Goal: Feedback & Contribution: Leave review/rating

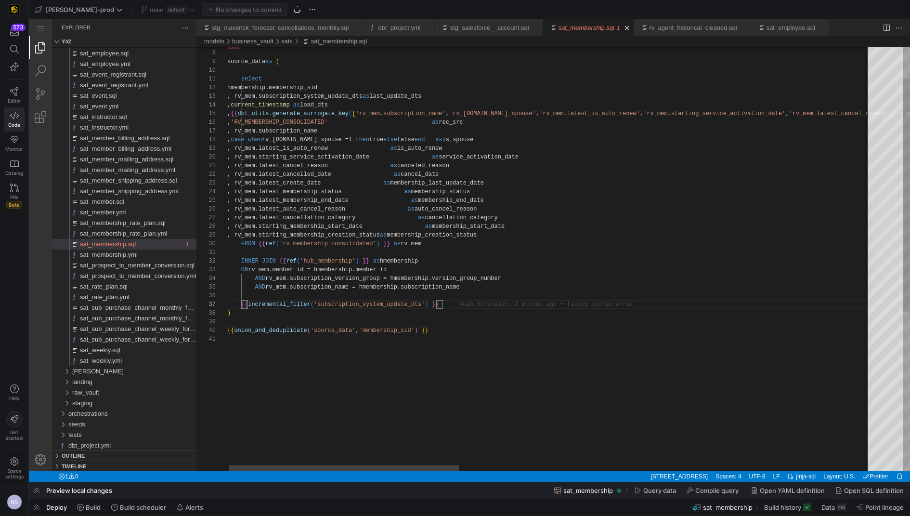
scroll to position [52, 216]
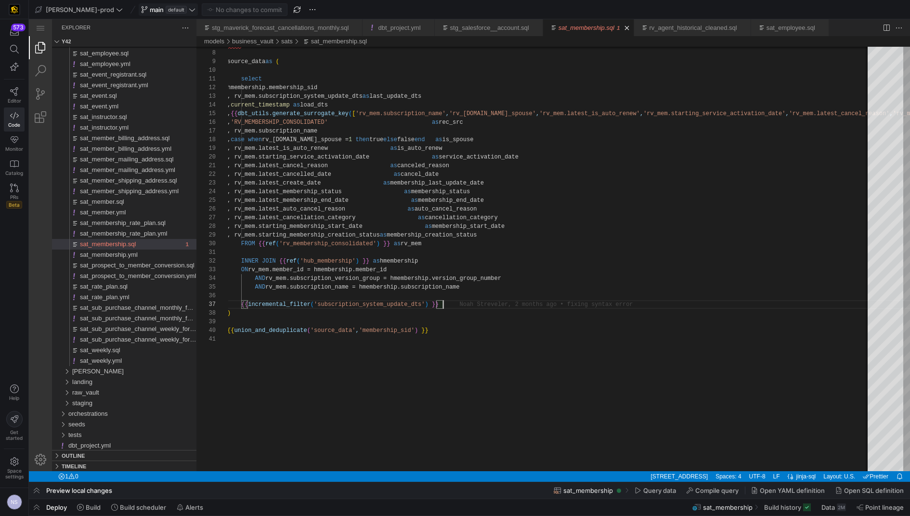
click at [150, 6] on span "main" at bounding box center [157, 10] width 14 height 8
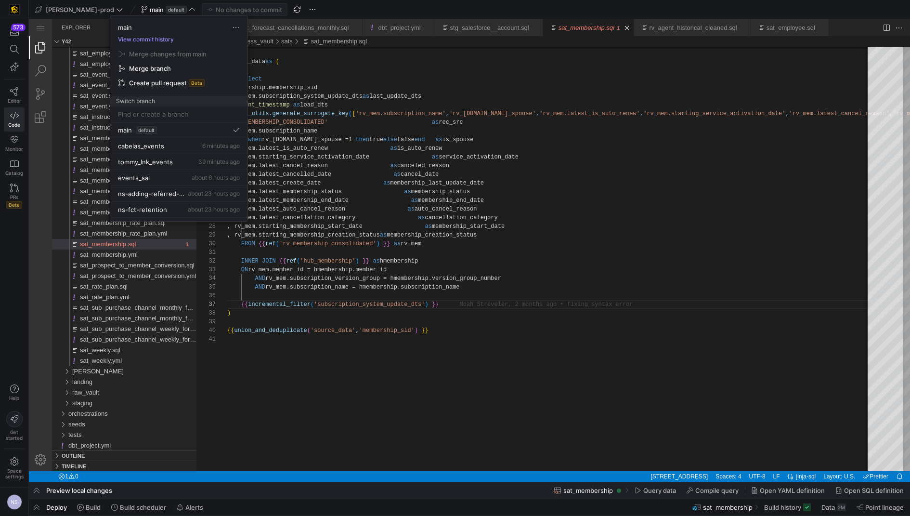
click at [156, 39] on button "View commit history" at bounding box center [145, 39] width 71 height 7
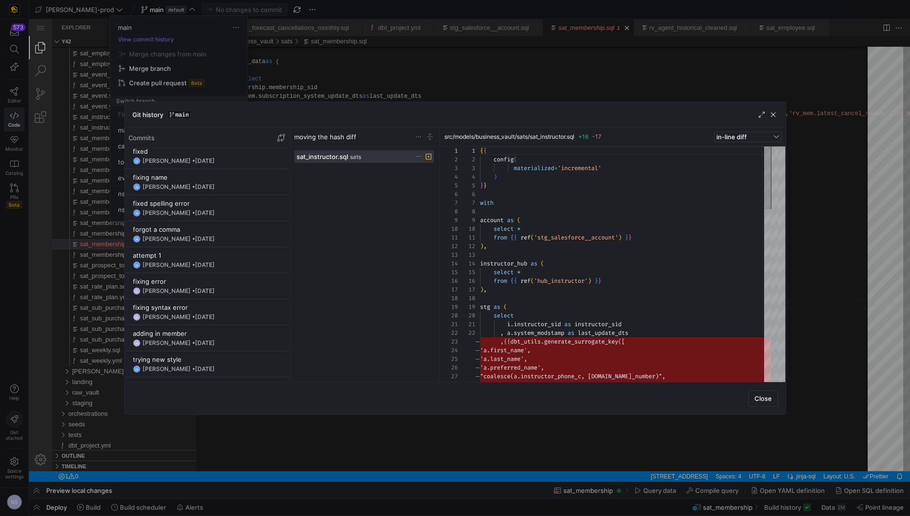
scroll to position [1321, 0]
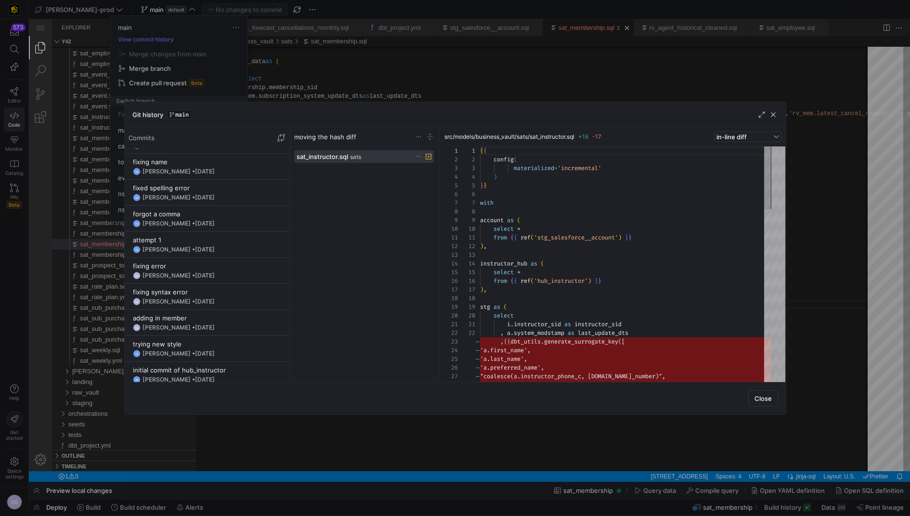
click at [849, 256] on div at bounding box center [455, 258] width 910 height 516
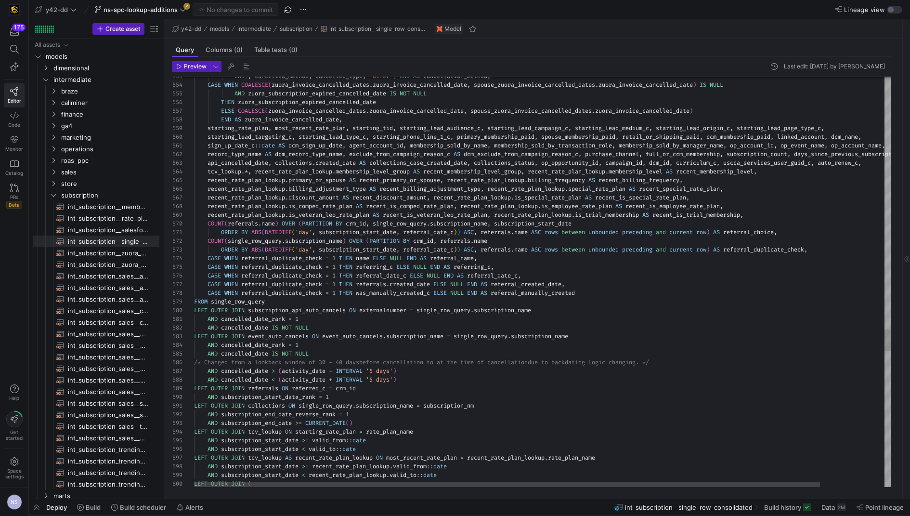
scroll to position [34, 575]
click at [159, 9] on span "ns-spc-lookup-additions" at bounding box center [141, 10] width 74 height 8
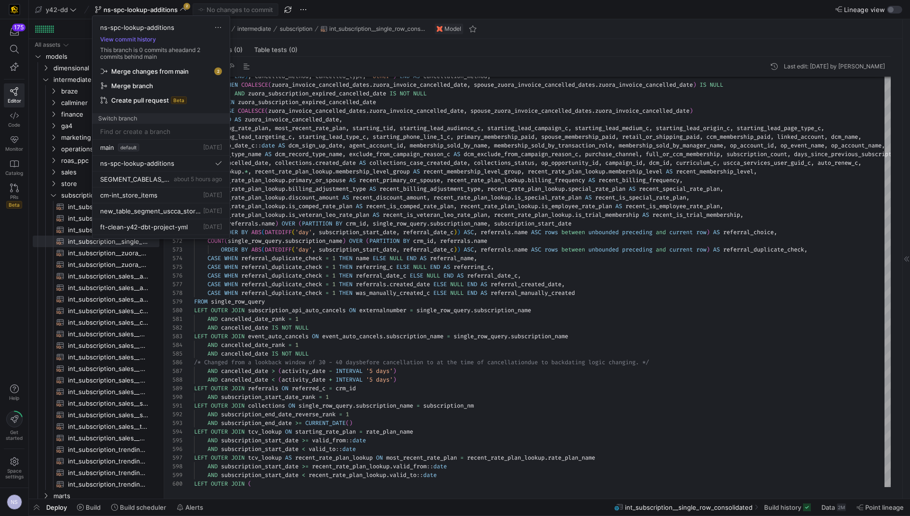
click at [166, 70] on span "Merge changes from main" at bounding box center [150, 71] width 78 height 8
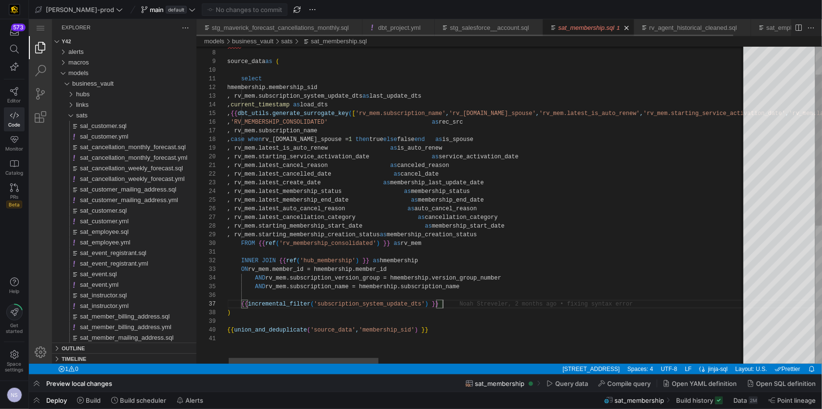
scroll to position [52, 215]
click at [9, 186] on link "PRs Beta" at bounding box center [14, 196] width 21 height 33
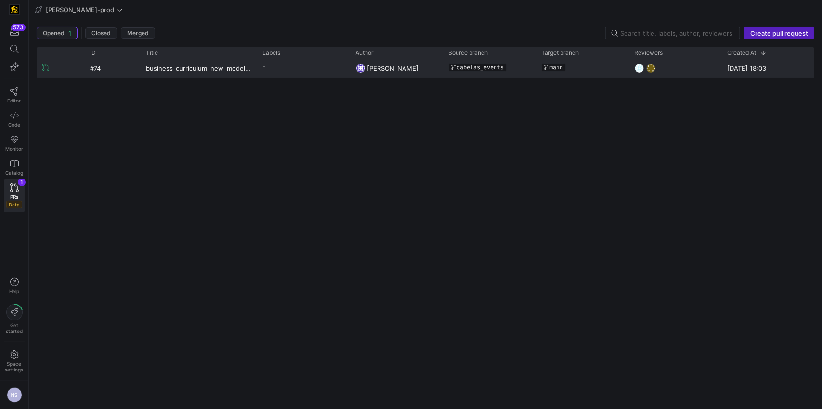
click at [376, 65] on span "Mohammad Nurbhasha" at bounding box center [393, 69] width 52 height 8
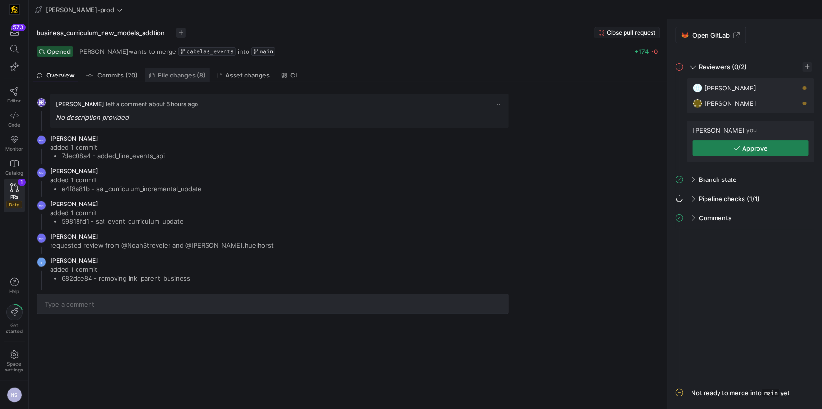
click at [160, 81] on link "File changes (8)" at bounding box center [177, 75] width 65 height 14
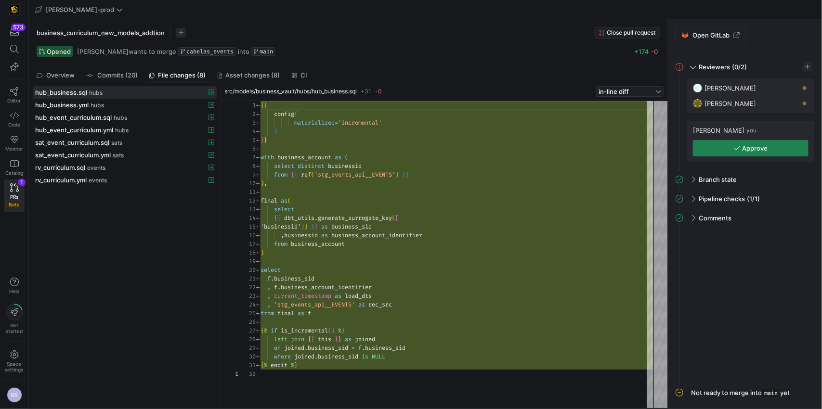
scroll to position [87, 0]
click at [86, 164] on span at bounding box center [124, 168] width 183 height 12
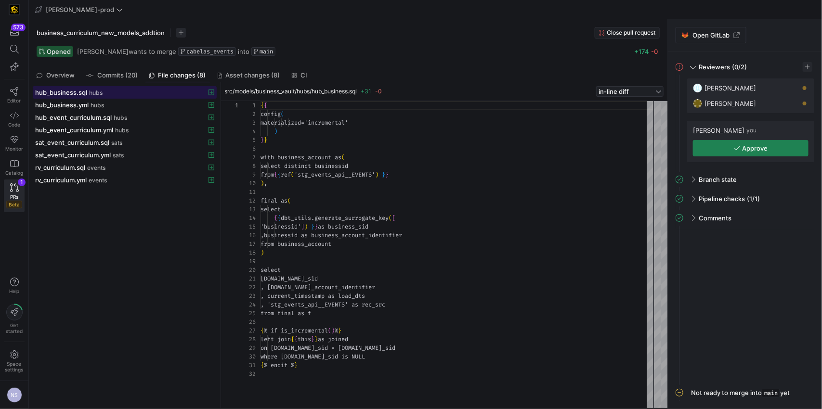
click at [132, 93] on div "hub_business.sql hubs" at bounding box center [114, 93] width 158 height 8
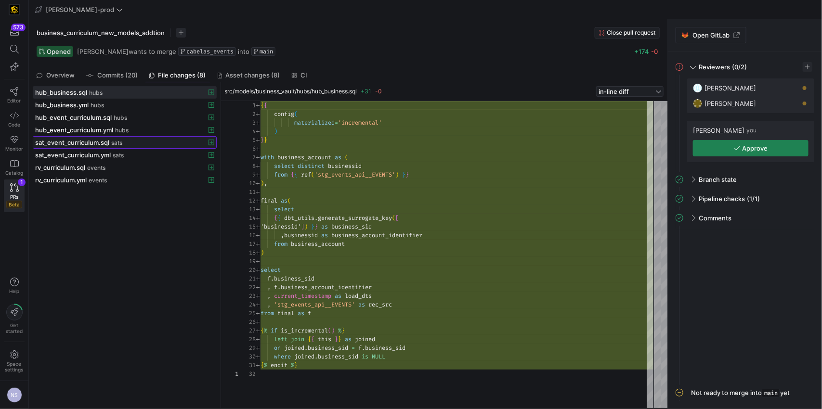
click at [108, 138] on span at bounding box center [124, 143] width 183 height 12
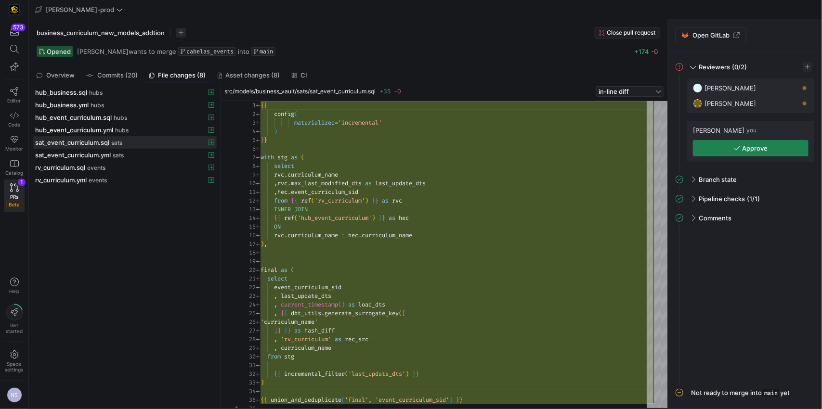
click at [328, 183] on div "{ { config ( materialized = 'incremental' ) } } with stg as ( select rvc . curr…" at bounding box center [457, 257] width 393 height 312
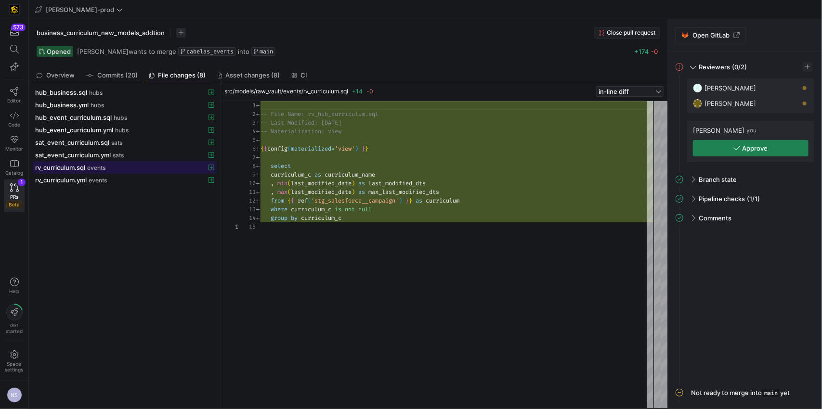
click at [100, 170] on span "events" at bounding box center [96, 168] width 18 height 7
type textarea ", max(last_modified_date) as max_last_modified_dts from {{ ref('stg_salesforce_…"
click at [504, 200] on div "-- File Name: rv_hub_curriculum.sql -- Last Modified: 2025-08-06 -- Materializa…" at bounding box center [457, 254] width 393 height 307
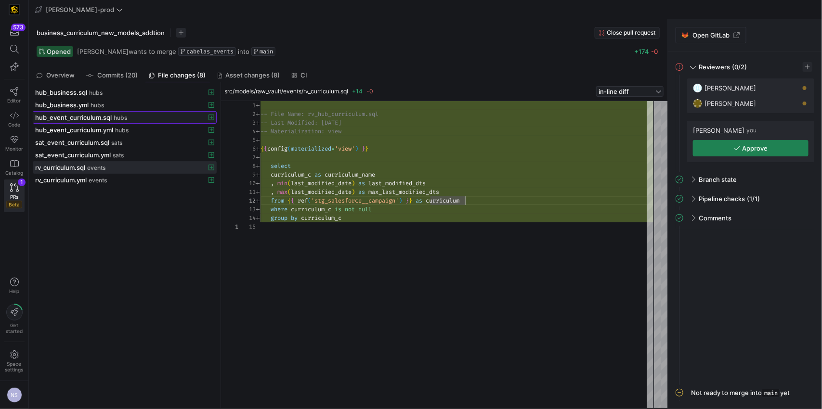
click at [102, 117] on span "hub_event_curriculum.sql" at bounding box center [73, 118] width 77 height 8
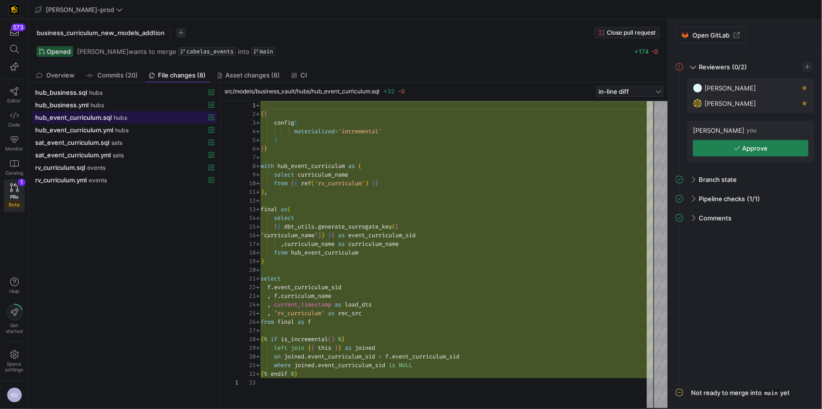
scroll to position [87, 0]
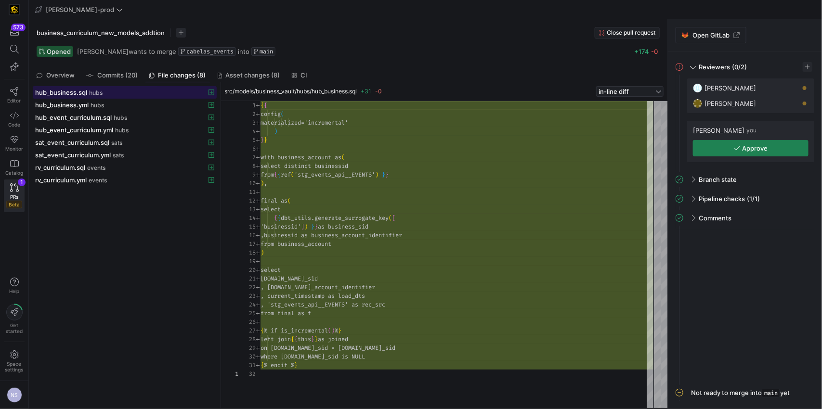
click at [64, 94] on span "hub_business.sql" at bounding box center [61, 93] width 52 height 8
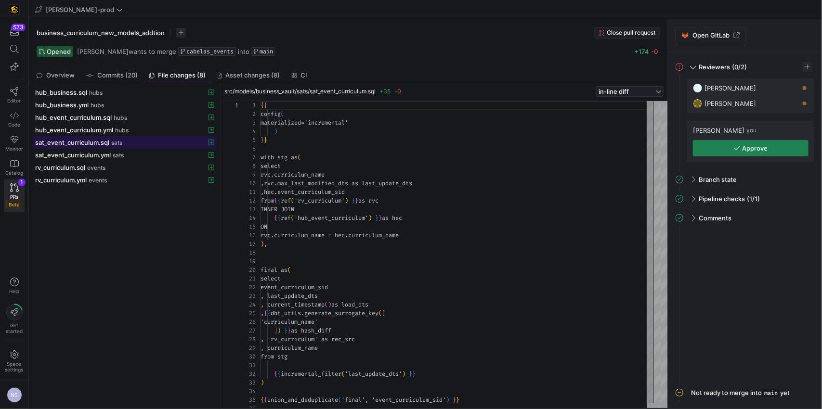
click at [110, 145] on div "sat_event_curriculum.sql sats" at bounding box center [114, 143] width 158 height 8
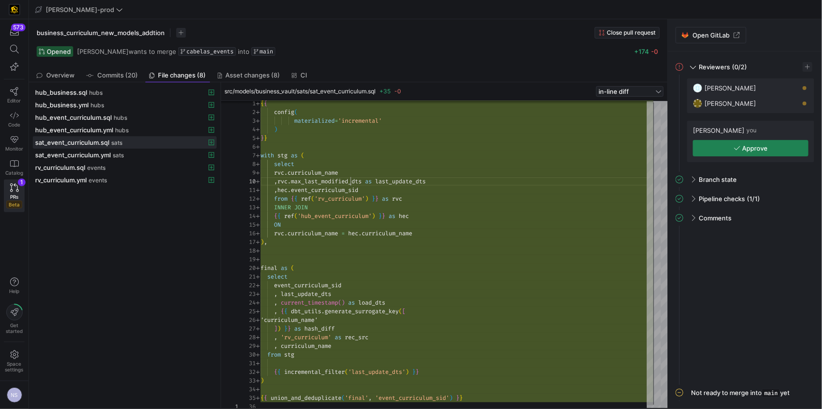
click at [352, 179] on div "{ { config ( materialized = 'incremental' ) } } with stg as ( select rvc . curr…" at bounding box center [457, 255] width 393 height 312
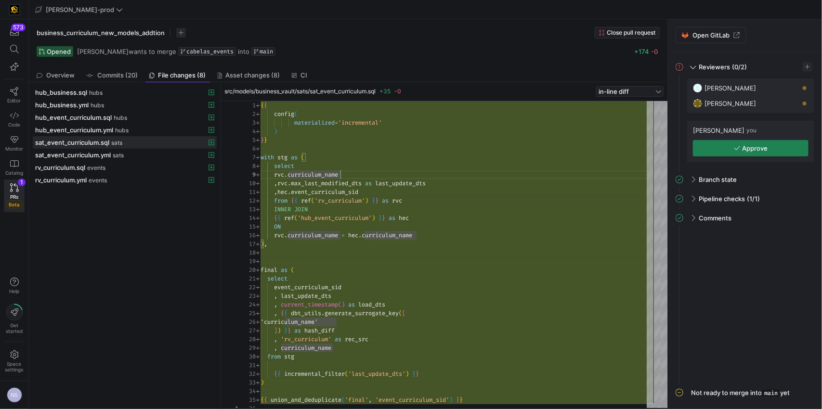
click at [422, 186] on div "{ { config ( materialized = 'incremental' ) } } with stg as ( select rvc . curr…" at bounding box center [457, 257] width 393 height 312
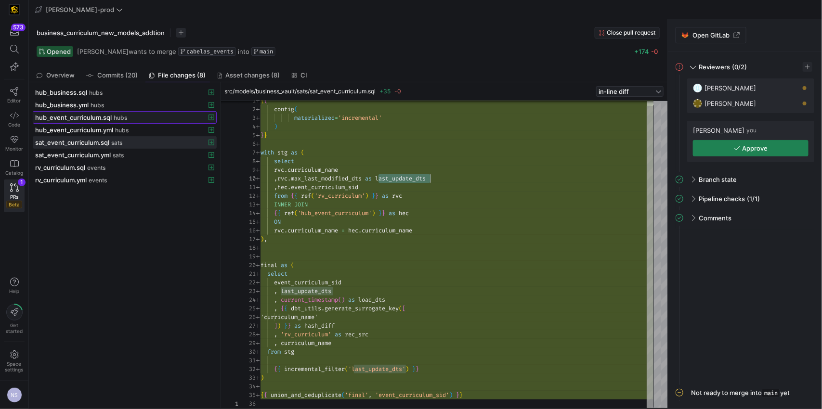
click at [92, 117] on span "hub_event_curriculum.sql" at bounding box center [73, 118] width 77 height 8
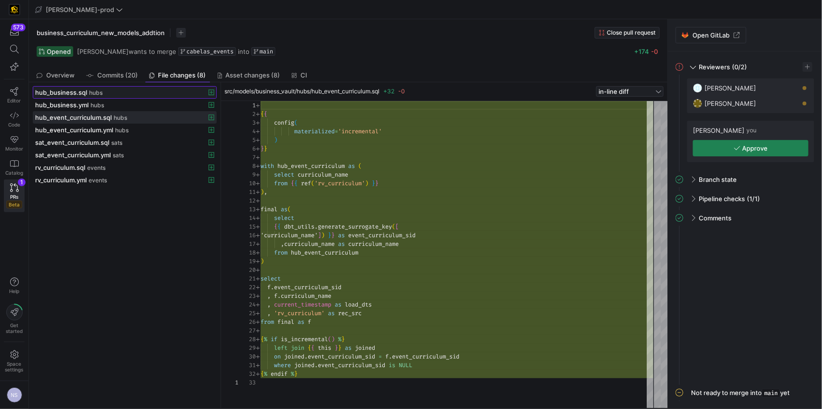
click at [121, 95] on div "hub_business.sql hubs" at bounding box center [114, 93] width 158 height 8
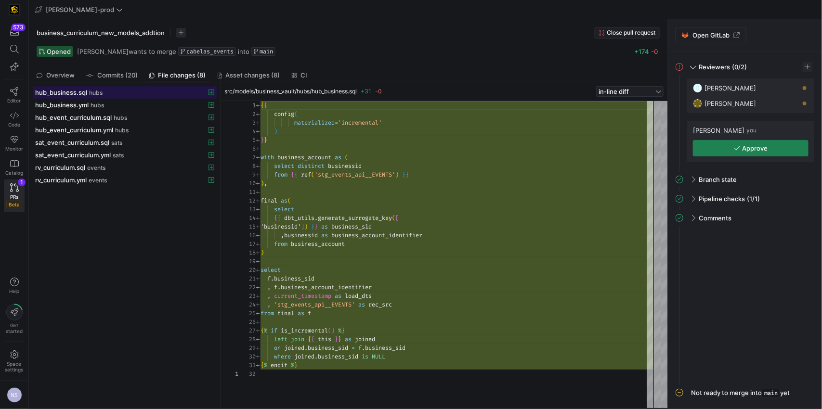
scroll to position [87, 0]
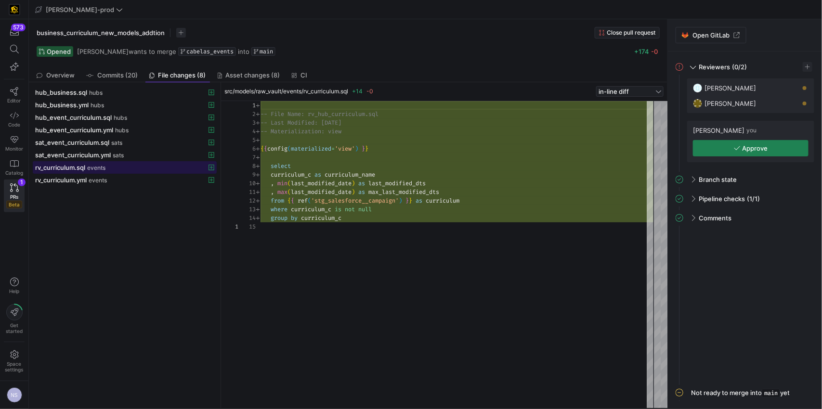
click at [104, 171] on span "events" at bounding box center [96, 168] width 18 height 7
click at [315, 183] on div "-- File Name: rv_hub_curriculum.sql -- Last Modified: 2025-08-06 -- Materializa…" at bounding box center [457, 254] width 393 height 307
click at [314, 182] on div "-- File Name: rv_hub_curriculum.sql -- Last Modified: 2025-08-06 -- Materializa…" at bounding box center [457, 254] width 393 height 307
click at [431, 193] on div "-- File Name: rv_hub_curriculum.sql -- Last Modified: 2025-08-06 -- Materializa…" at bounding box center [457, 254] width 393 height 307
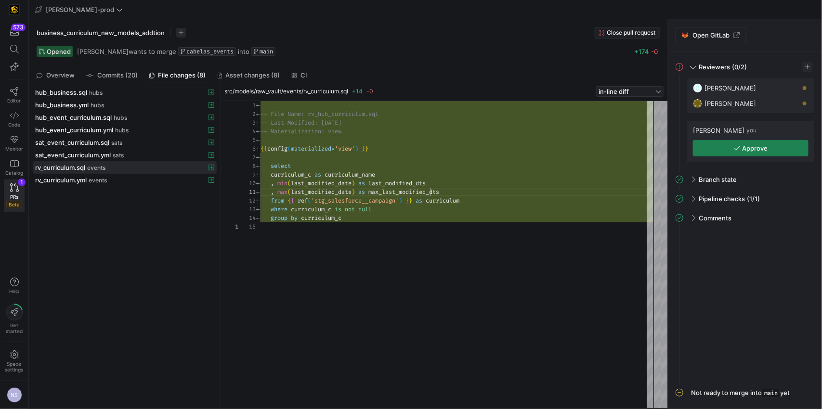
click at [431, 193] on div "-- File Name: rv_hub_curriculum.sql -- Last Modified: 2025-08-06 -- Materializa…" at bounding box center [457, 254] width 393 height 307
click at [388, 182] on div "-- File Name: rv_hub_curriculum.sql -- Last Modified: 2025-08-06 -- Materializa…" at bounding box center [457, 254] width 393 height 307
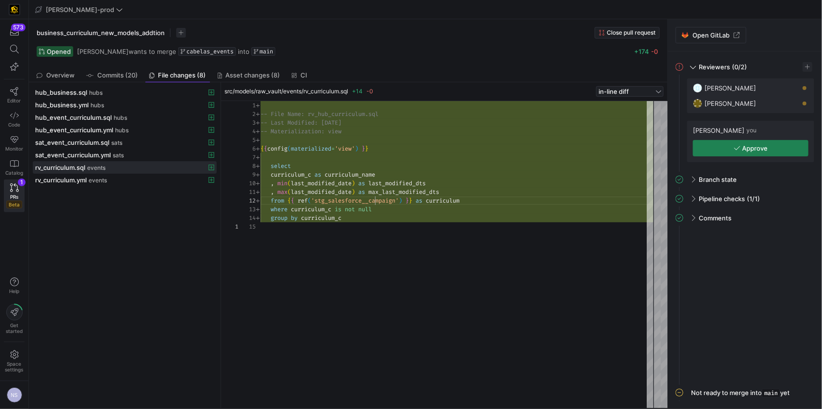
click at [375, 201] on div "-- File Name: rv_hub_curriculum.sql -- Last Modified: 2025-08-06 -- Materializa…" at bounding box center [457, 254] width 393 height 307
type textarea "-- File Name: rv_hub_curriculum.sql -- Last Modified: 2025-08-06 -- Materializa…"
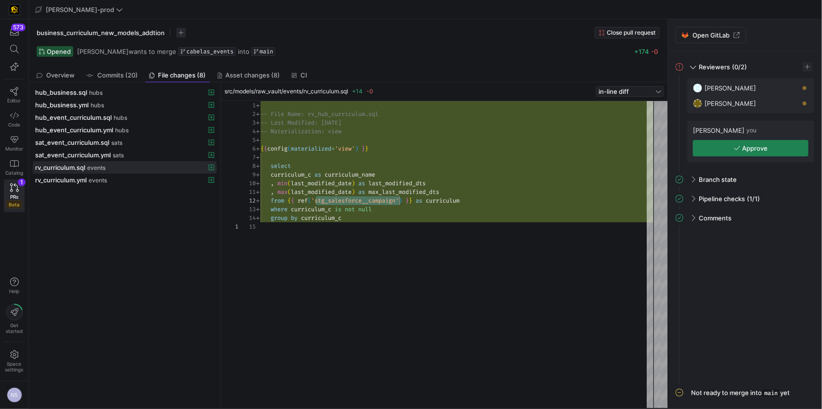
click at [484, 186] on div ", min ( last_modified_date ) as last_modified_dts" at bounding box center [457, 183] width 393 height 9
click at [15, 120] on link "Code" at bounding box center [14, 119] width 21 height 24
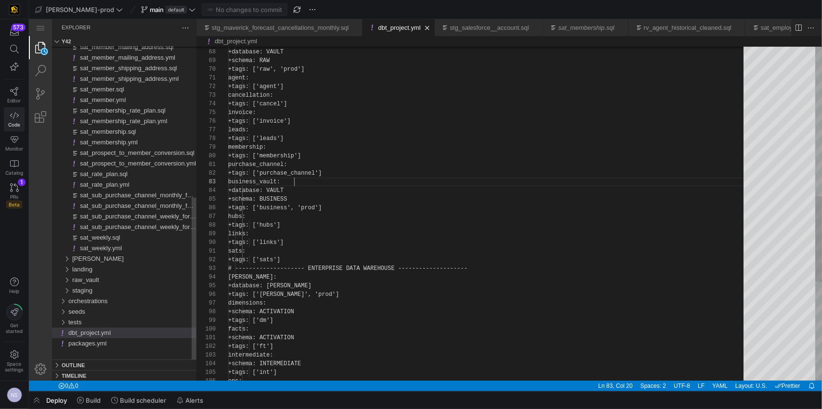
scroll to position [17, 66]
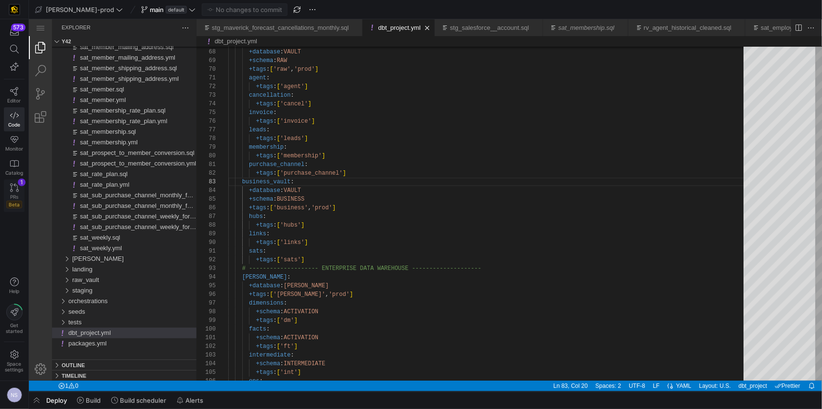
click at [7, 199] on div "PRs Beta" at bounding box center [14, 201] width 16 height 14
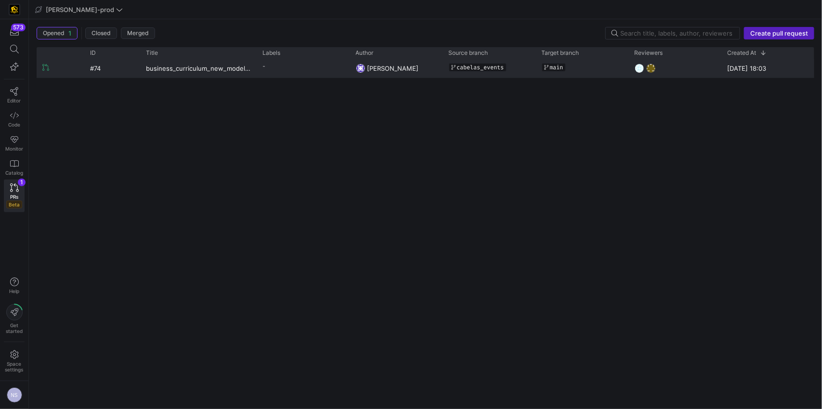
click at [332, 61] on y42-pull-request-list-view-label-cell-renderer "-" at bounding box center [303, 66] width 81 height 14
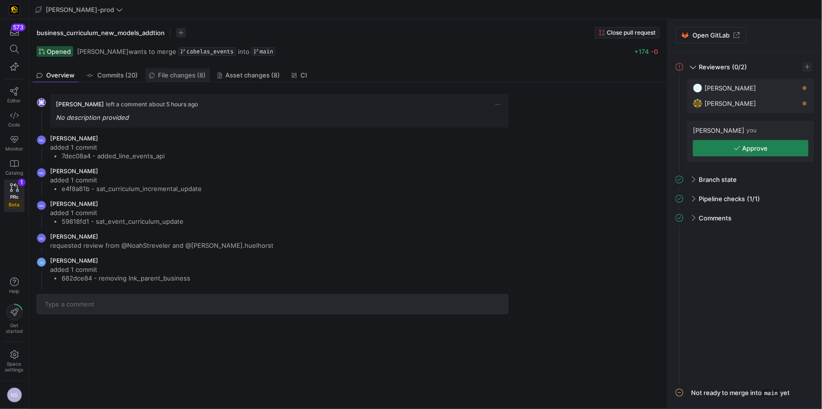
click at [184, 78] on span "File changes (8)" at bounding box center [182, 75] width 48 height 6
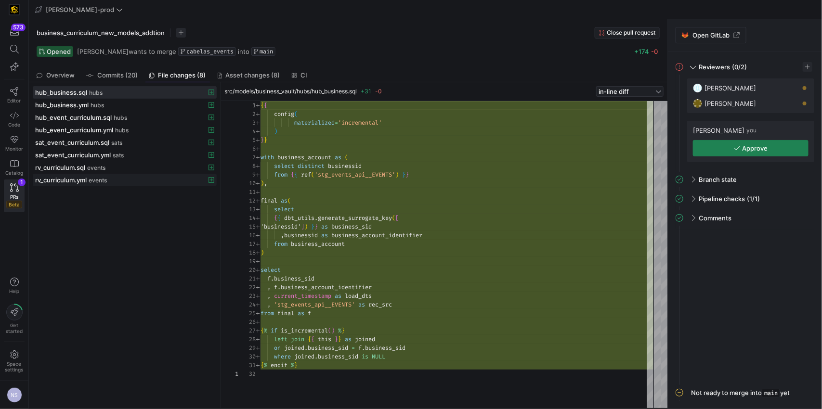
scroll to position [87, 0]
click at [122, 171] on div "rv_curriculum.sql events" at bounding box center [114, 168] width 158 height 8
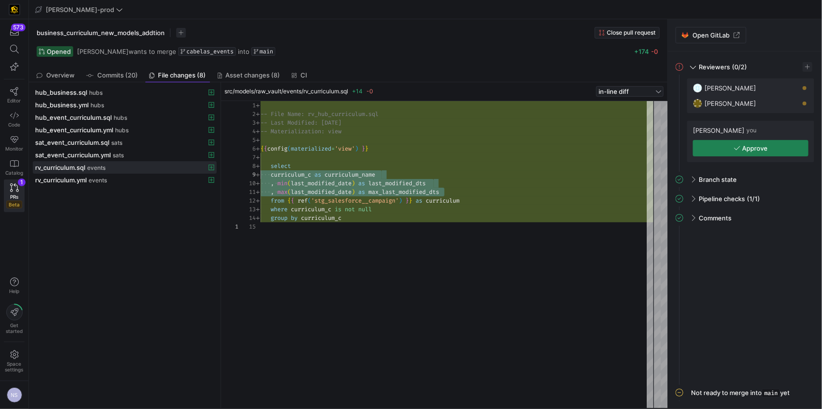
scroll to position [69, 0]
drag, startPoint x: 454, startPoint y: 193, endPoint x: 128, endPoint y: 175, distance: 326.5
click at [261, 175] on div "-- File Name: rv_hub_curriculum.sql -- Last Modified: 2025-08-06 -- Materializa…" at bounding box center [457, 254] width 393 height 307
type textarea "-- File Name: rv_hub_curriculum.sql -- Last Modified: 2025-08-06 -- Materializa…"
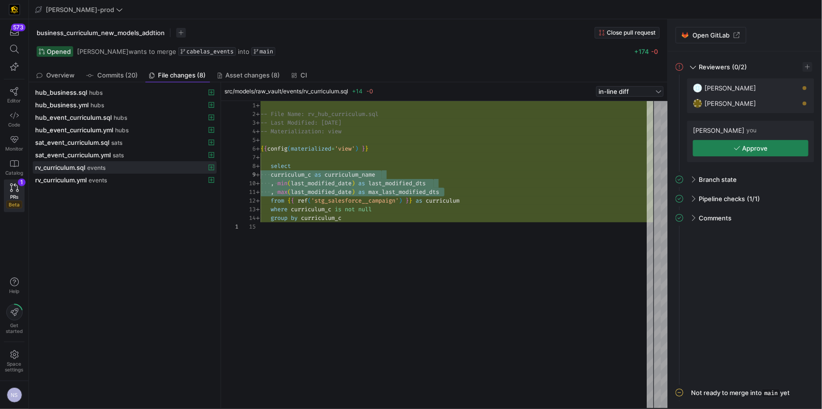
click at [462, 183] on div "-- File Name: rv_hub_curriculum.sql -- Last Modified: 2025-08-06 -- Materializa…" at bounding box center [457, 254] width 393 height 307
click at [272, 168] on div "-- File Name: rv_hub_curriculum.sql -- Last Modified: 2025-08-06 -- Materializa…" at bounding box center [457, 254] width 393 height 307
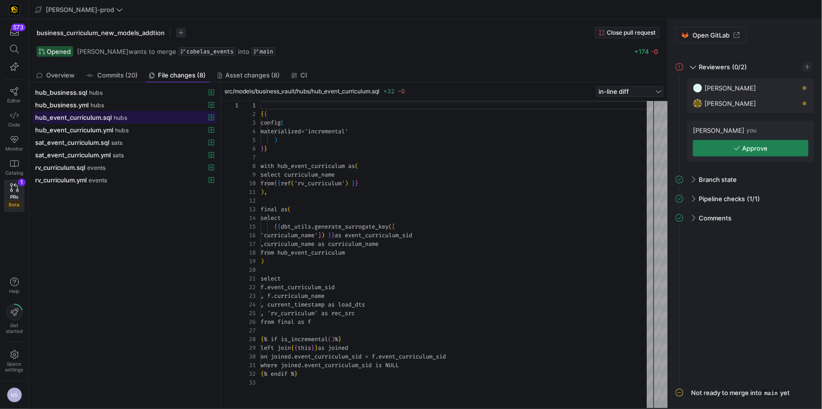
click at [157, 116] on div "hub_event_curriculum.sql hubs" at bounding box center [114, 118] width 158 height 8
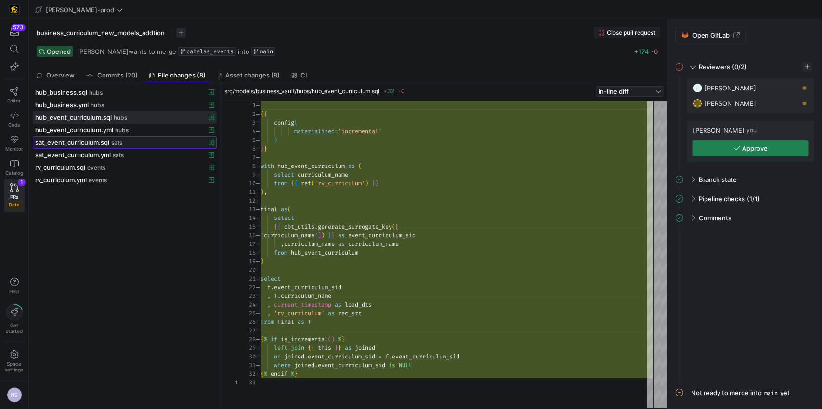
click at [104, 140] on span "sat_event_curriculum.sql" at bounding box center [72, 143] width 74 height 8
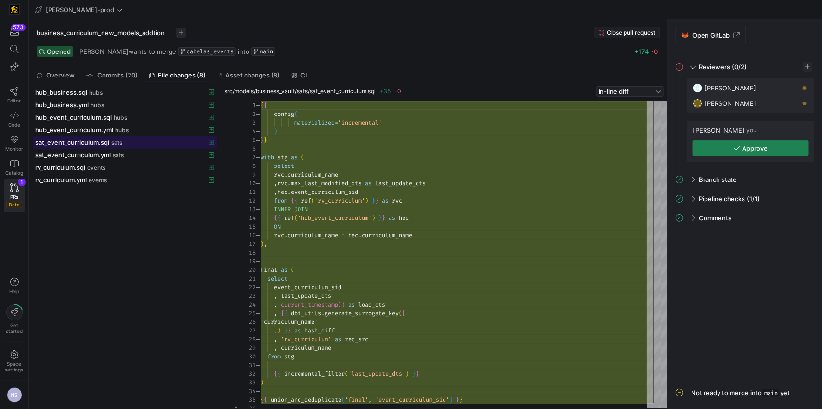
scroll to position [87, 0]
click at [404, 180] on div "{ { config ( materialized = 'incremental' ) } } with stg as ( select rvc . curr…" at bounding box center [457, 257] width 393 height 312
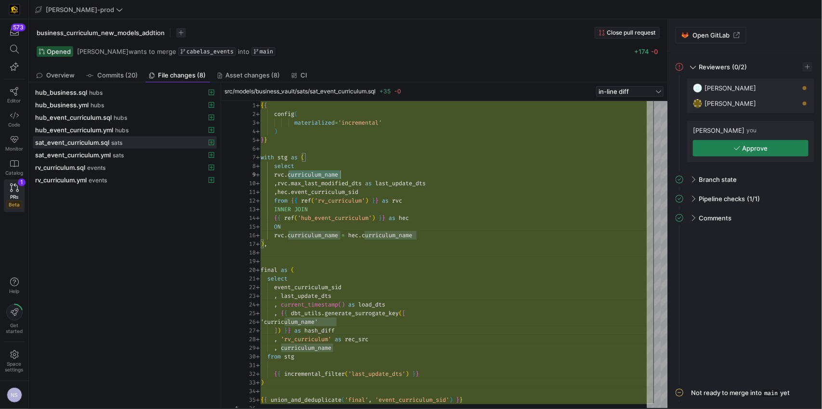
click at [404, 180] on div "{ { config ( materialized = 'incremental' ) } } with stg as ( select rvc . curr…" at bounding box center [457, 257] width 393 height 312
click at [405, 183] on div "{ { config ( materialized = 'incremental' ) } } with stg as ( select rvc . curr…" at bounding box center [457, 257] width 393 height 312
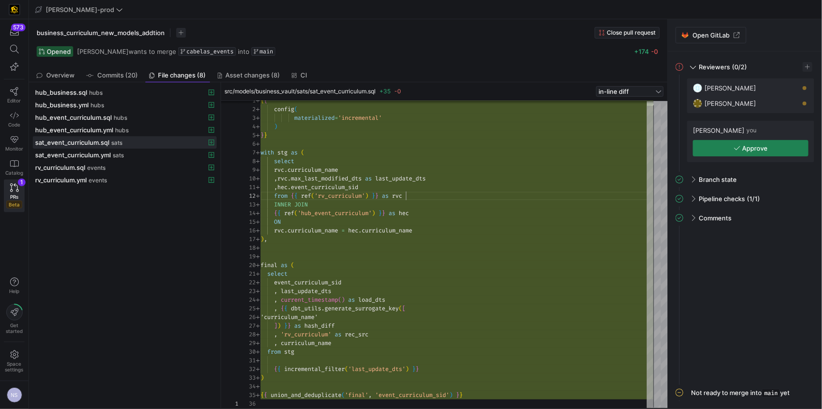
click at [468, 194] on div "{ { config ( materialized = 'incremental' ) } } with stg as ( select rvc . curr…" at bounding box center [457, 252] width 393 height 312
type textarea "{{ config( materialized='incremental' ) }} with stg as ( select rvc.curriculum_…"
click at [407, 180] on div "{ { config ( materialized = 'incremental' ) } } with stg as ( select rvc . curr…" at bounding box center [457, 252] width 393 height 312
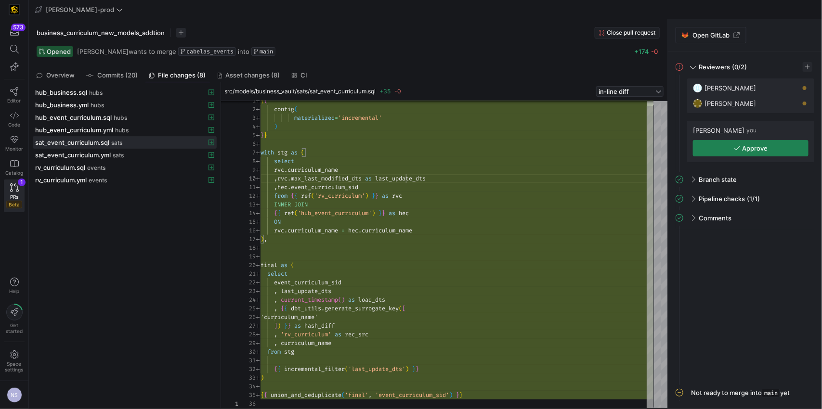
scroll to position [78, 169]
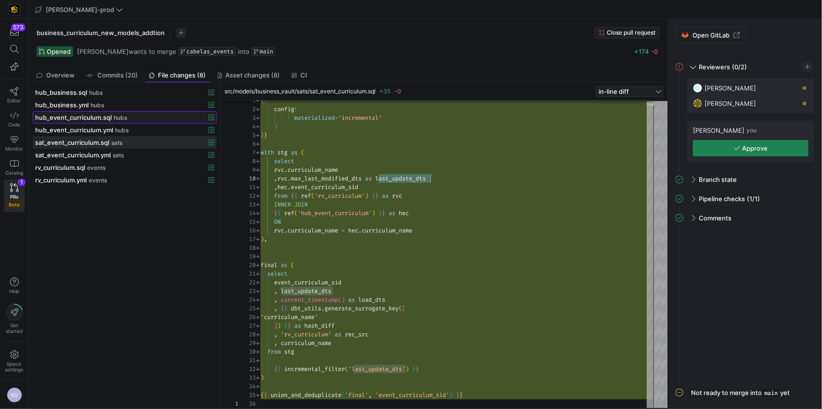
click at [99, 113] on span at bounding box center [124, 118] width 183 height 12
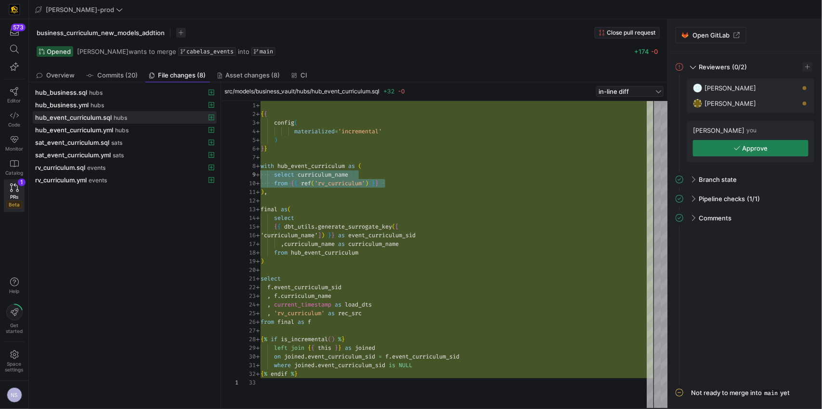
scroll to position [69, 0]
drag, startPoint x: 409, startPoint y: 183, endPoint x: 246, endPoint y: 173, distance: 163.6
click at [261, 173] on div "{ { config ( materialized = 'incremental' ) } } with hub_event_curriculum as ( …" at bounding box center [457, 254] width 393 height 307
click at [104, 168] on span "events" at bounding box center [96, 168] width 18 height 7
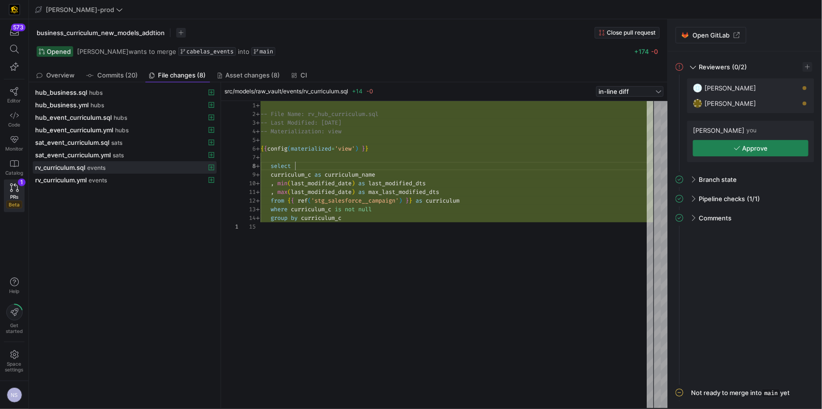
click at [356, 167] on div "-- File Name: rv_hub_curriculum.sql -- Last Modified: 2025-08-06 -- Materializa…" at bounding box center [457, 254] width 393 height 307
click at [295, 177] on div "-- File Name: rv_hub_curriculum.sql -- Last Modified: 2025-08-06 -- Materializa…" at bounding box center [457, 254] width 393 height 307
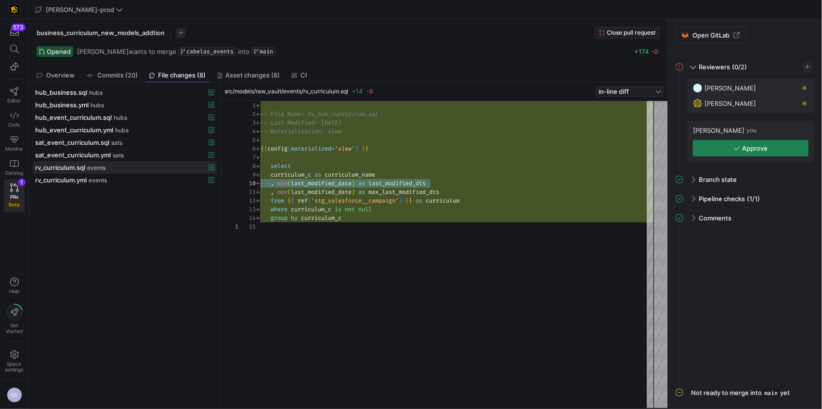
drag, startPoint x: 440, startPoint y: 184, endPoint x: 204, endPoint y: 187, distance: 235.5
click at [261, 187] on div "-- File Name: rv_hub_curriculum.sql -- Last Modified: 2025-08-06 -- Materializa…" at bounding box center [457, 254] width 393 height 307
click at [362, 211] on div "-- File Name: rv_hub_curriculum.sql -- Last Modified: 2025-08-06 -- Materializa…" at bounding box center [457, 254] width 393 height 307
click at [269, 165] on div "-- File Name: rv_hub_curriculum.sql -- Last Modified: 2025-08-06 -- Materializa…" at bounding box center [457, 254] width 393 height 307
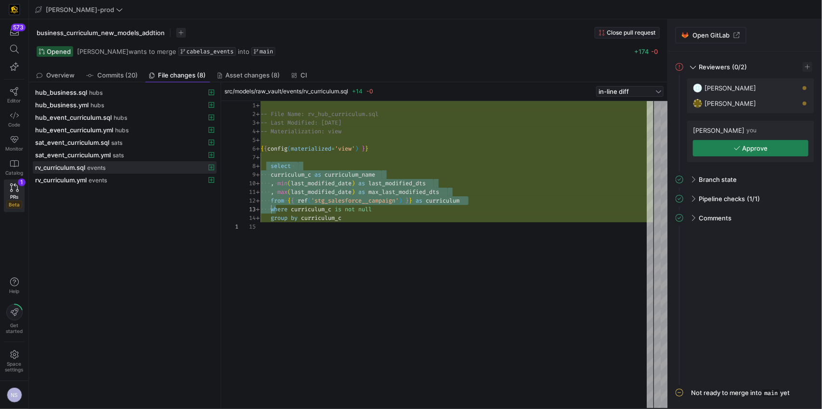
drag, startPoint x: 271, startPoint y: 168, endPoint x: 270, endPoint y: 212, distance: 44.8
click at [270, 212] on div "-- File Name: rv_hub_curriculum.sql -- Last Modified: 2025-08-06 -- Materializa…" at bounding box center [457, 254] width 393 height 307
type textarea ", max(last_modified_date) as max_last_modified_dts from {{ ref('stg_salesforce_…"
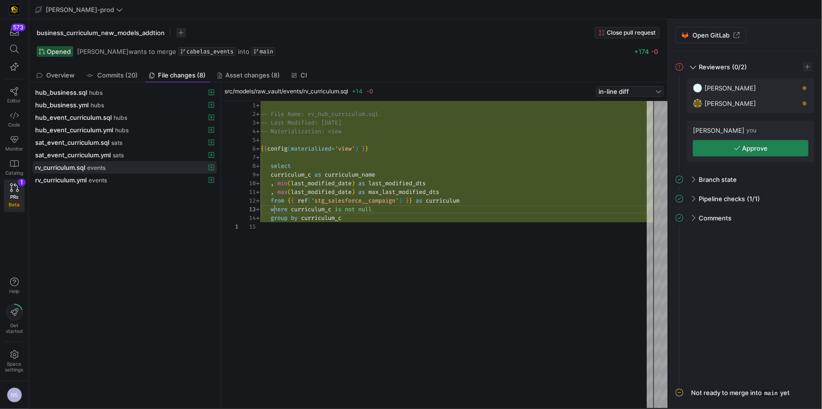
scroll to position [17, 13]
click at [274, 214] on div "-- File Name: rv_hub_curriculum.sql -- Last Modified: 2025-08-06 -- Materializa…" at bounding box center [457, 254] width 393 height 307
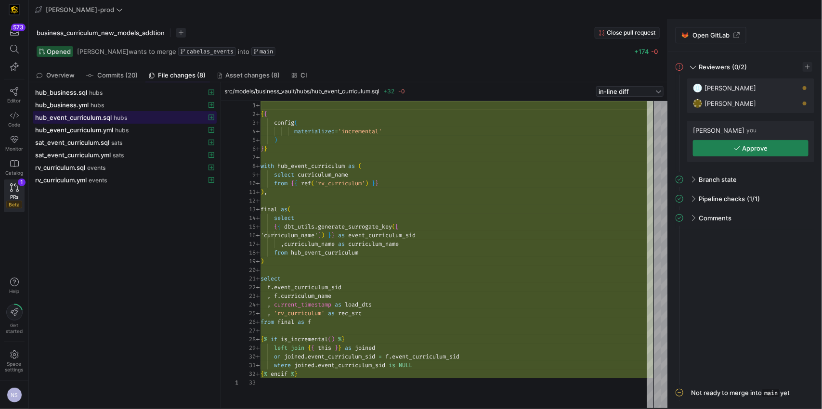
click at [87, 112] on span at bounding box center [124, 118] width 183 height 12
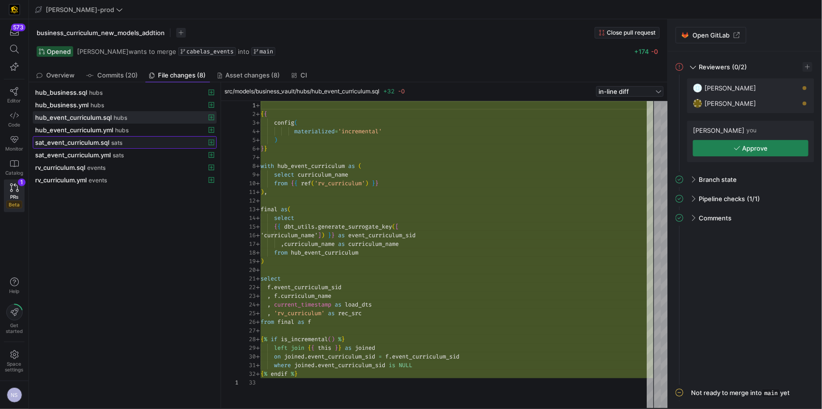
click at [94, 138] on span at bounding box center [124, 143] width 183 height 12
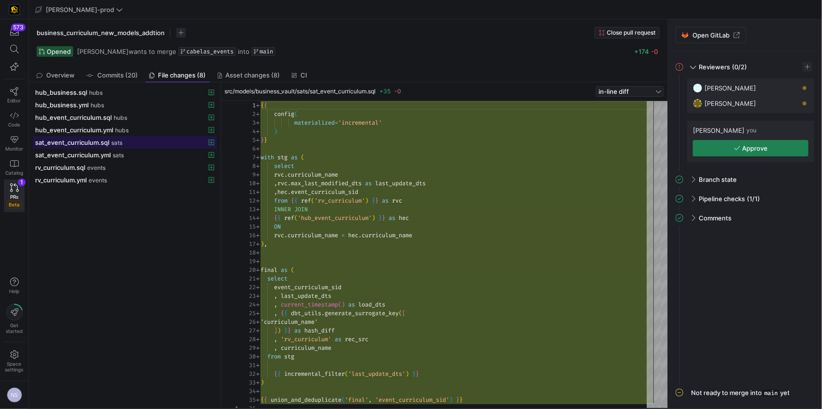
scroll to position [87, 0]
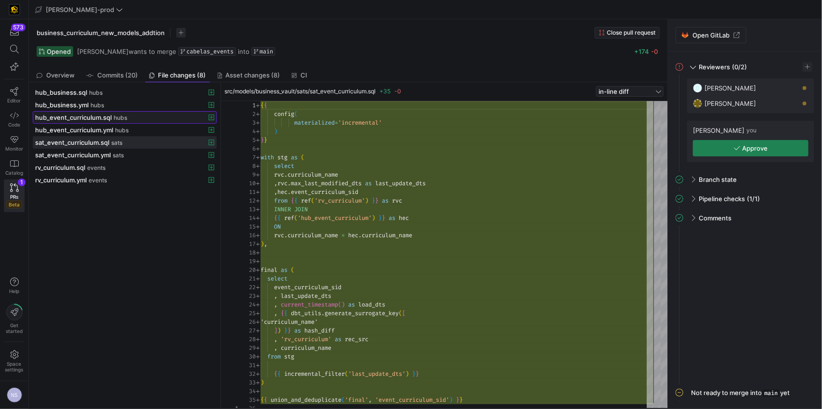
click at [103, 114] on span "hub_event_curriculum.sql" at bounding box center [73, 118] width 77 height 8
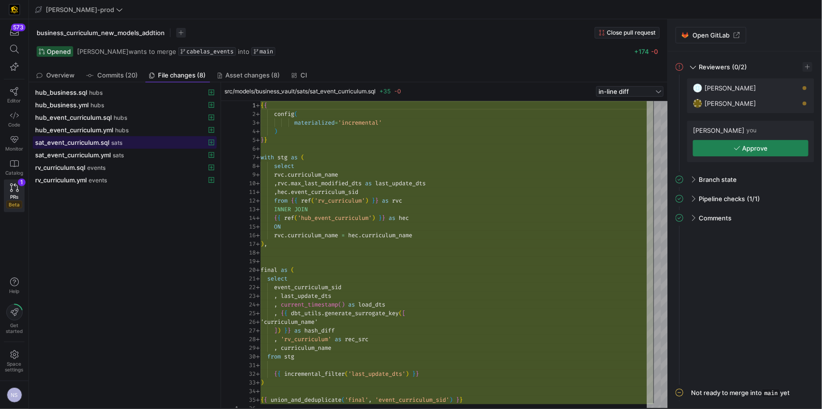
click at [107, 140] on span "sat_event_curriculum.sql" at bounding box center [72, 143] width 74 height 8
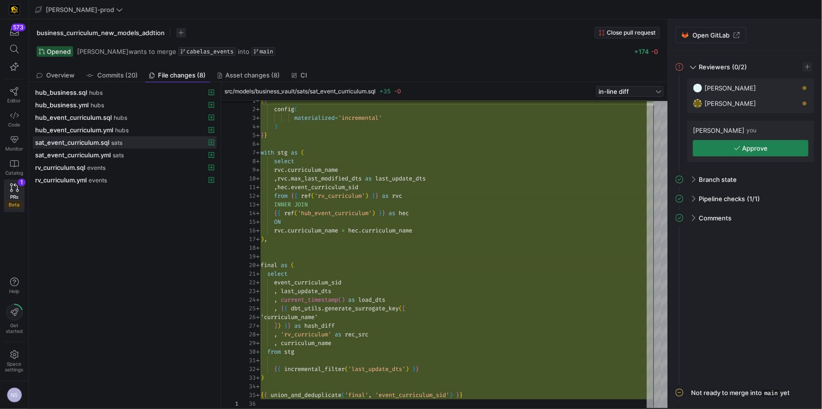
scroll to position [69, 73]
click at [358, 346] on div "{ { config ( materialized = 'incremental' ) } } with stg as ( select rvc . curr…" at bounding box center [457, 252] width 393 height 312
type textarea ",hec.event_curriculum_sid from {{ ref('rv_curriculum') }} as rvc INNER JOIN {{ …"
click at [320, 204] on div "{ { config ( materialized = 'incremental' ) } } with stg as ( select rvc . curr…" at bounding box center [457, 252] width 393 height 312
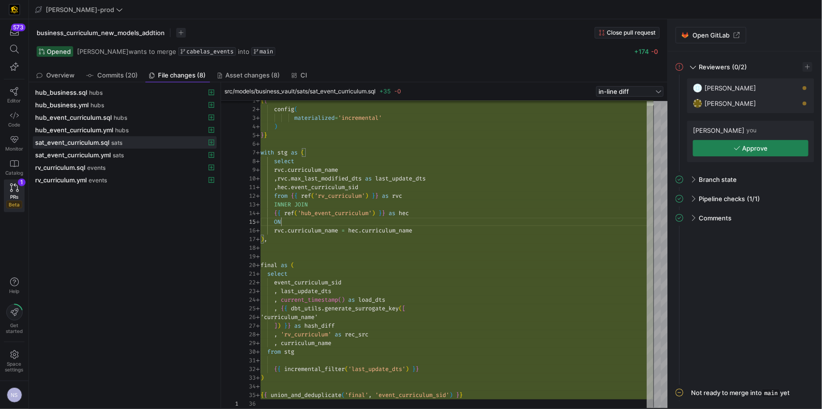
click at [289, 222] on div "{ { config ( materialized = 'incremental' ) } } with stg as ( select rvc . curr…" at bounding box center [457, 252] width 393 height 312
click at [275, 231] on div "{ { config ( materialized = 'incremental' ) } } with stg as ( select rvc . curr…" at bounding box center [457, 252] width 393 height 312
click at [287, 222] on div "{ { config ( materialized = 'incremental' ) } } with stg as ( select rvc . curr…" at bounding box center [457, 252] width 393 height 312
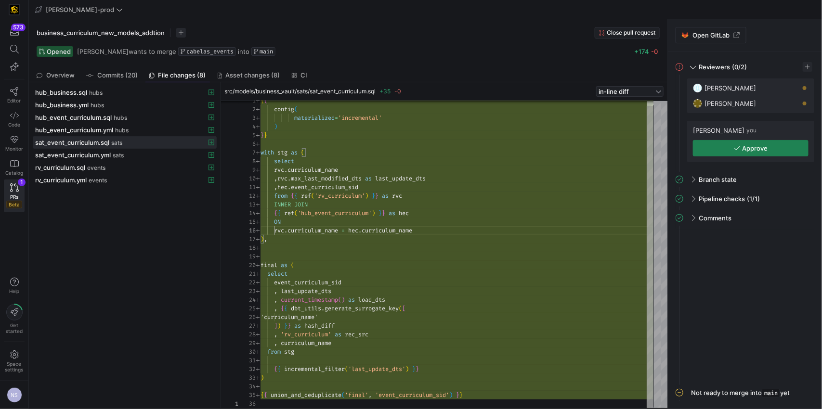
click at [274, 230] on div "{ { config ( materialized = 'incremental' ) } } with stg as ( select rvc . curr…" at bounding box center [457, 252] width 393 height 312
click at [310, 222] on div "ON" at bounding box center [457, 222] width 393 height 9
click at [274, 233] on div "{ { config ( materialized = 'incremental' ) } } with stg as ( select rvc . curr…" at bounding box center [457, 252] width 393 height 312
click at [292, 222] on div "{ { config ( materialized = 'incremental' ) } } with stg as ( select rvc . curr…" at bounding box center [457, 252] width 393 height 312
click at [273, 230] on div "{ { config ( materialized = 'incremental' ) } } with stg as ( select rvc . curr…" at bounding box center [457, 252] width 393 height 312
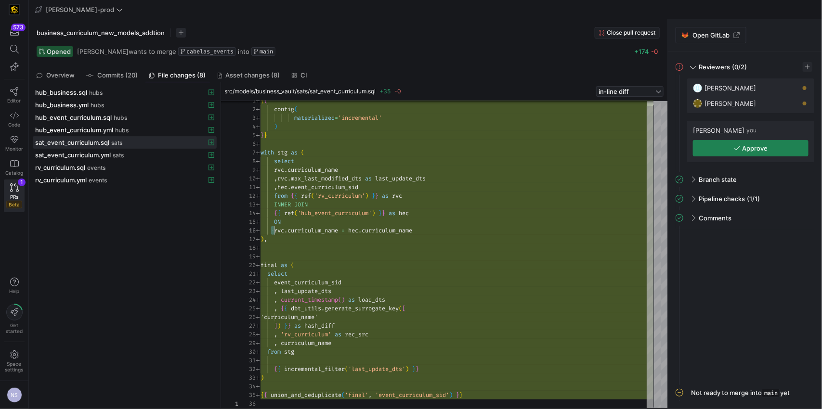
scroll to position [35, 20]
click at [308, 225] on div "{ { config ( materialized = 'incremental' ) } } with stg as ( select rvc . curr…" at bounding box center [457, 252] width 393 height 312
click at [275, 213] on div "{ { config ( materialized = 'incremental' ) } } with stg as ( select rvc . curr…" at bounding box center [457, 252] width 393 height 312
click at [362, 198] on div "{ { config ( materialized = 'incremental' ) } } with stg as ( select rvc . curr…" at bounding box center [457, 252] width 393 height 312
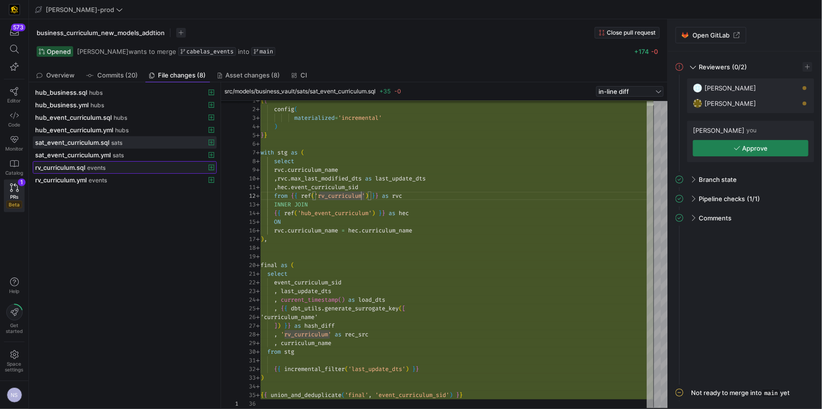
click at [90, 171] on span "events" at bounding box center [96, 168] width 18 height 7
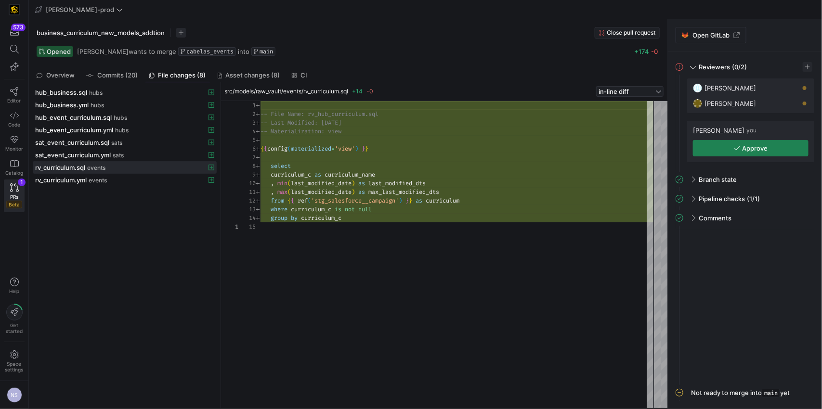
scroll to position [61, 11]
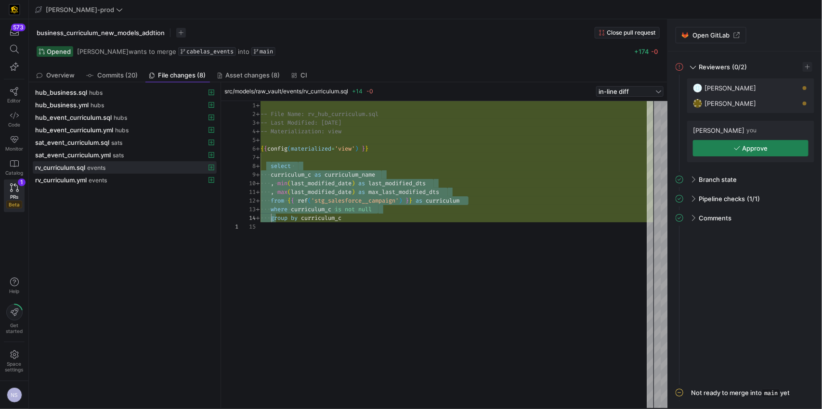
drag, startPoint x: 270, startPoint y: 166, endPoint x: 269, endPoint y: 221, distance: 55.4
click at [269, 221] on div "-- File Name: rv_hub_curriculum.sql -- Last Modified: 2025-08-06 -- Materializa…" at bounding box center [457, 254] width 393 height 307
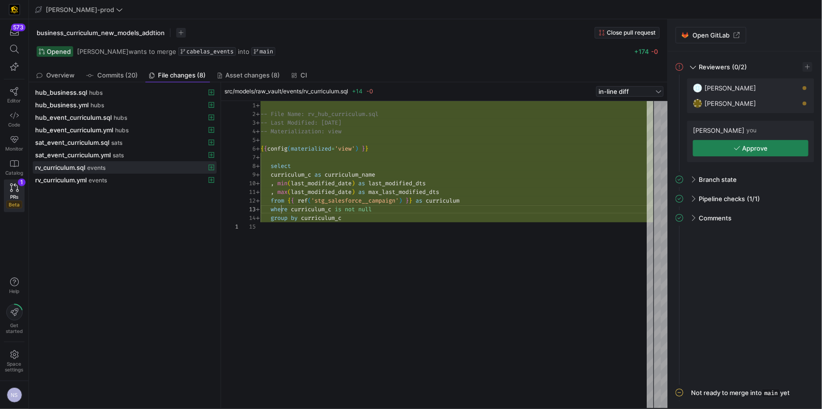
click at [281, 209] on div "-- File Name: rv_hub_curriculum.sql -- Last Modified: 2025-08-06 -- Materializa…" at bounding box center [457, 254] width 393 height 307
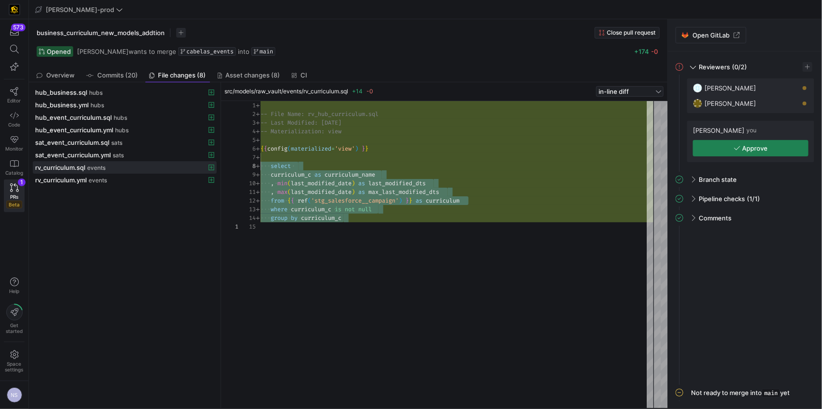
drag, startPoint x: 365, startPoint y: 219, endPoint x: 235, endPoint y: 168, distance: 138.6
click at [261, 168] on div "-- File Name: rv_hub_curriculum.sql -- Last Modified: 2025-08-06 -- Materializa…" at bounding box center [457, 254] width 393 height 307
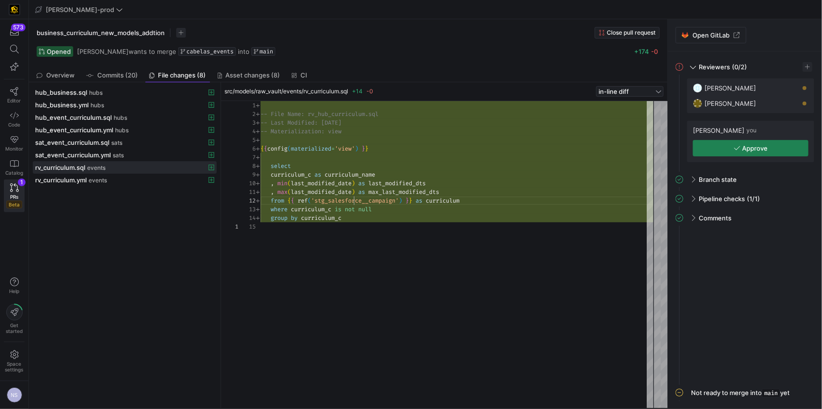
click at [354, 197] on div "-- File Name: rv_hub_curriculum.sql -- Last Modified: 2025-08-06 -- Materializa…" at bounding box center [457, 254] width 393 height 307
click at [270, 185] on div "-- File Name: rv_hub_curriculum.sql -- Last Modified: 2025-08-06 -- Materializa…" at bounding box center [457, 254] width 393 height 307
type textarea ", max(last_modified_date) as max_last_modified_dts from {{ ref('stg_salesforce_…"
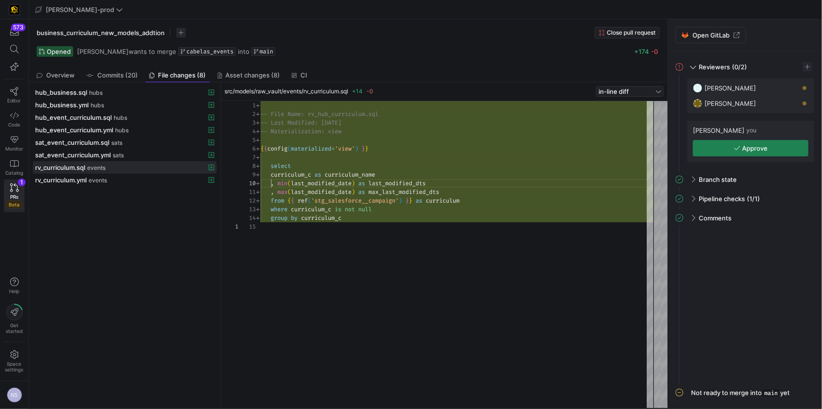
click at [364, 224] on div "-- File Name: rv_hub_curriculum.sql -- Last Modified: 2025-08-06 -- Materializa…" at bounding box center [457, 254] width 393 height 307
click at [361, 219] on div "-- File Name: rv_hub_curriculum.sql -- Last Modified: 2025-08-06 -- Materializa…" at bounding box center [457, 254] width 393 height 307
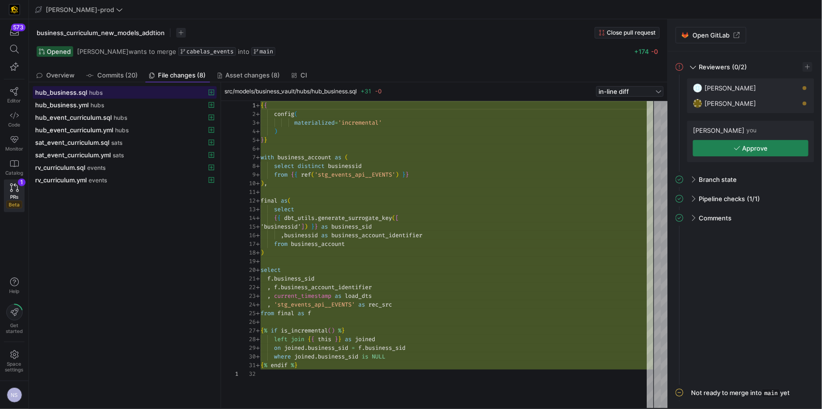
click at [74, 95] on span "hub_business.sql" at bounding box center [61, 93] width 52 height 8
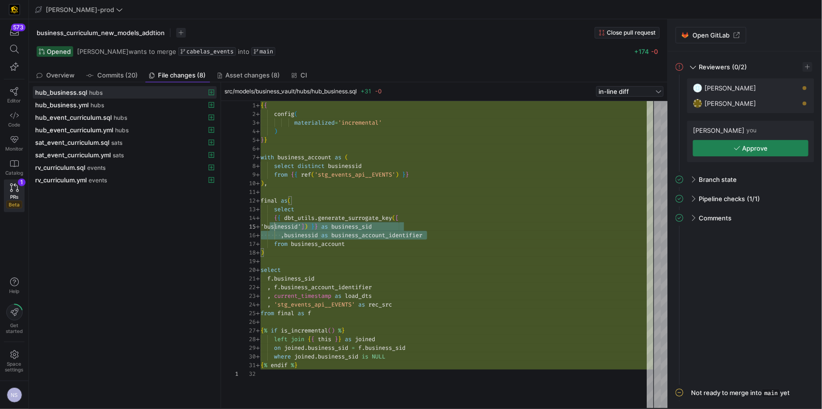
scroll to position [35, 13]
drag, startPoint x: 470, startPoint y: 238, endPoint x: 274, endPoint y: 226, distance: 196.8
click at [274, 226] on div "{ { config ( materialized = 'incremental' ) } } with business_account as ( sele…" at bounding box center [457, 254] width 393 height 307
click at [283, 232] on div "{ { config ( materialized = 'incremental' ) } } with business_account as ( sele…" at bounding box center [457, 254] width 393 height 307
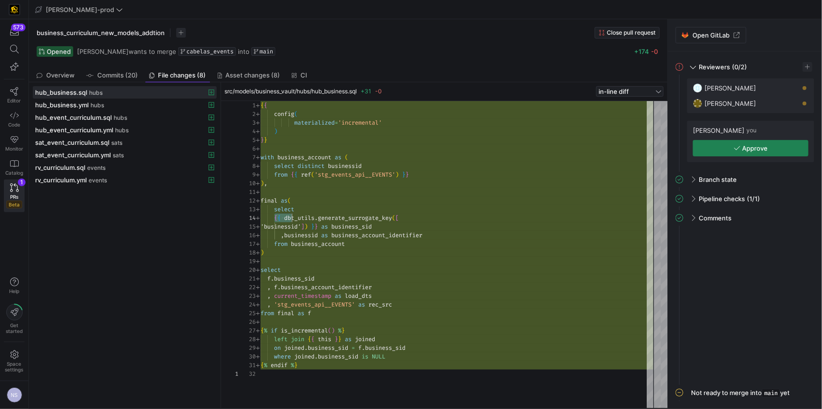
drag, startPoint x: 274, startPoint y: 216, endPoint x: 291, endPoint y: 221, distance: 17.1
click at [291, 221] on div "{ { config ( materialized = 'incremental' ) } } with business_account as ( sele…" at bounding box center [457, 254] width 393 height 307
click at [285, 232] on div "{ { config ( materialized = 'incremental' ) } } with business_account as ( sele…" at bounding box center [457, 254] width 393 height 307
click at [282, 275] on div "{ { config ( materialized = 'incremental' ) } } with business_account as ( sele…" at bounding box center [457, 254] width 393 height 307
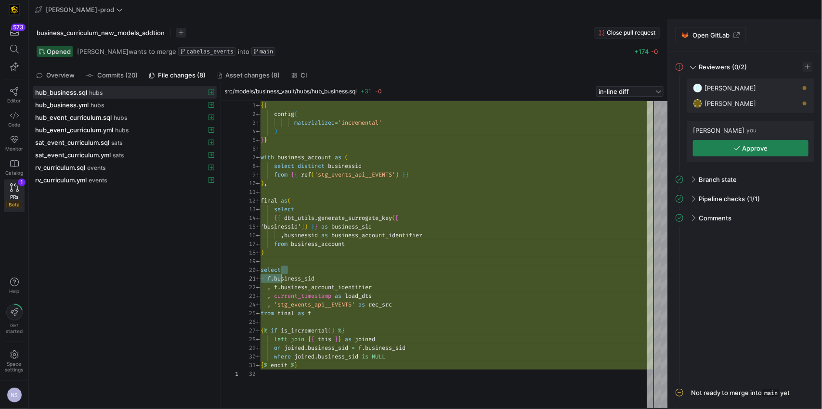
type textarea "f.business_sid , f.business_account_identifier , current_timestamp as load_dts …"
click at [369, 300] on div "{ { config ( materialized = 'incremental' ) } } with business_account as ( sele…" at bounding box center [457, 254] width 393 height 307
drag, startPoint x: 381, startPoint y: 306, endPoint x: 253, endPoint y: 276, distance: 132.1
click at [261, 276] on div "{ { config ( materialized = 'incremental' ) } } with business_account as ( sele…" at bounding box center [457, 254] width 393 height 307
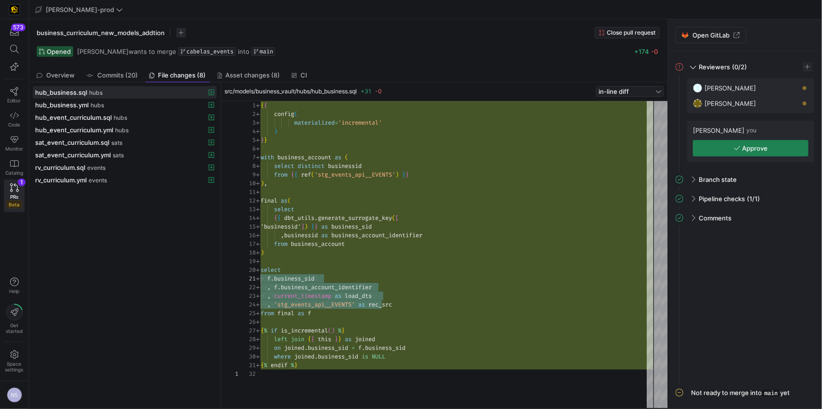
scroll to position [26, 135]
click at [410, 305] on div "{ { config ( materialized = 'incremental' ) } } with business_account as ( sele…" at bounding box center [457, 254] width 393 height 307
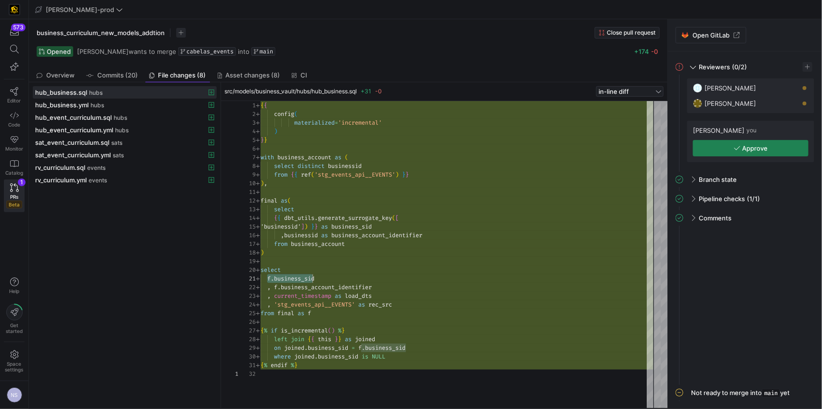
drag, startPoint x: 269, startPoint y: 278, endPoint x: 311, endPoint y: 278, distance: 42.4
click at [311, 278] on div "{ { config ( materialized = 'incremental' ) } } with business_account as ( sele…" at bounding box center [457, 254] width 393 height 307
click at [335, 281] on div "{ { config ( materialized = 'incremental' ) } } with business_account as ( sele…" at bounding box center [457, 254] width 393 height 307
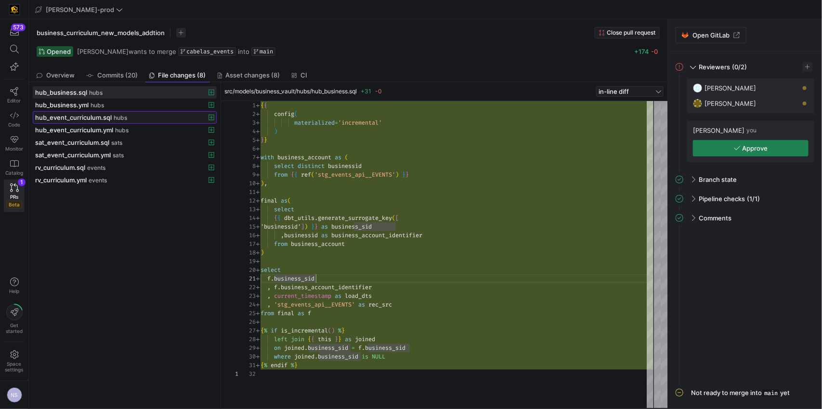
click at [80, 117] on span "hub_event_curriculum.sql" at bounding box center [73, 118] width 77 height 8
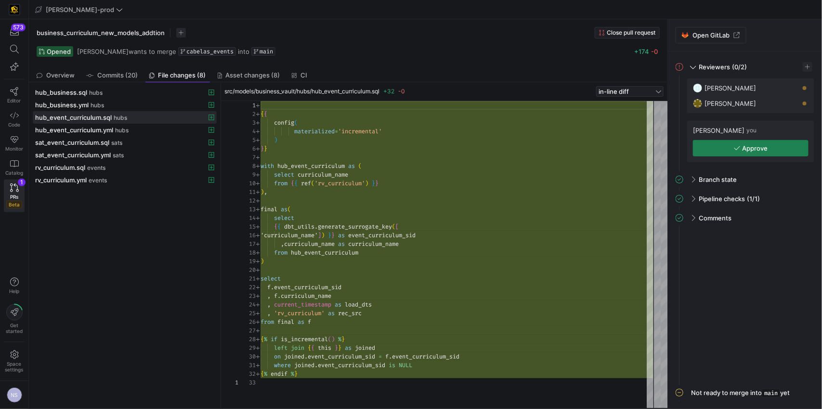
type textarea "), final as( select {{ dbt_utils.generate_surrogate_key([ 'curriculum_name']) }…"
click at [286, 241] on div "{ { config ( materialized = 'incremental' ) } } with hub_event_curriculum as ( …" at bounding box center [457, 254] width 393 height 307
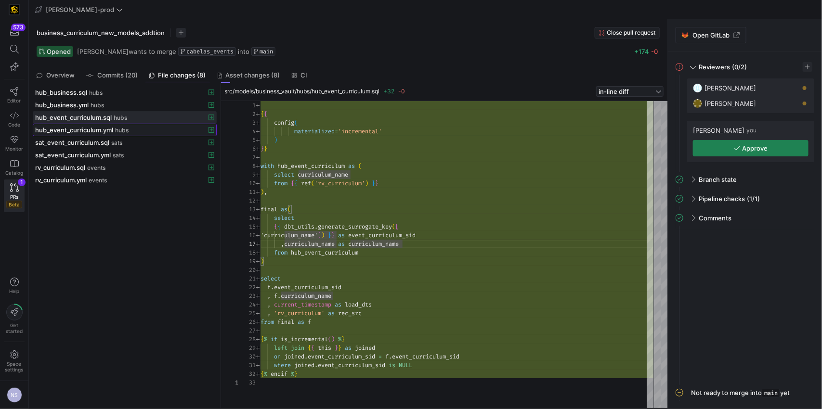
click at [120, 136] on span at bounding box center [124, 130] width 183 height 12
click at [117, 141] on span "sats" at bounding box center [116, 143] width 11 height 7
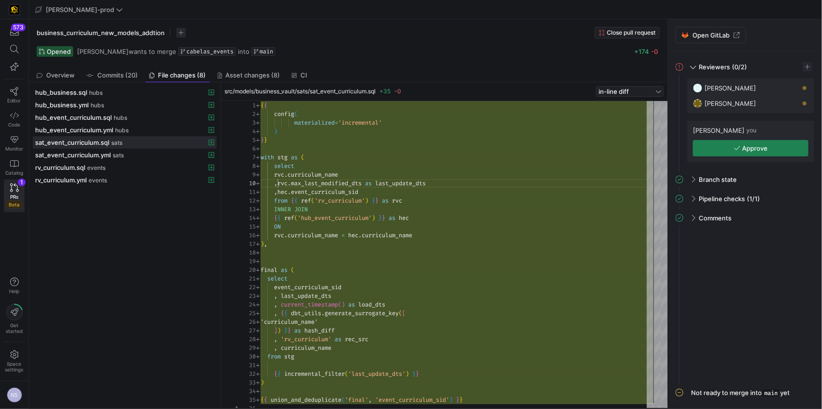
scroll to position [78, 38]
drag, startPoint x: 278, startPoint y: 184, endPoint x: 297, endPoint y: 203, distance: 26.6
click at [297, 203] on div "{ { config ( materialized = 'incremental' ) } } with stg as ( select rvc . curr…" at bounding box center [457, 257] width 393 height 312
click at [285, 187] on div "{ { config ( materialized = 'incremental' ) } } with stg as ( select rvc . curr…" at bounding box center [457, 257] width 393 height 312
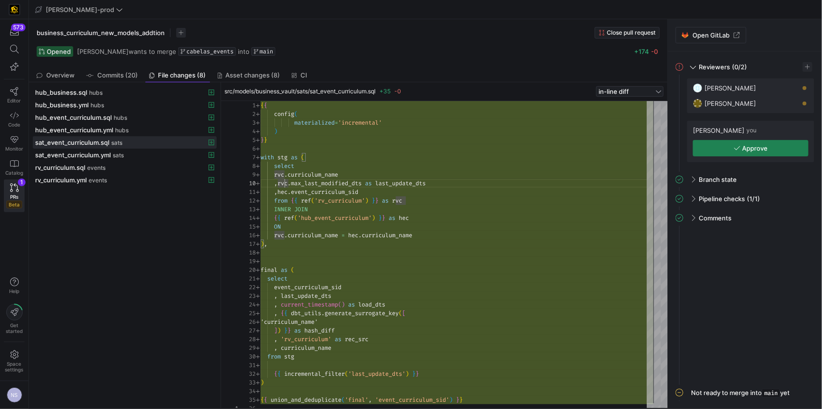
type textarea ",hec.event_curriculum_sid from {{ ref('rv_curriculum') }} as rvc INNER JOIN {{ …"
drag, startPoint x: 427, startPoint y: 225, endPoint x: 224, endPoint y: 211, distance: 203.2
click at [261, 211] on div "{ { config ( materialized = 'incremental' ) } } with stg as ( select rvc . curr…" at bounding box center [457, 257] width 393 height 312
click at [425, 240] on div "{ { config ( materialized = 'incremental' ) } } with stg as ( select rvc . curr…" at bounding box center [457, 257] width 393 height 312
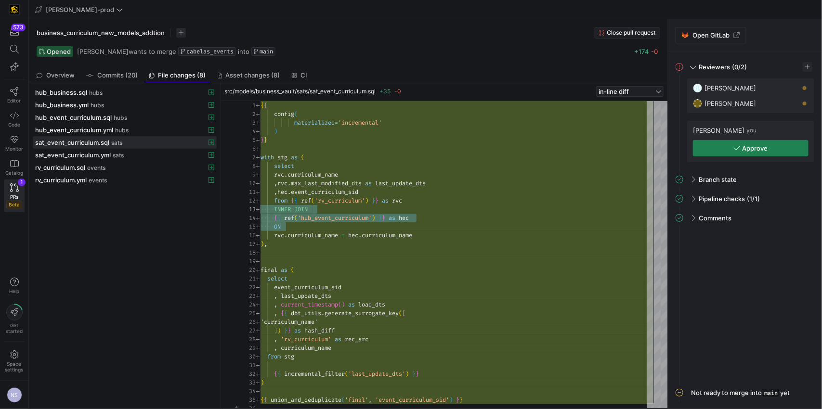
scroll to position [43, 155]
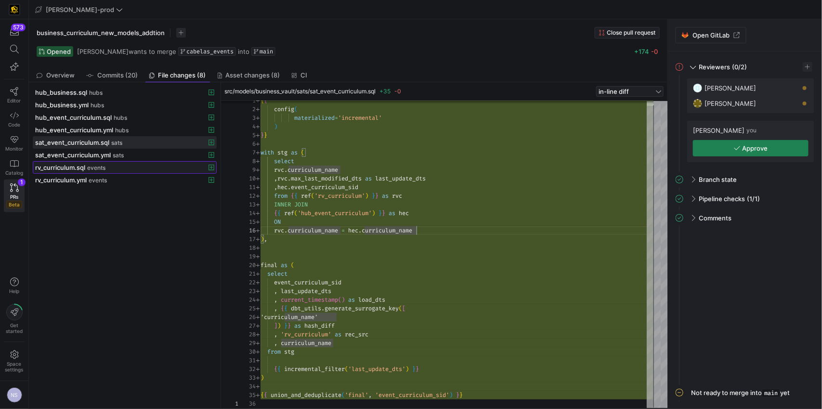
click at [121, 165] on span at bounding box center [124, 168] width 183 height 12
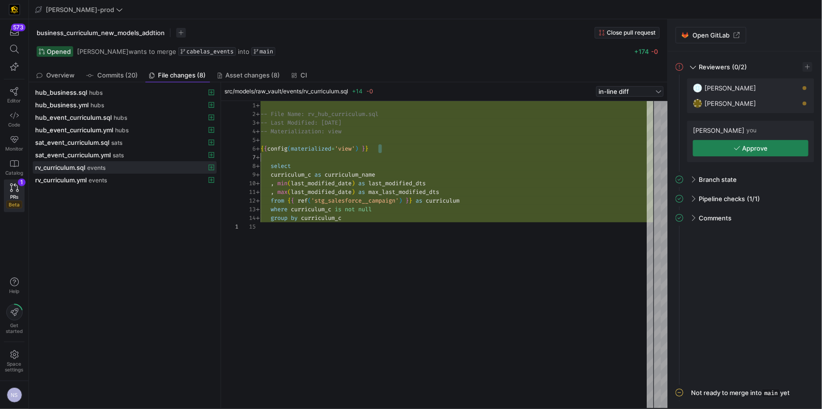
scroll to position [35, 0]
drag, startPoint x: 407, startPoint y: 154, endPoint x: 194, endPoint y: 141, distance: 213.2
click at [261, 141] on div "-- File Name: rv_hub_curriculum.sql -- Last Modified: 2025-08-06 -- Materializa…" at bounding box center [457, 254] width 393 height 307
click at [359, 131] on div "-- File Name: rv_hub_curriculum.sql -- Last Modified: 2025-08-06 -- Materializa…" at bounding box center [457, 254] width 393 height 307
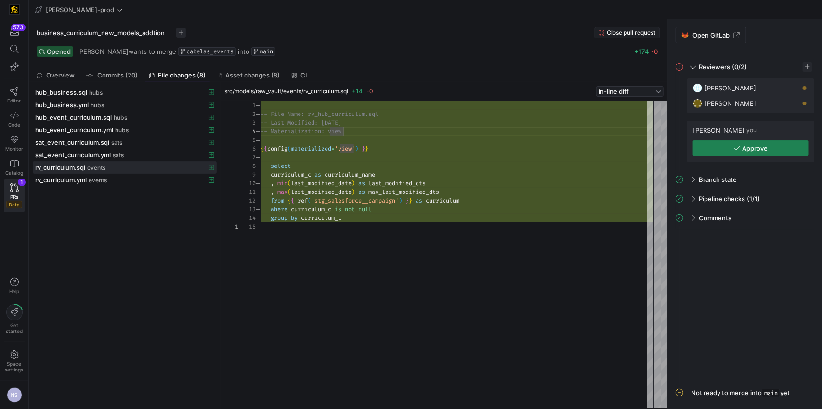
scroll to position [43, 118]
click at [389, 149] on div "-- File Name: rv_hub_curriculum.sql -- Last Modified: 2025-08-06 -- Materializa…" at bounding box center [457, 254] width 393 height 307
drag, startPoint x: 389, startPoint y: 149, endPoint x: 219, endPoint y: 131, distance: 170.4
click at [219, 128] on as-split "hub_business.sql hubs hub_business.yml hubs hub_event_curriculum.sql hubs hub_e…" at bounding box center [348, 245] width 639 height 327
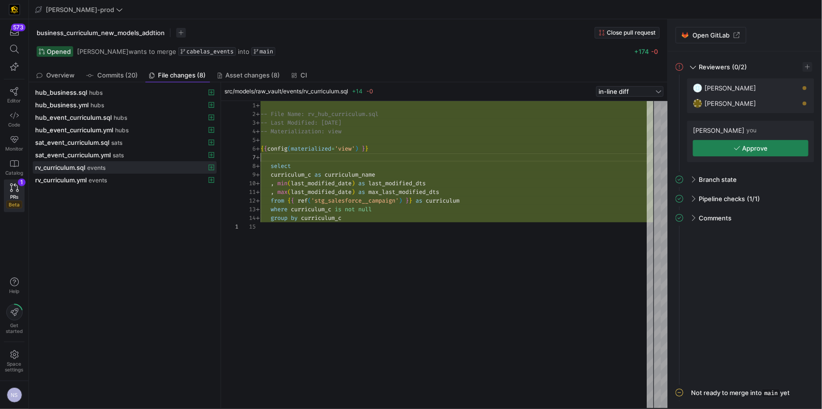
click at [488, 158] on div "-- File Name: rv_hub_curriculum.sql -- Last Modified: 2025-08-06 -- Materializa…" at bounding box center [457, 254] width 393 height 307
click at [445, 143] on div "-- File Name: rv_hub_curriculum.sql -- Last Modified: 2025-08-06 -- Materializa…" at bounding box center [457, 254] width 393 height 307
click at [451, 148] on div "-- File Name: rv_hub_curriculum.sql -- Last Modified: 2025-08-06 -- Materializa…" at bounding box center [457, 254] width 393 height 307
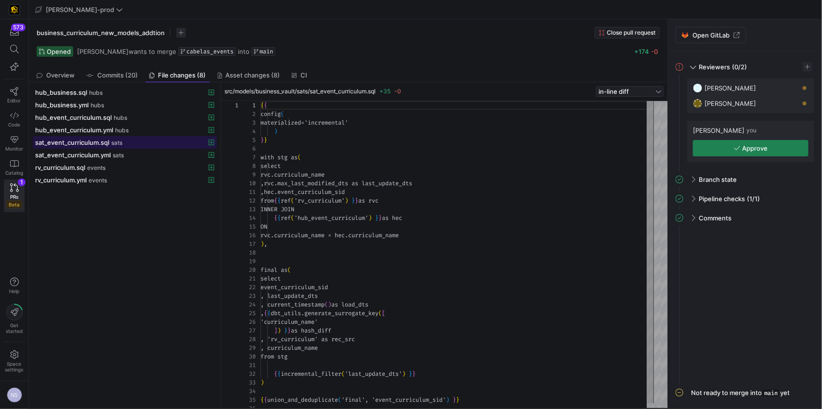
click at [89, 144] on span "sat_event_curriculum.sql" at bounding box center [72, 143] width 74 height 8
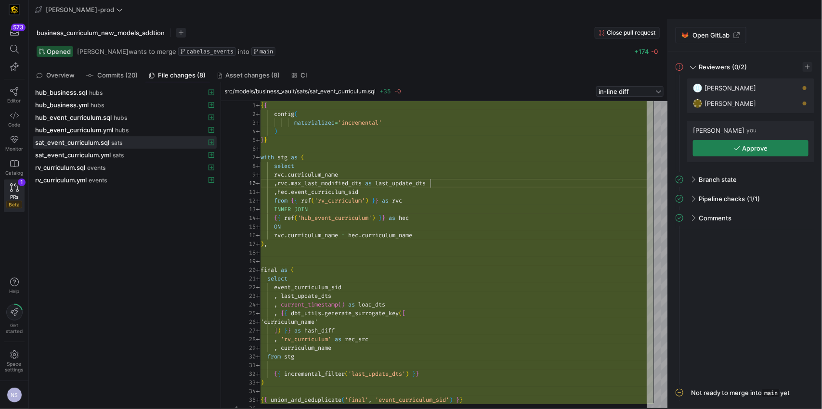
scroll to position [78, 169]
click at [452, 182] on div ", rvc . max_last_modified_dts as last_update_dts" at bounding box center [457, 183] width 393 height 9
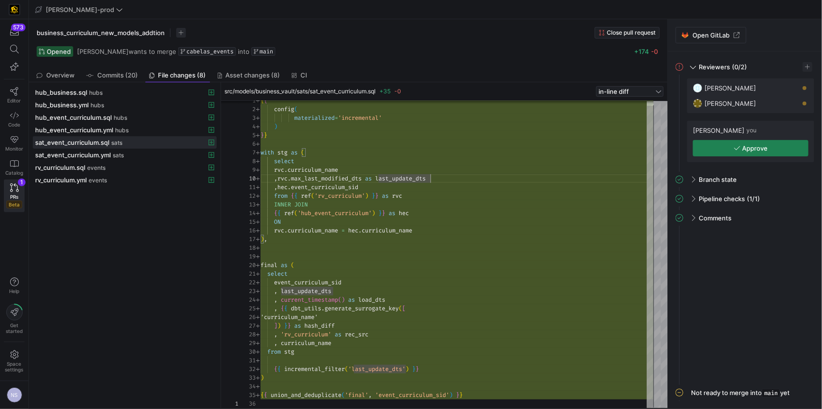
type textarea "select event_curriculum_sid , last_update_dts , current_timestamp() as load_dts…"
click at [368, 315] on div "{ { config ( materialized = 'incremental' ) } } with stg as ( select rvc . curr…" at bounding box center [457, 252] width 393 height 312
click at [352, 323] on div "{ { config ( materialized = 'incremental' ) } } with stg as ( select rvc . curr…" at bounding box center [457, 252] width 393 height 312
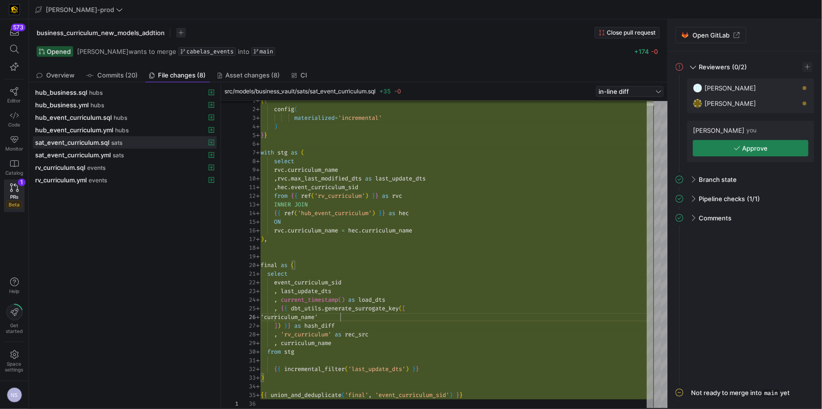
scroll to position [43, 80]
click at [377, 321] on div "{ { config ( materialized = 'incremental' ) } } with stg as ( select rvc . curr…" at bounding box center [457, 252] width 393 height 312
click at [97, 113] on span at bounding box center [124, 118] width 183 height 12
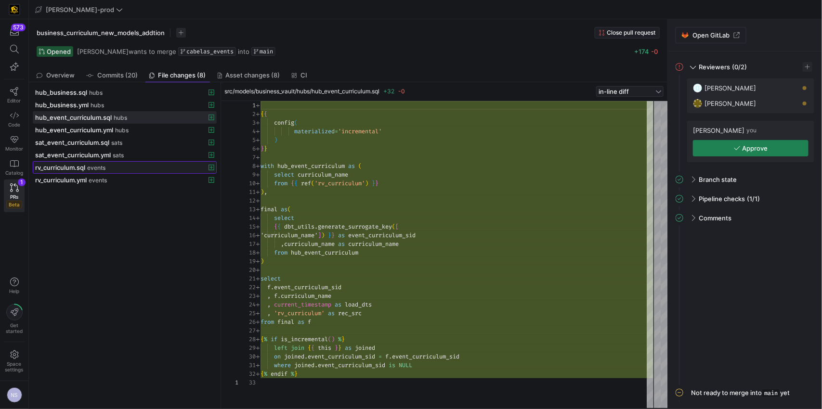
click at [85, 168] on span "rv_curriculum.sql" at bounding box center [60, 168] width 50 height 8
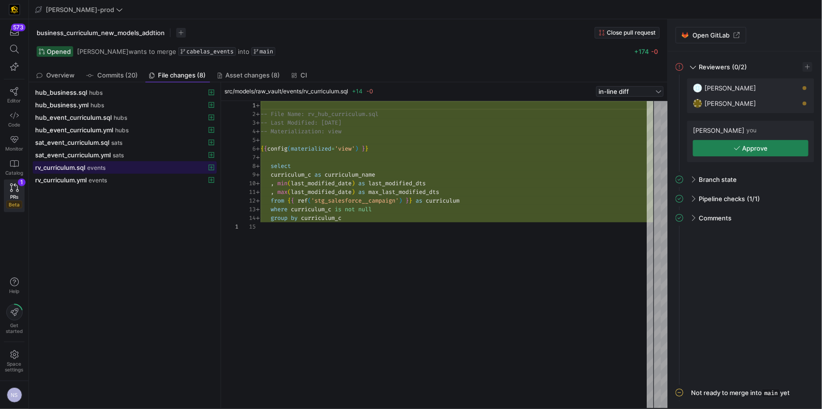
scroll to position [87, 0]
click at [16, 121] on link "Code" at bounding box center [14, 119] width 21 height 24
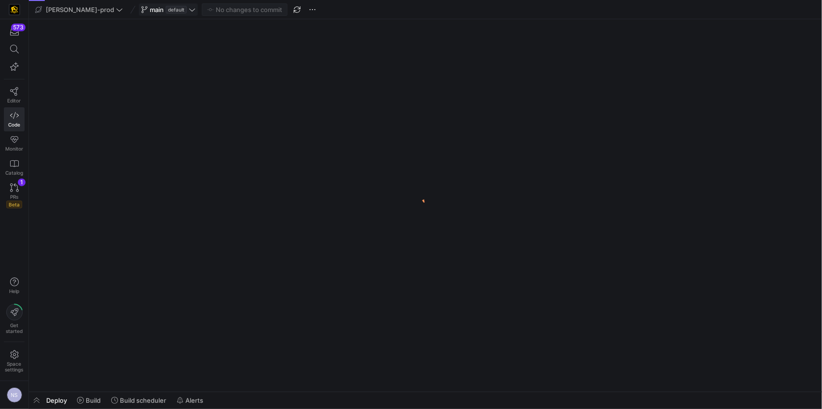
click at [155, 4] on span at bounding box center [168, 10] width 58 height 12
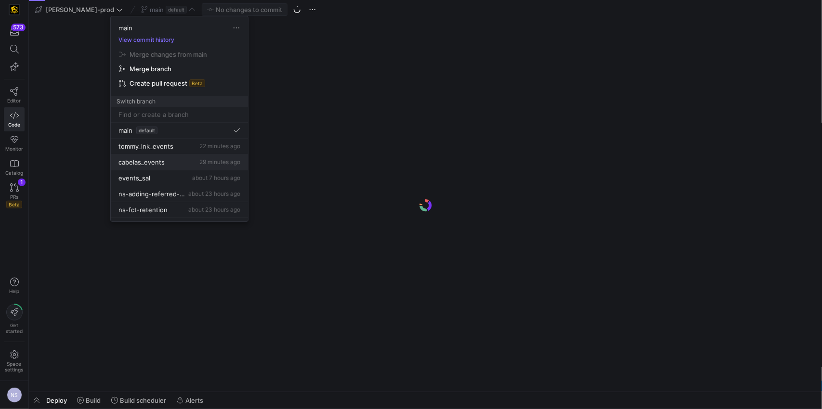
click at [186, 160] on div "cabelas_events 29 minutes ago" at bounding box center [179, 162] width 122 height 8
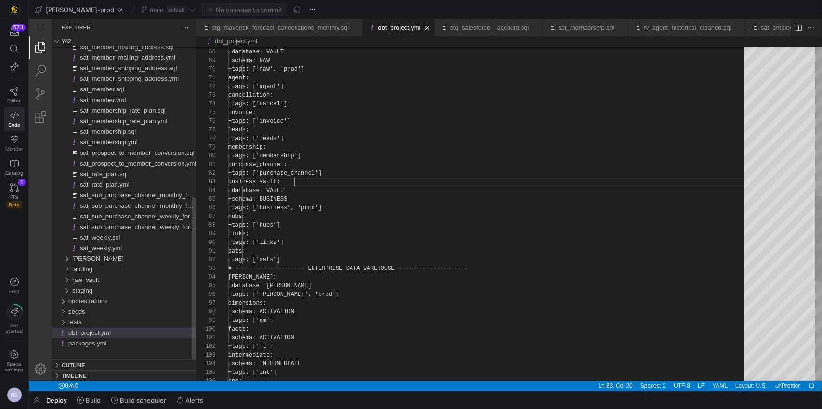
scroll to position [17, 66]
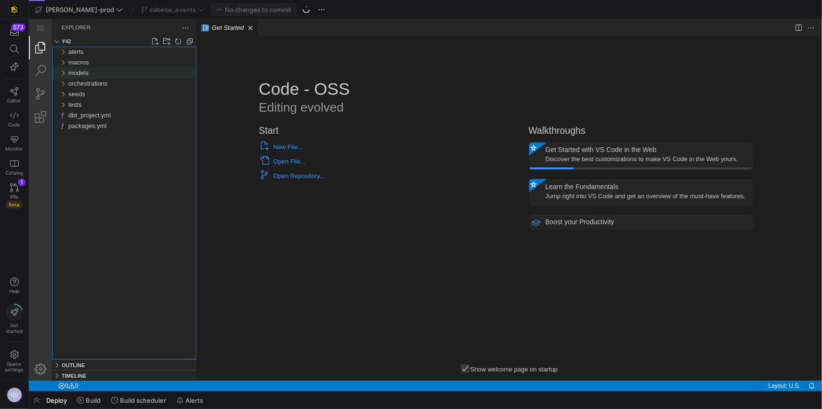
click at [82, 72] on span "models" at bounding box center [78, 72] width 20 height 7
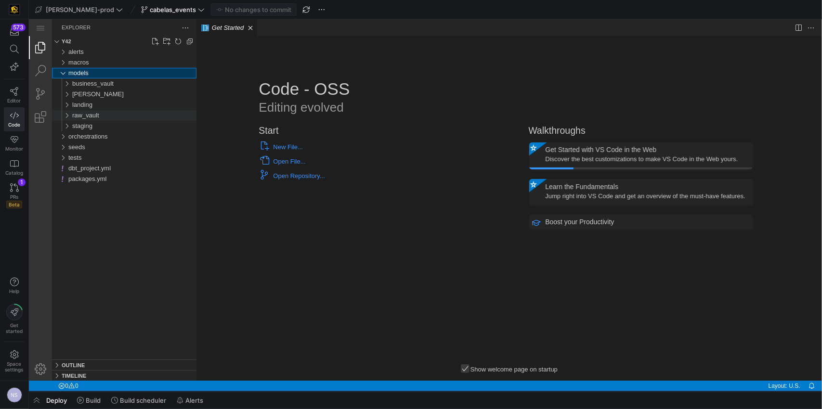
click at [88, 113] on span "raw_vault" at bounding box center [85, 114] width 27 height 7
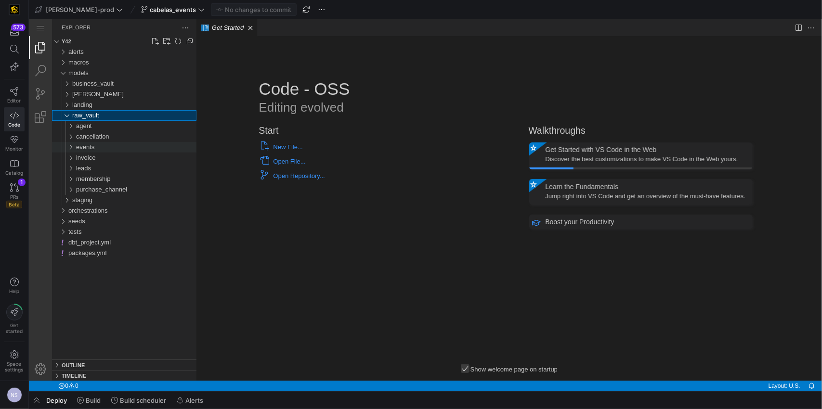
click at [104, 143] on div "events" at bounding box center [136, 147] width 120 height 11
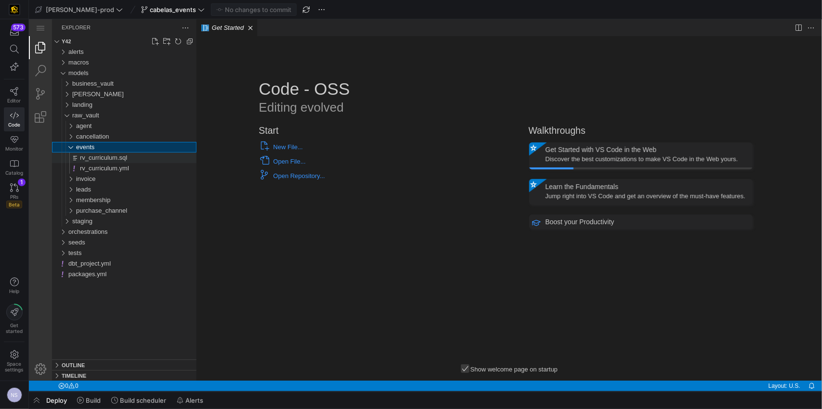
click at [104, 158] on span "rv_curriculum.sql" at bounding box center [102, 157] width 47 height 7
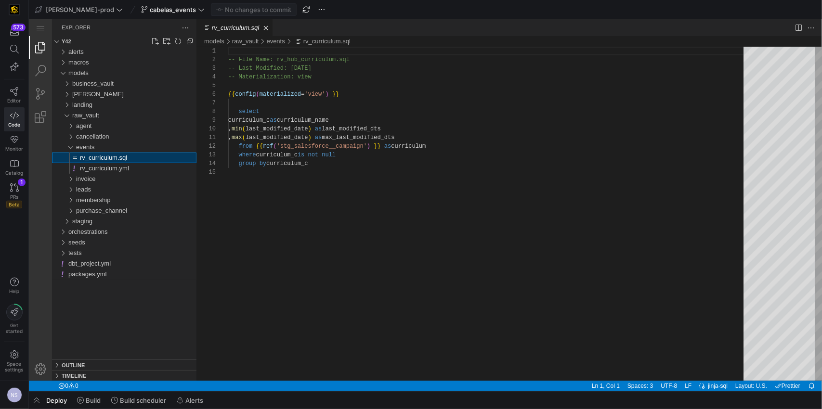
scroll to position [87, 0]
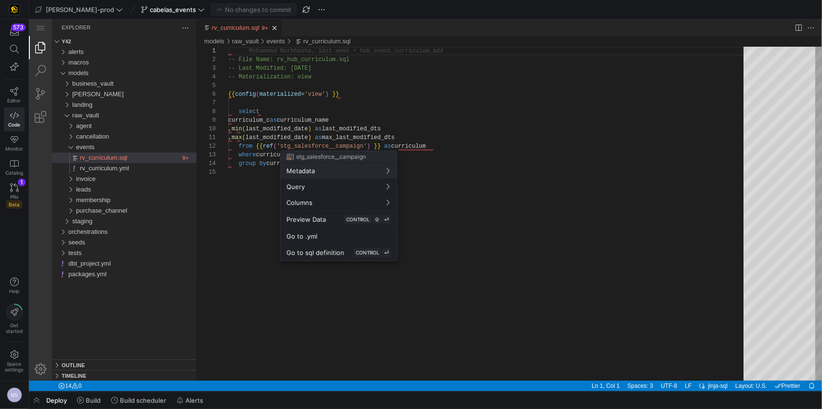
click at [241, 108] on div at bounding box center [411, 204] width 822 height 409
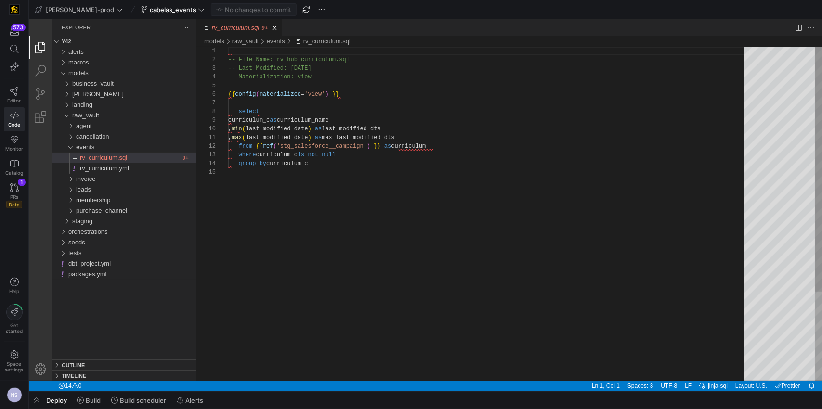
click at [238, 111] on div "-- File Name: rv_hub_curriculum.sql -- Last Modified: 2025-08-06 -- Materializa…" at bounding box center [489, 274] width 522 height 456
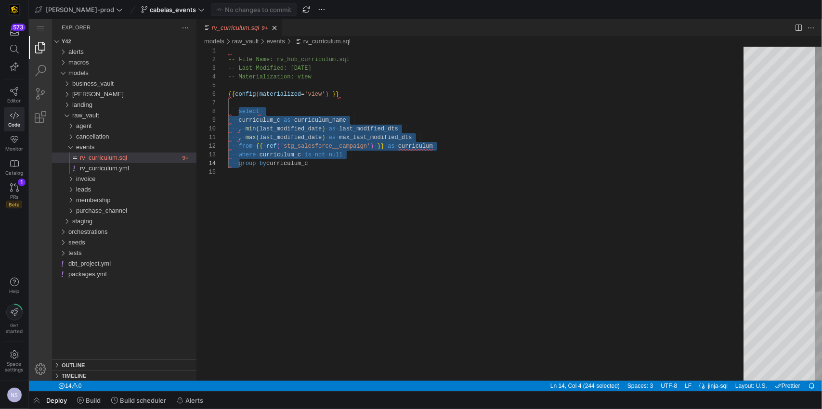
drag, startPoint x: 238, startPoint y: 111, endPoint x: 239, endPoint y: 163, distance: 52.0
click at [239, 163] on div "-- File Name: rv_hub_curriculum.sql -- Last Modified: 2025-08-06 -- Materializa…" at bounding box center [489, 274] width 522 height 456
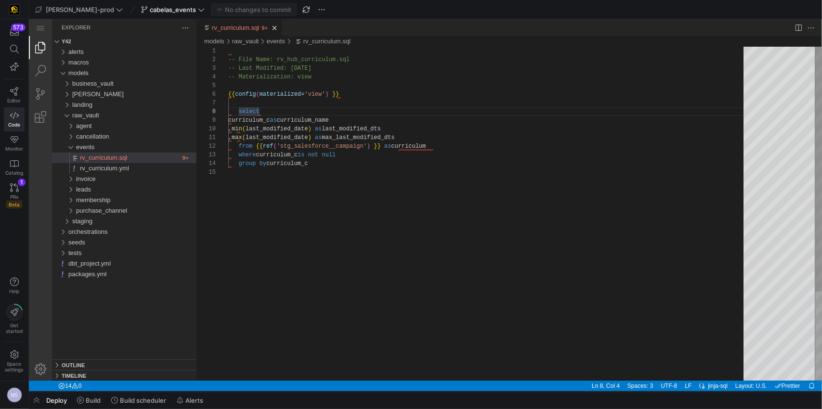
click at [239, 111] on div "-- File Name: rv_hub_curriculum.sql -- Last Modified: 2025-08-06 -- Materializa…" at bounding box center [489, 274] width 522 height 456
drag, startPoint x: 239, startPoint y: 111, endPoint x: 237, endPoint y: 162, distance: 51.6
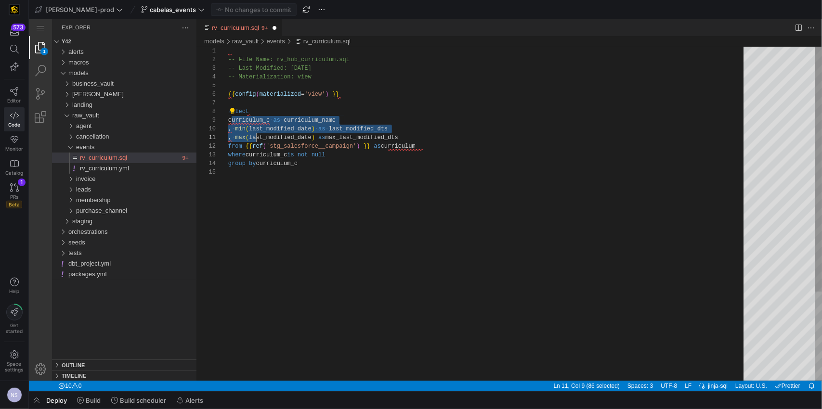
drag, startPoint x: 230, startPoint y: 121, endPoint x: 255, endPoint y: 138, distance: 29.8
drag, startPoint x: 350, startPoint y: 133, endPoint x: 225, endPoint y: 120, distance: 125.4
type textarea ", max(last_modified_date) as max_last_modified_dts from {{ ref('stg_salesforce_…"
click at [467, 153] on div "-- File Name: rv_hub_curriculum.sql -- Last Modified: 2025-08-06 -- Materializa…" at bounding box center [489, 274] width 522 height 456
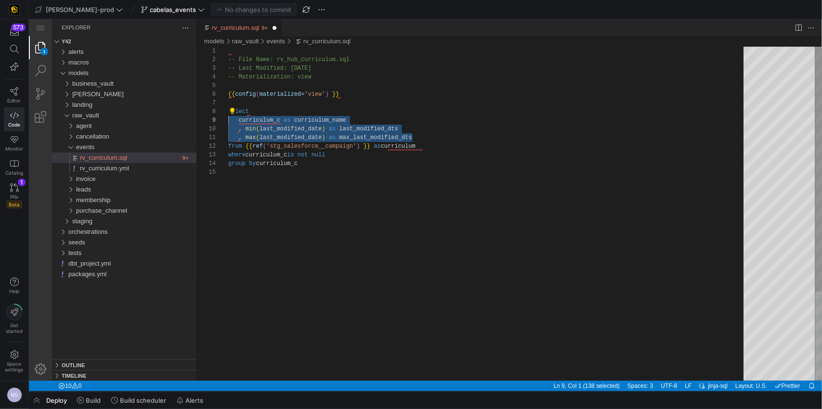
scroll to position [17, 104]
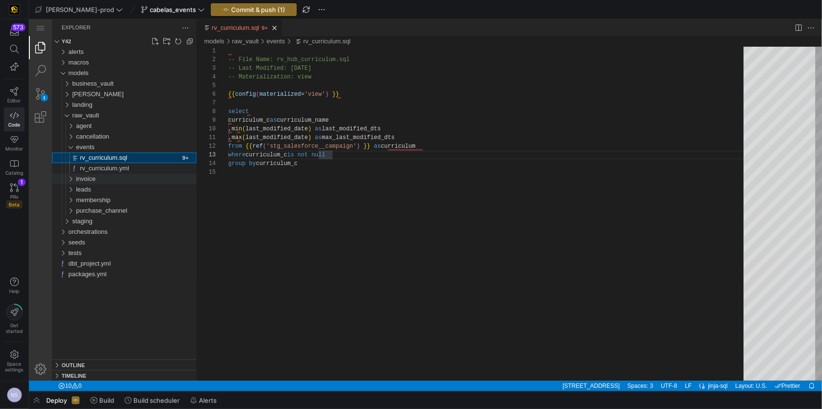
click at [116, 178] on div "invoice" at bounding box center [136, 178] width 120 height 11
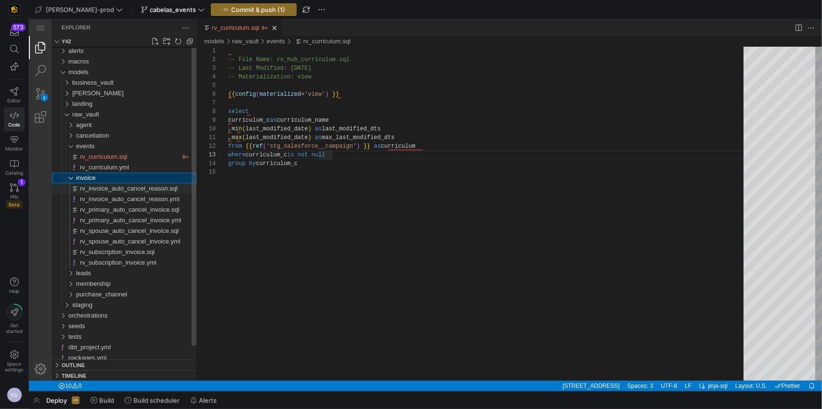
click at [119, 183] on div "rv_invoice_auto_cancel_reason.sql" at bounding box center [137, 188] width 117 height 11
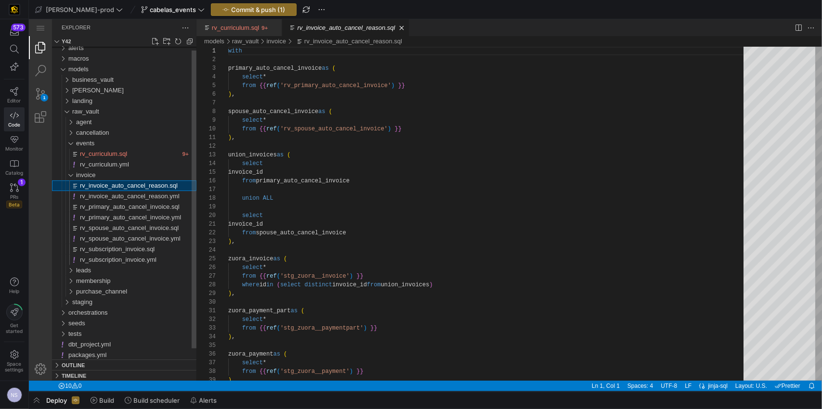
scroll to position [87, 0]
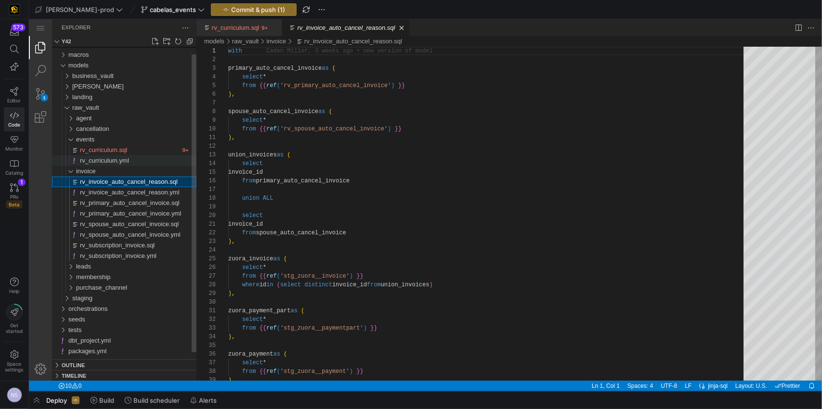
click at [110, 169] on div "invoice" at bounding box center [136, 171] width 120 height 11
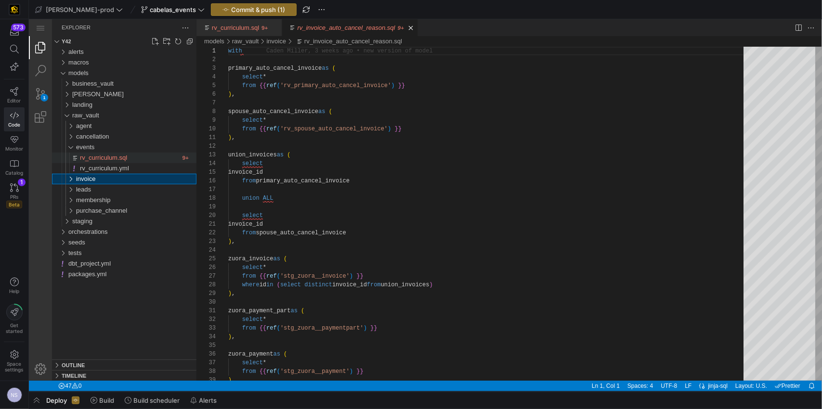
click at [103, 154] on span "rv_curriculum.sql" at bounding box center [102, 157] width 47 height 7
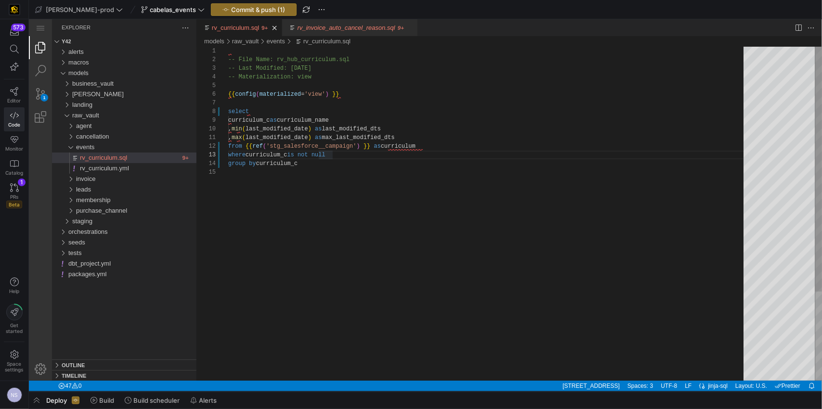
scroll to position [35, 0]
click at [362, 89] on div "-- File Name: rv_hub_curriculum.sql -- Last Modified: 2025-08-06 -- Materializa…" at bounding box center [489, 274] width 522 height 456
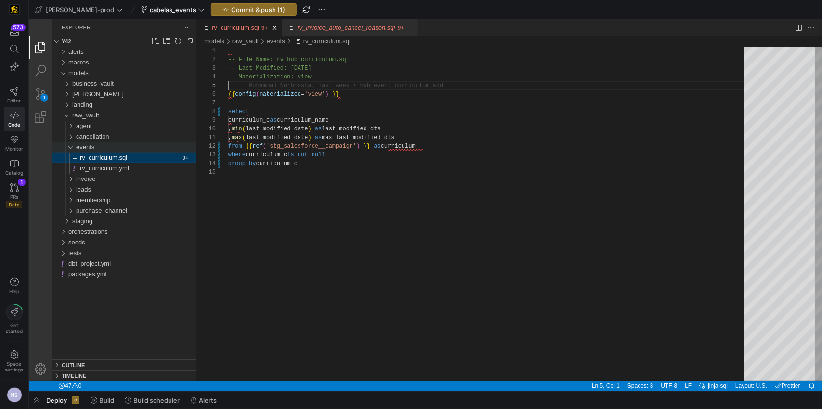
click at [108, 142] on div "events" at bounding box center [136, 147] width 120 height 11
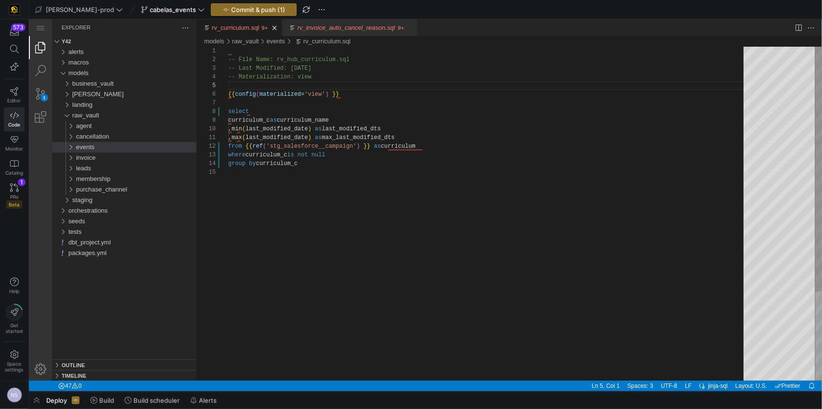
scroll to position [8, 70]
type textarea "-- File Name: rv_curriculum.sql -- Last Modified: 2025-08-06 -- Materialization…"
click at [88, 112] on span "raw_vault" at bounding box center [85, 114] width 27 height 7
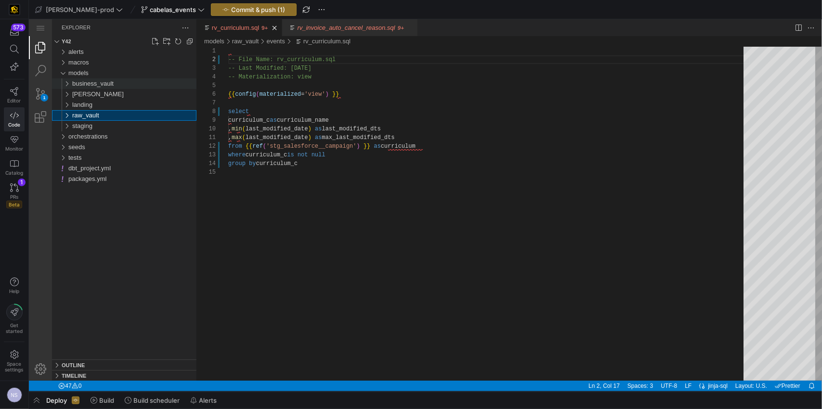
click at [91, 80] on span "business_vault" at bounding box center [92, 82] width 41 height 7
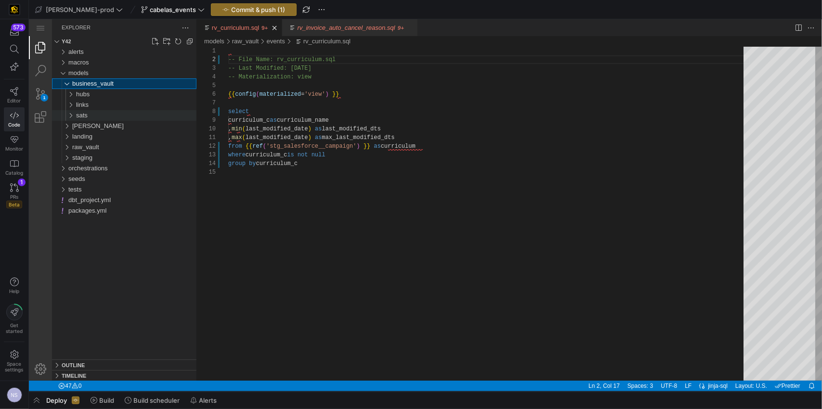
click at [97, 109] on div "links" at bounding box center [136, 104] width 120 height 11
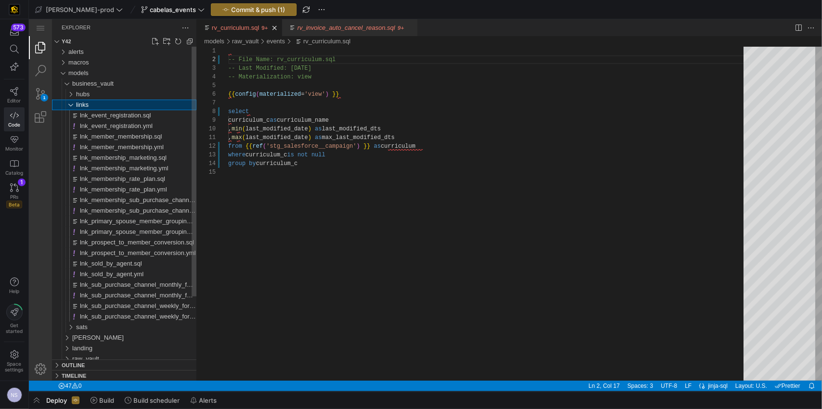
click at [98, 106] on div "links" at bounding box center [136, 104] width 120 height 11
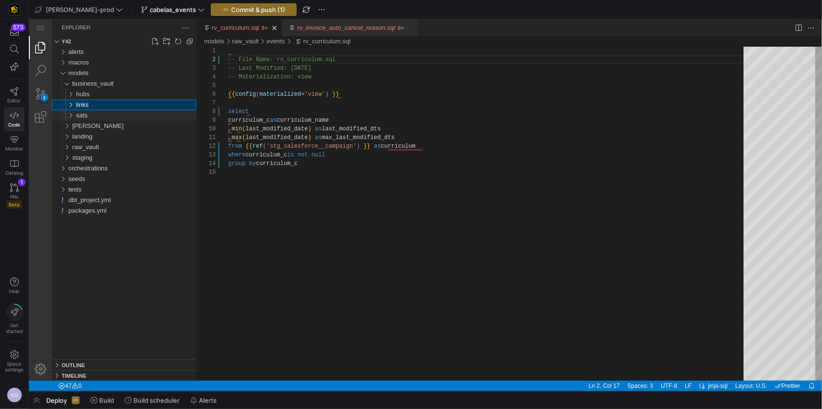
click at [93, 115] on div "sats" at bounding box center [136, 115] width 120 height 11
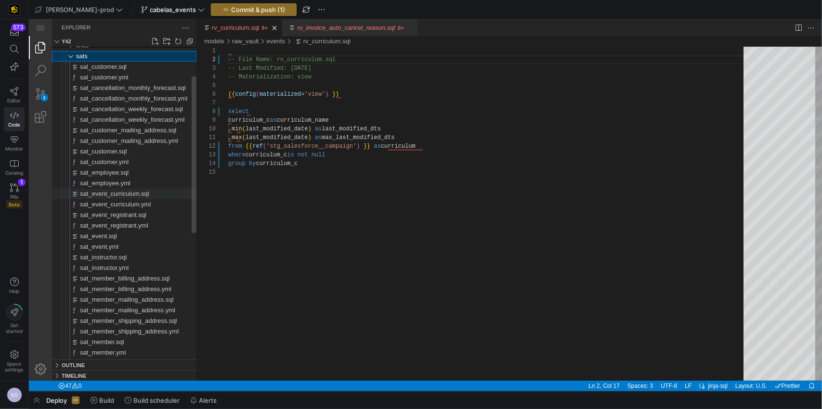
click at [127, 188] on div "sat_event_curriculum.sql" at bounding box center [137, 193] width 117 height 11
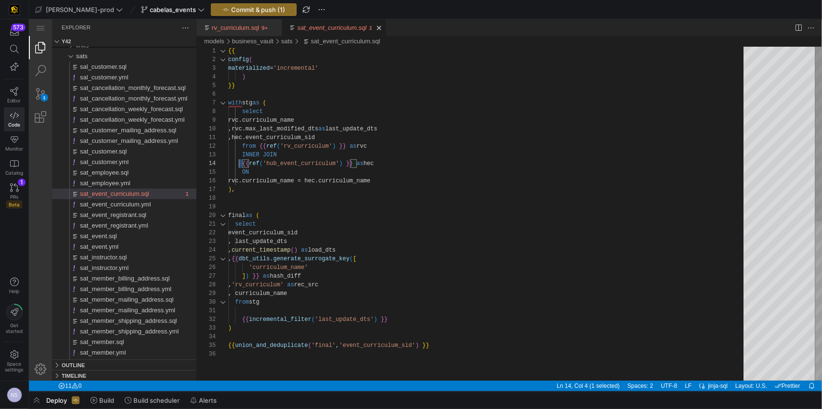
scroll to position [26, 0]
drag, startPoint x: 241, startPoint y: 162, endPoint x: 202, endPoint y: 166, distance: 39.2
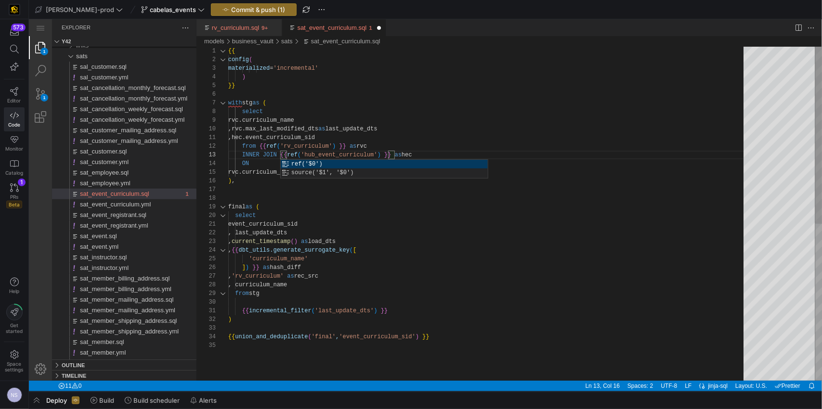
click at [241, 169] on div "{{ config ( materialized = 'incremental' ) }} with stg as ( select rvc.curricul…" at bounding box center [489, 360] width 522 height 629
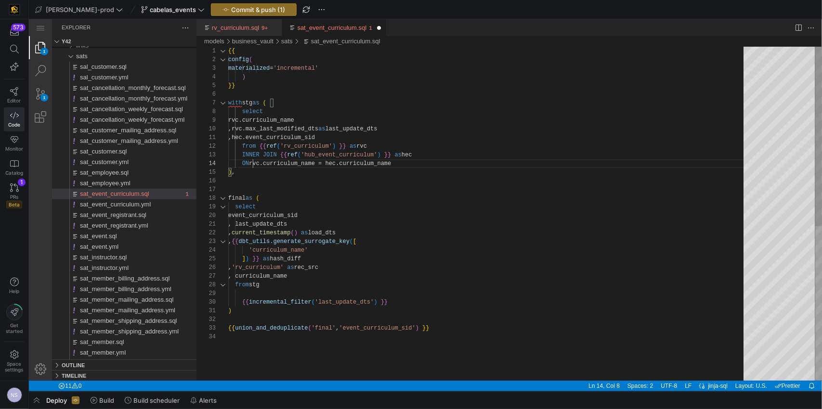
scroll to position [26, 25]
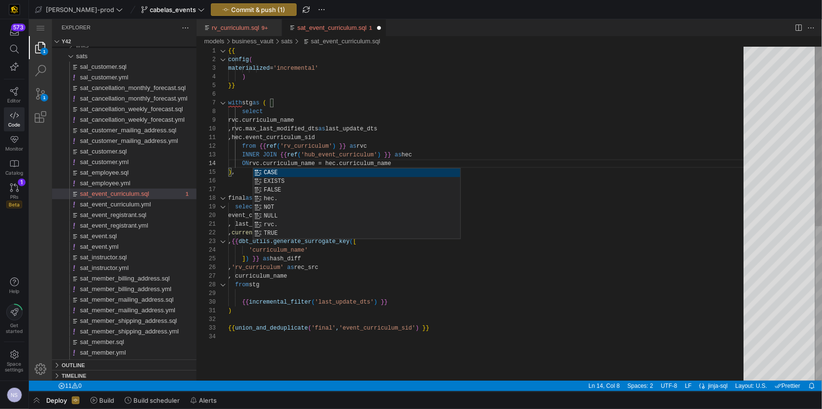
click at [434, 141] on div "{{ config ( materialized = 'incremental' ) }} with stg as ( select rvc.curricul…" at bounding box center [489, 356] width 522 height 620
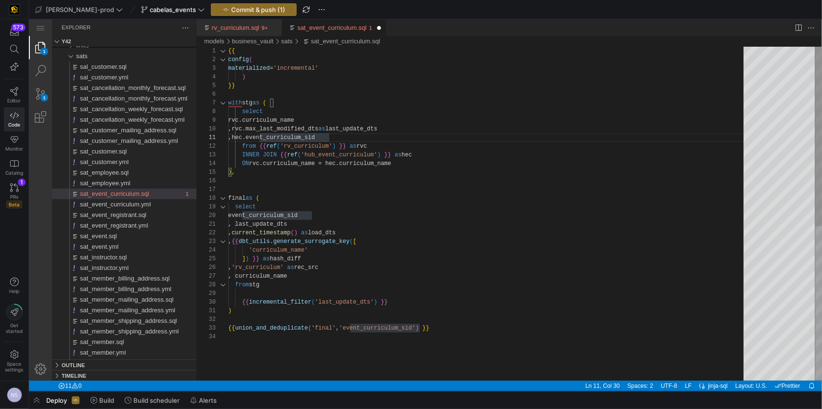
click at [246, 129] on div "{{ config ( materialized = 'incremental' ) }} with stg as ( select rvc.curricul…" at bounding box center [489, 356] width 522 height 620
drag, startPoint x: 245, startPoint y: 128, endPoint x: 245, endPoint y: 136, distance: 8.2
click at [245, 136] on div "{{ config ( materialized = 'incremental' ) }} with stg as ( select rvc.curricul…" at bounding box center [489, 356] width 522 height 620
click at [246, 130] on div "{{ config ( materialized = 'incremental' ) }} with stg as ( select rvc.curricul…" at bounding box center [489, 356] width 522 height 620
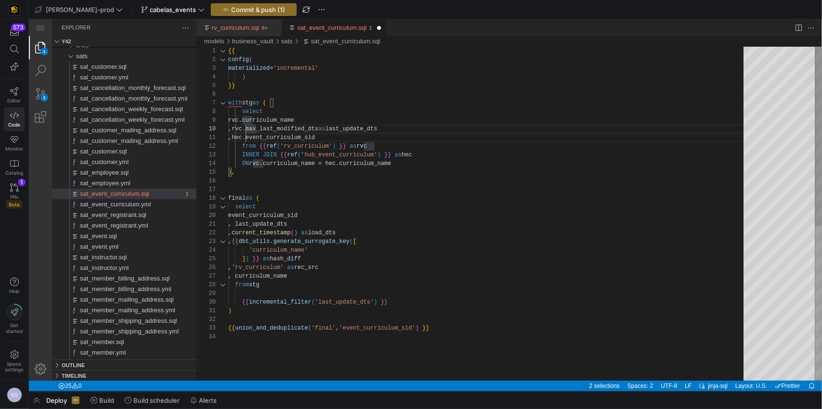
drag, startPoint x: 246, startPoint y: 130, endPoint x: 274, endPoint y: 141, distance: 30.9
click at [245, 141] on div "{{ config ( materialized = 'incremental' ) }} with stg as ( select rvc.curricul…" at bounding box center [489, 356] width 522 height 620
drag, startPoint x: 502, startPoint y: 132, endPoint x: 490, endPoint y: 137, distance: 13.2
click at [502, 132] on div "{{ config ( materialized = 'incremental' ) }} with stg as ( select rvc.curricul…" at bounding box center [489, 356] width 522 height 620
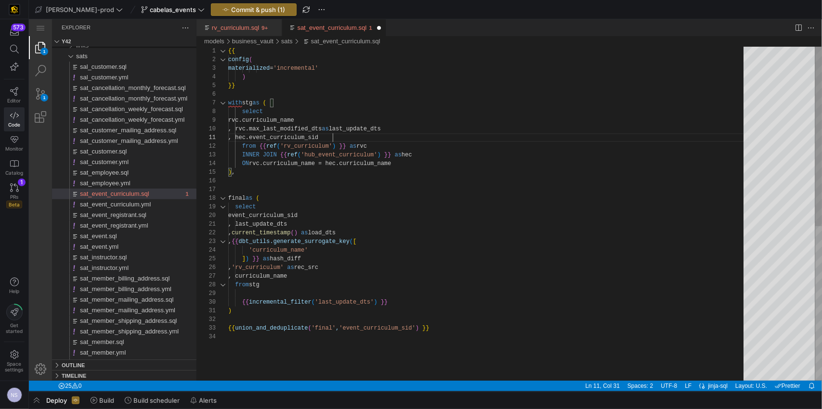
click at [360, 134] on div "{{ config ( materialized = 'incremental' ) }} with stg as ( select rvc.curricul…" at bounding box center [489, 356] width 522 height 620
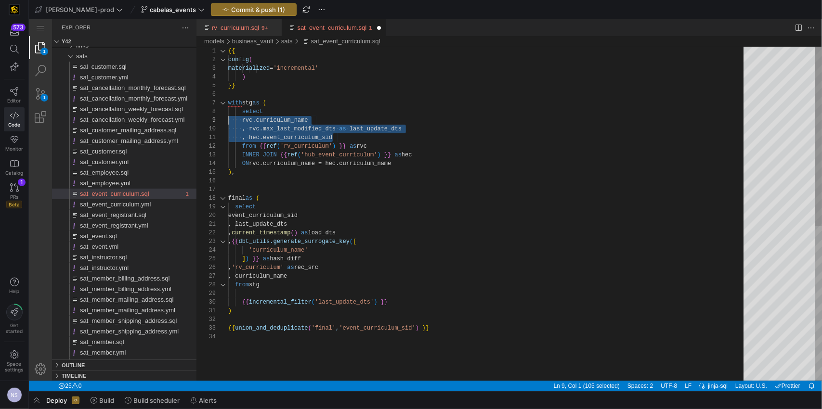
drag, startPoint x: 352, startPoint y: 135, endPoint x: 196, endPoint y: 119, distance: 157.3
type textarea "{{ config( materialized='incremental' ) }} with stg as ( select rvc.curriculum_…"
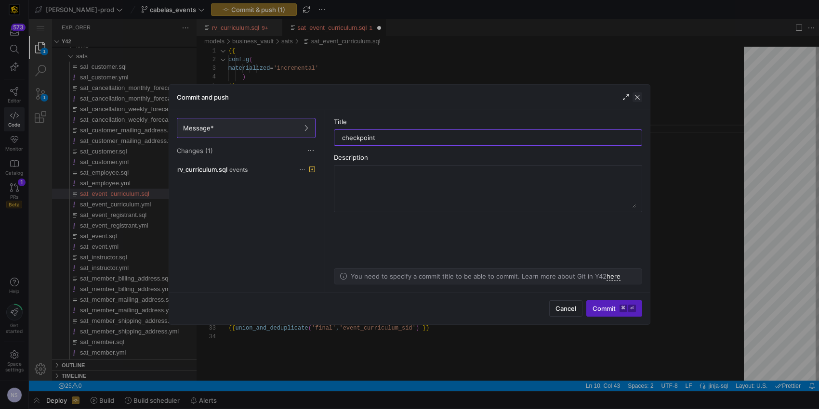
click at [635, 97] on span "button" at bounding box center [637, 97] width 10 height 10
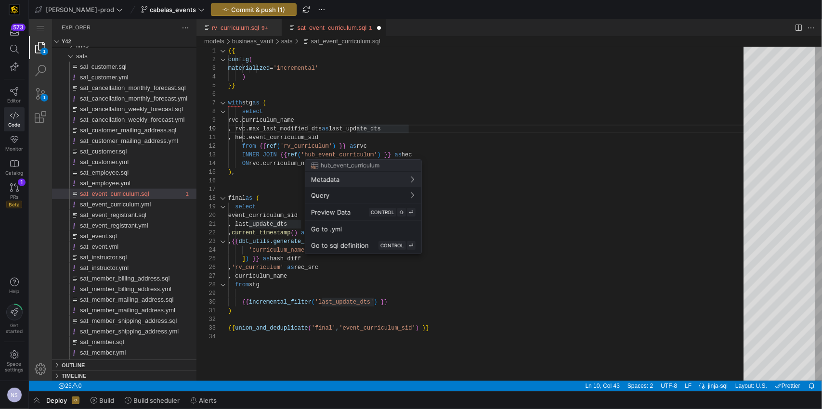
click at [411, 110] on div at bounding box center [411, 204] width 822 height 409
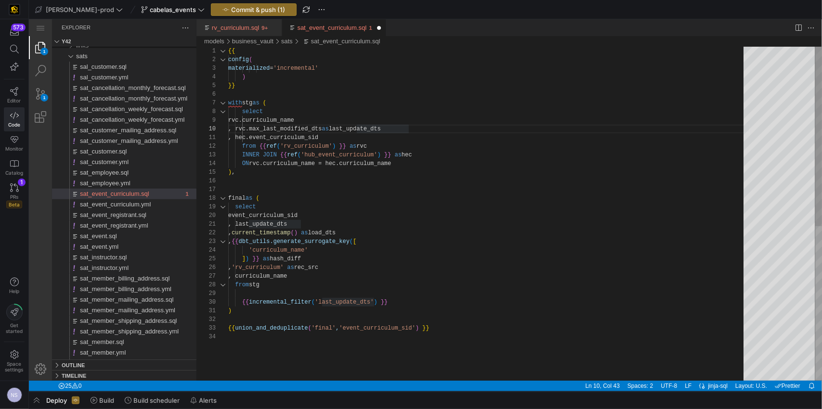
click at [456, 116] on div "{{ config ( materialized = 'incremental' ) }} with stg as ( select rvc.curricul…" at bounding box center [489, 356] width 522 height 620
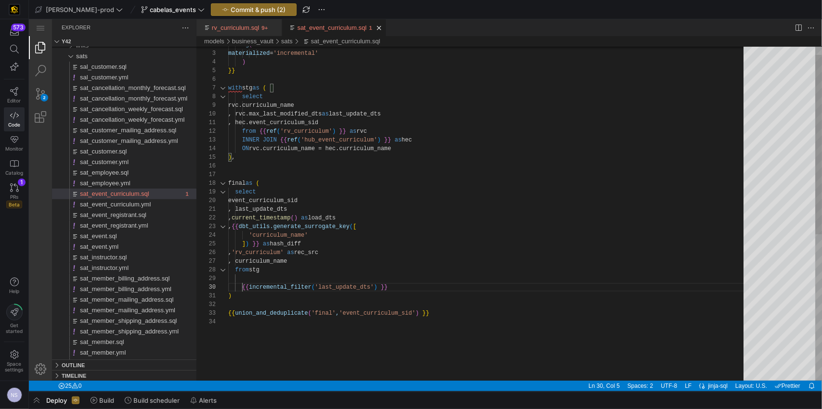
click at [242, 286] on div "config ( materialized = 'incremental' ) }} with stg as ( select rvc.curriculum_…" at bounding box center [489, 341] width 522 height 620
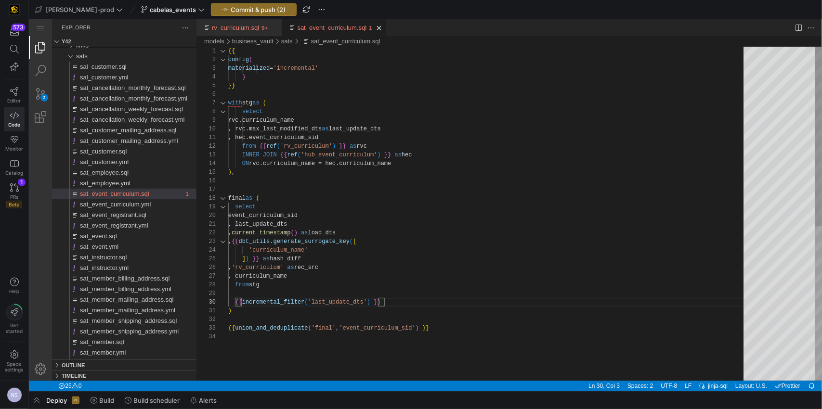
click at [246, 103] on div "config ( materialized = 'incremental' ) }} with stg as ( select rvc.curriculum_…" at bounding box center [489, 356] width 522 height 620
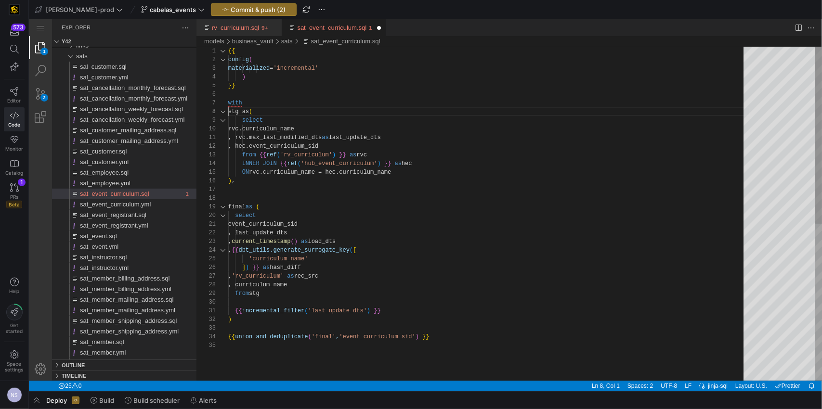
scroll to position [61, 0]
type textarea "{{ config( materialized='incremental' ) }} with stg as ( select rvc.curriculum_…"
click at [250, 9] on span "Commit & push (2)" at bounding box center [258, 10] width 55 height 8
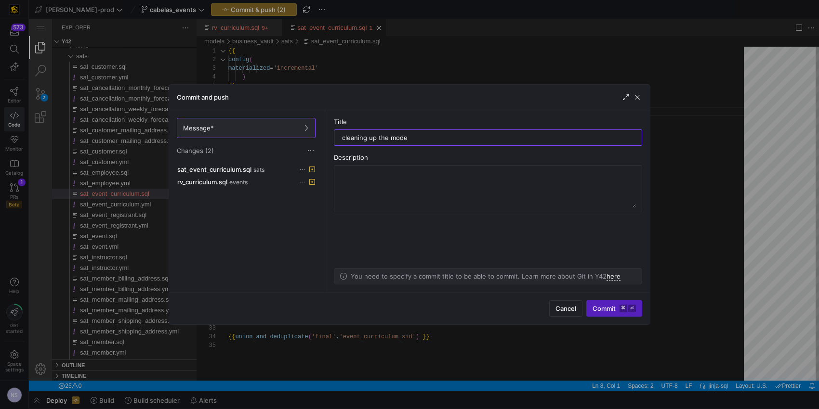
type input "cleaning up the model"
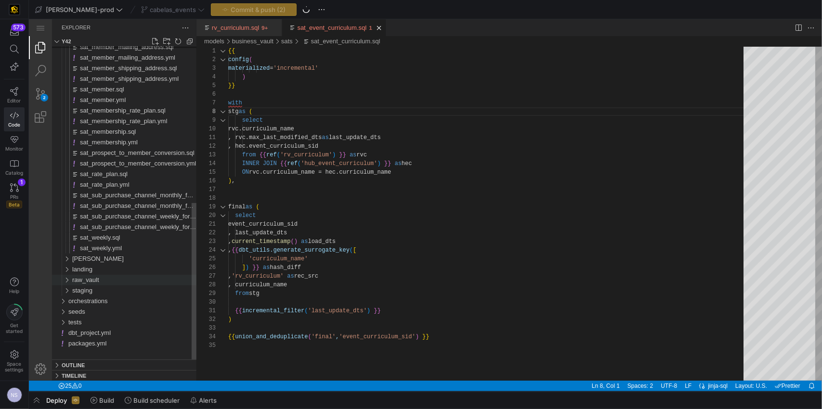
click at [102, 277] on div "raw_vault" at bounding box center [134, 279] width 124 height 11
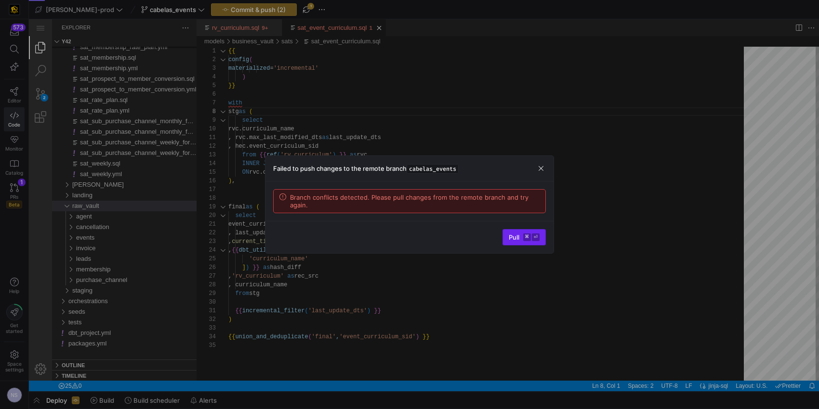
click at [532, 236] on kbd "⏎" at bounding box center [536, 238] width 8 height 8
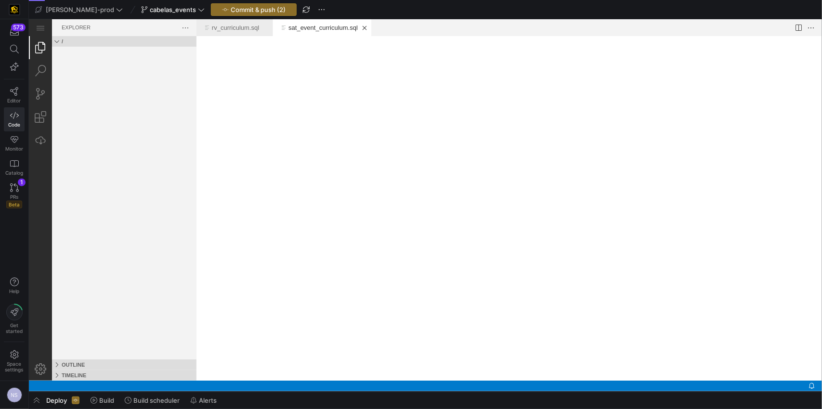
scroll to position [0, 0]
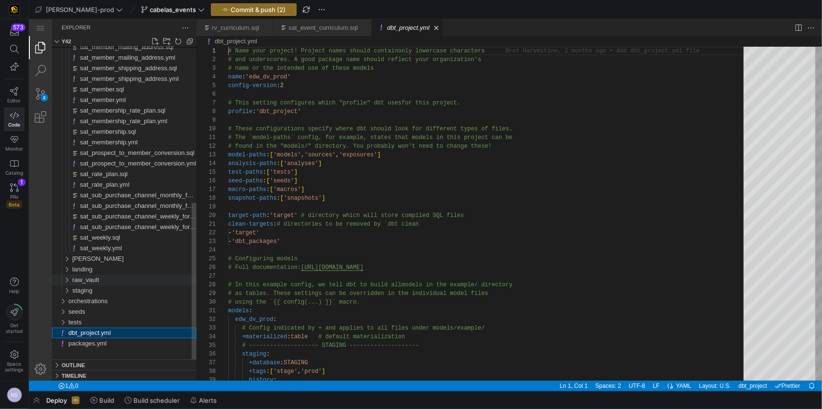
click at [100, 279] on div "raw_vault" at bounding box center [134, 279] width 124 height 11
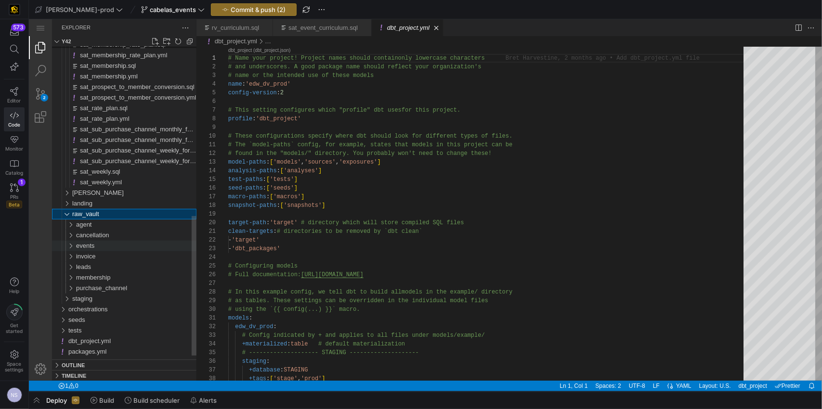
click at [101, 245] on div "events" at bounding box center [136, 245] width 120 height 11
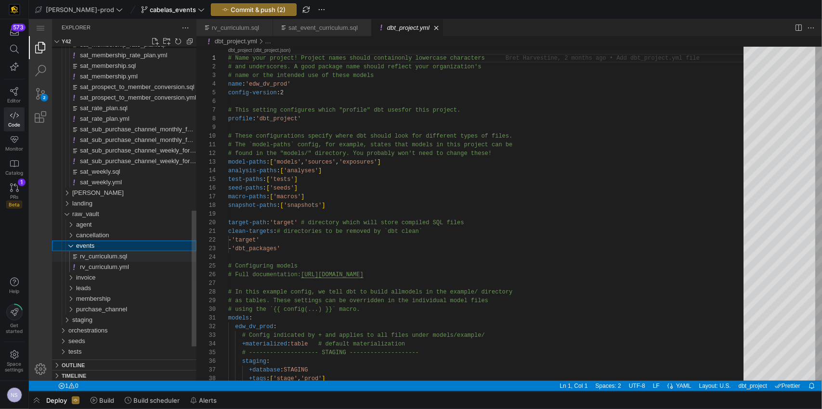
click at [113, 256] on span "rv_curriculum.sql" at bounding box center [102, 255] width 47 height 7
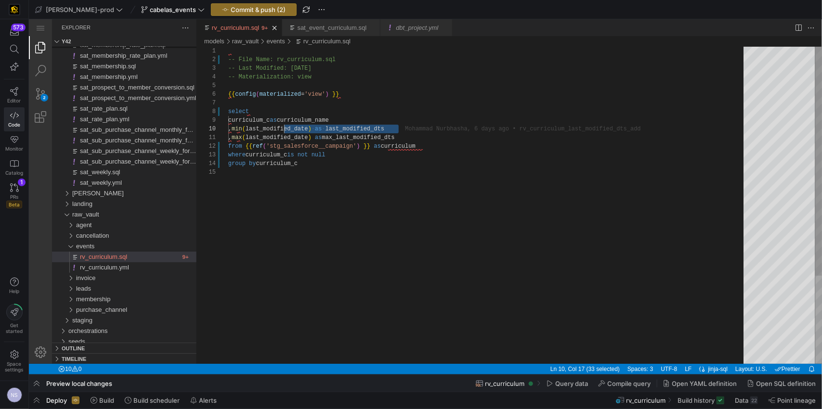
scroll to position [78, 0]
drag, startPoint x: 410, startPoint y: 128, endPoint x: 209, endPoint y: 126, distance: 201.3
type textarea "-- File Name: rv_curriculum.sql -- Last Modified: 2025-08-06 -- Materialization…"
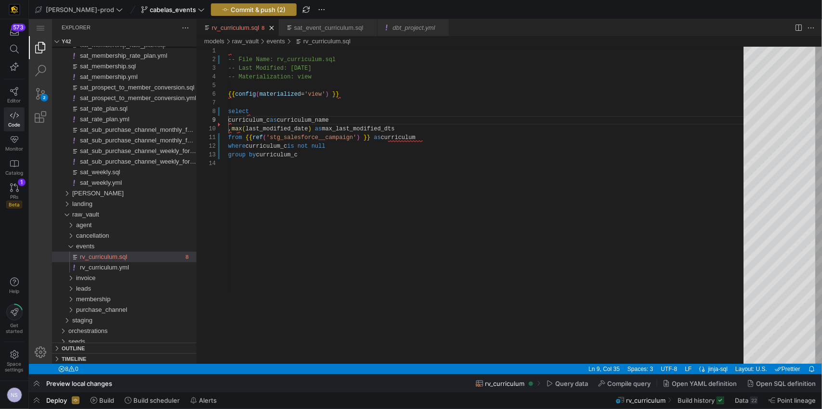
click at [251, 12] on span "Commit & push (2)" at bounding box center [258, 10] width 55 height 8
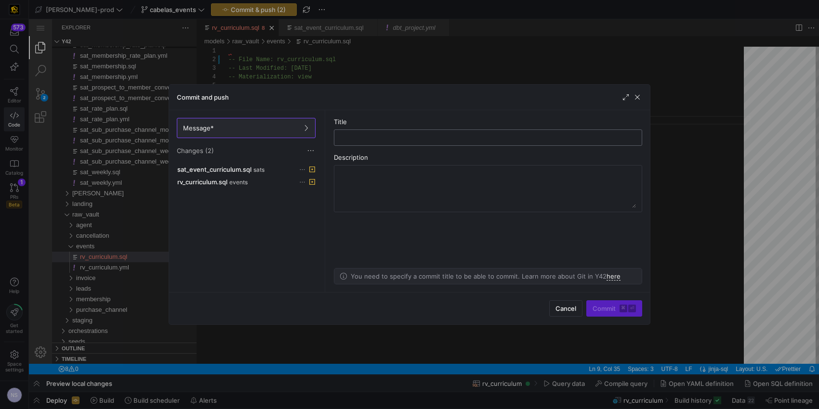
click at [399, 136] on input "text" at bounding box center [488, 138] width 292 height 8
type input "cleaning up the model"
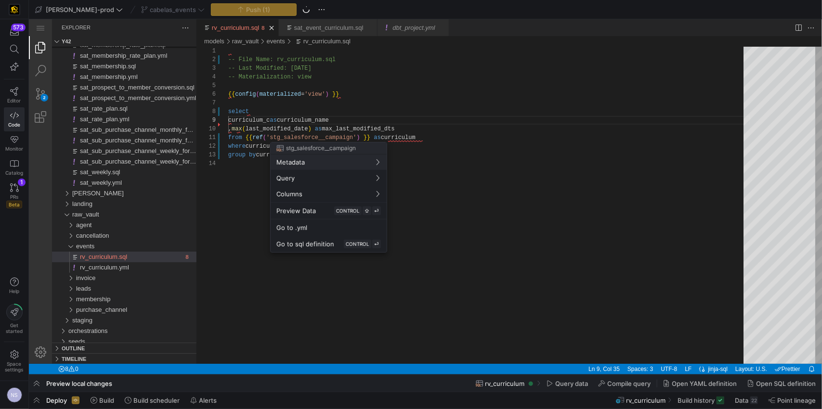
click at [39, 399] on div at bounding box center [411, 204] width 822 height 409
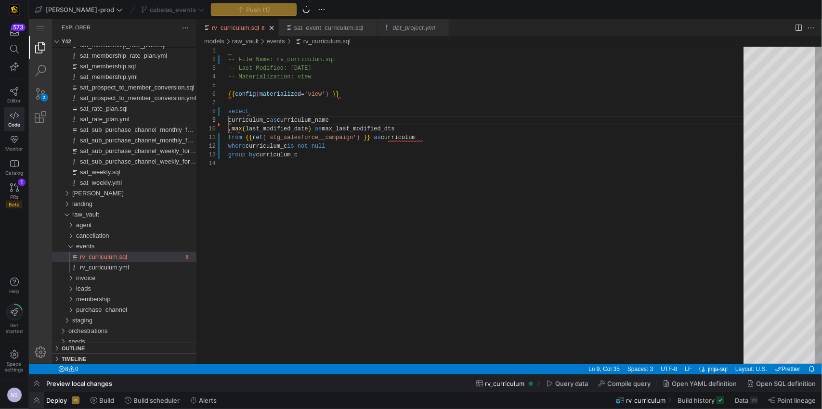
click at [41, 403] on span "button" at bounding box center [36, 400] width 15 height 16
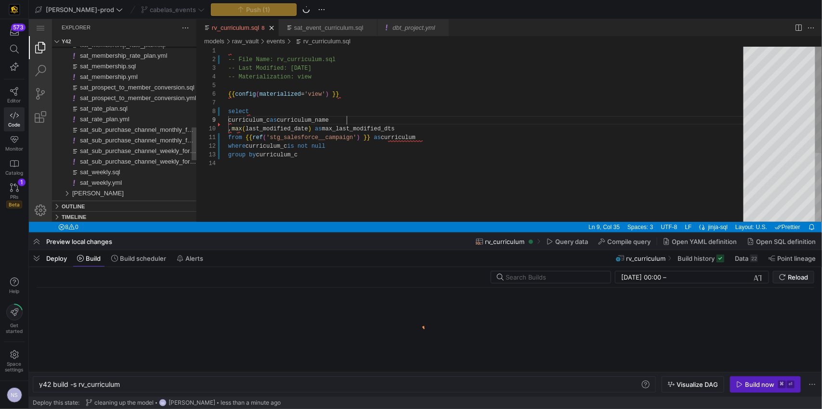
scroll to position [0, 82]
click at [183, 383] on div "y42 build -s rv_curriculum" at bounding box center [339, 385] width 601 height 8
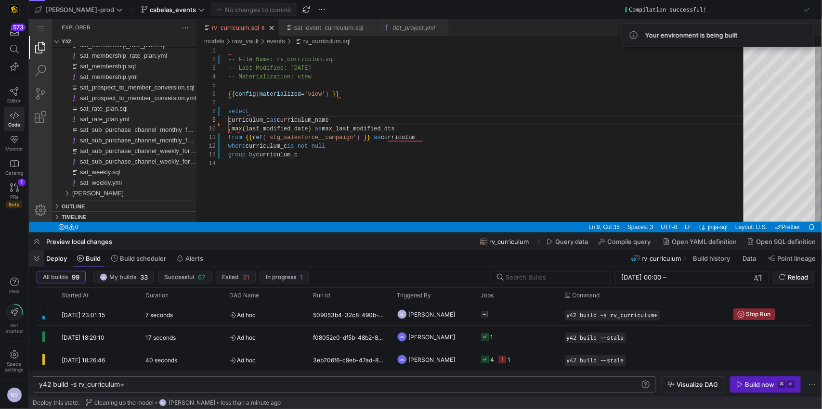
type textarea "y42 build -s rv_curriculum+"
click at [37, 257] on span "button" at bounding box center [36, 258] width 15 height 16
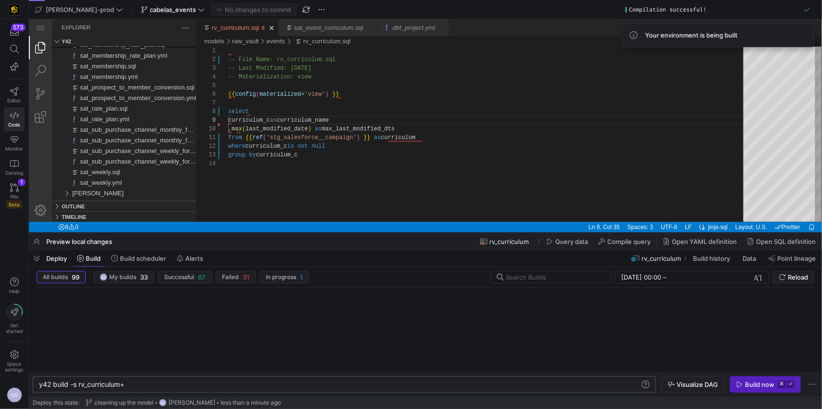
scroll to position [69, 117]
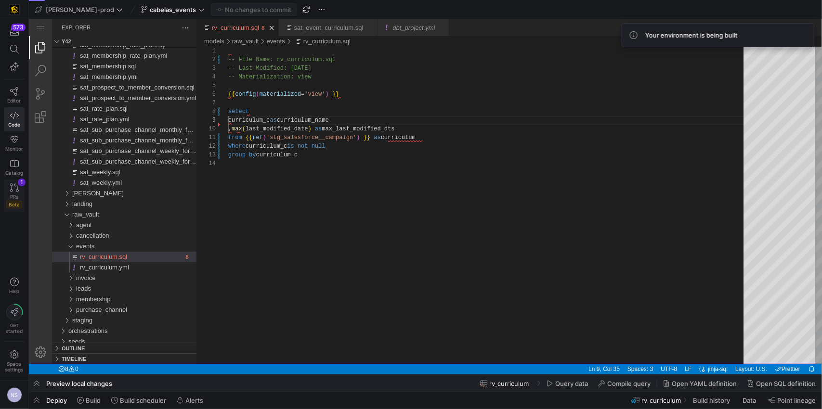
click at [18, 192] on icon at bounding box center [14, 187] width 9 height 9
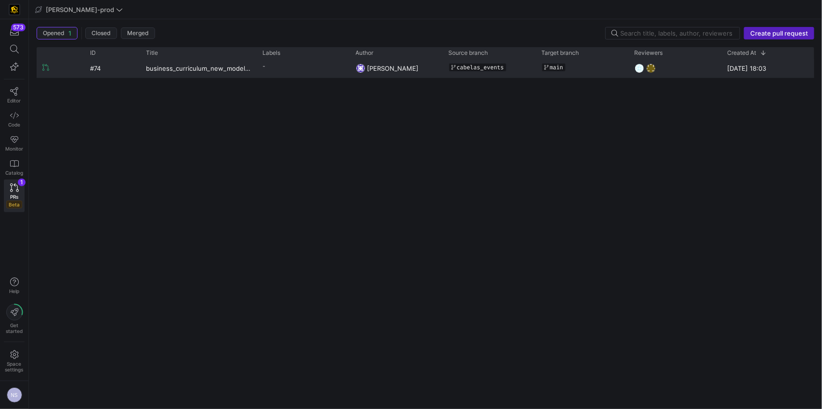
click at [351, 75] on div "Mohammad Nurbhasha" at bounding box center [396, 68] width 93 height 19
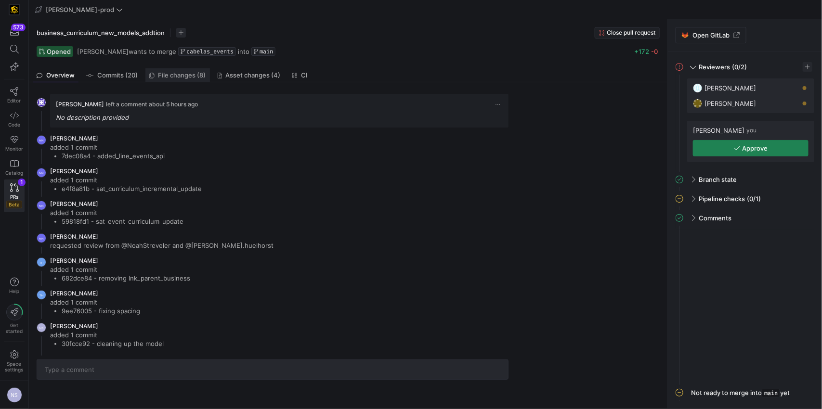
click at [166, 73] on span "File changes (8)" at bounding box center [182, 75] width 48 height 6
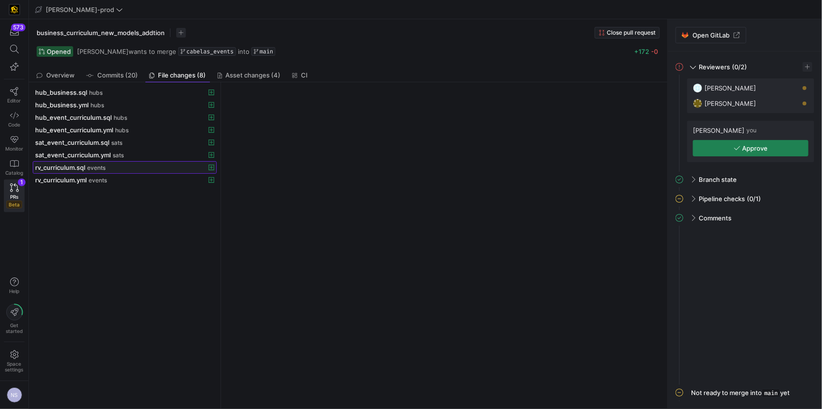
click at [82, 165] on span "rv_curriculum.sql" at bounding box center [60, 168] width 50 height 8
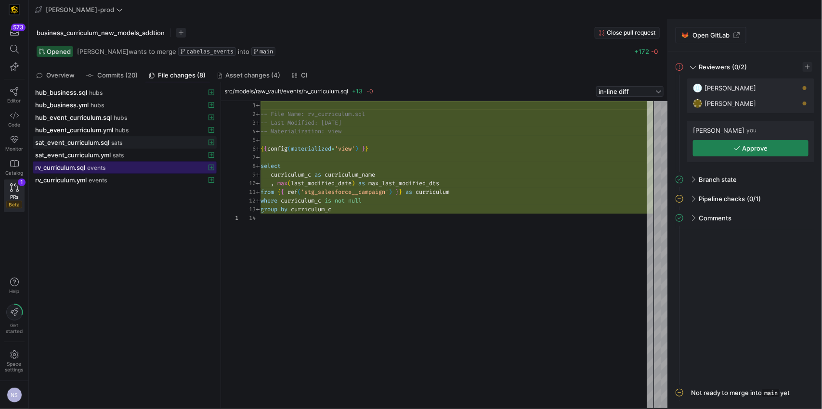
scroll to position [87, 0]
click at [112, 140] on span "sats" at bounding box center [116, 143] width 11 height 7
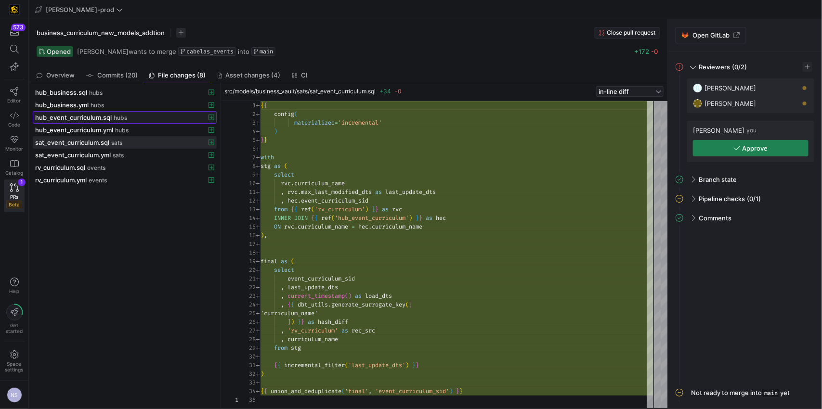
click at [103, 117] on span "hub_event_curriculum.sql" at bounding box center [73, 118] width 77 height 8
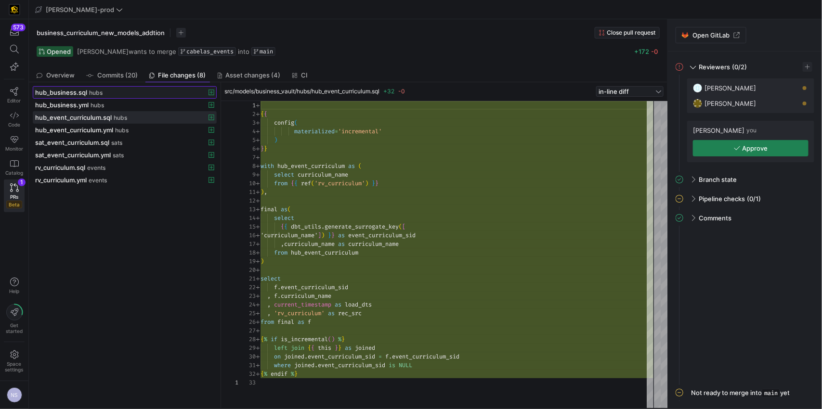
click at [107, 87] on span at bounding box center [124, 93] width 183 height 12
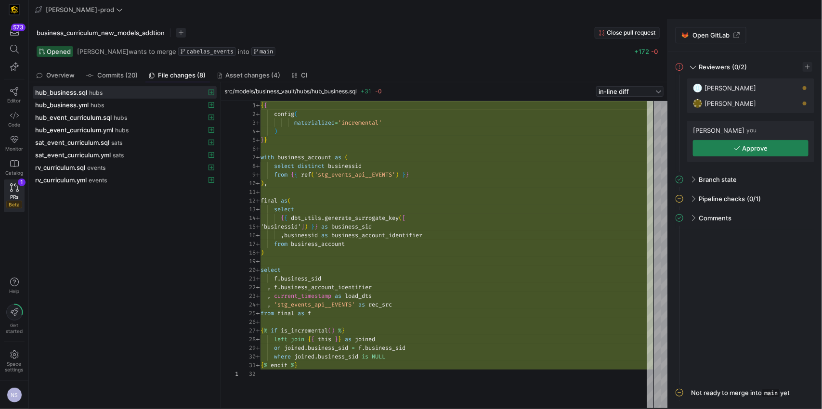
type textarea "final as( select {{ dbt_utils.generate_surrogate_key([ 'businessid']) }} as bus…"
click at [451, 235] on div "{ { config ( materialized = 'incremental' ) } } with business_account as ( sele…" at bounding box center [457, 254] width 393 height 307
click at [284, 236] on div "{ { config ( materialized = 'incremental' ) } } with business_account as ( sele…" at bounding box center [457, 254] width 393 height 307
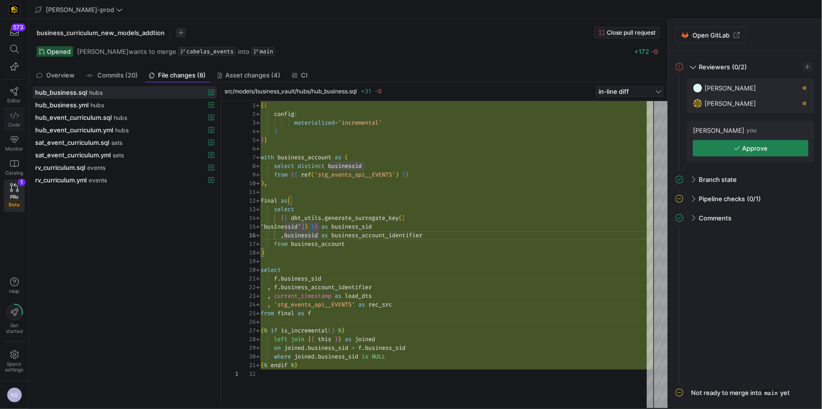
click at [11, 119] on icon at bounding box center [14, 115] width 9 height 9
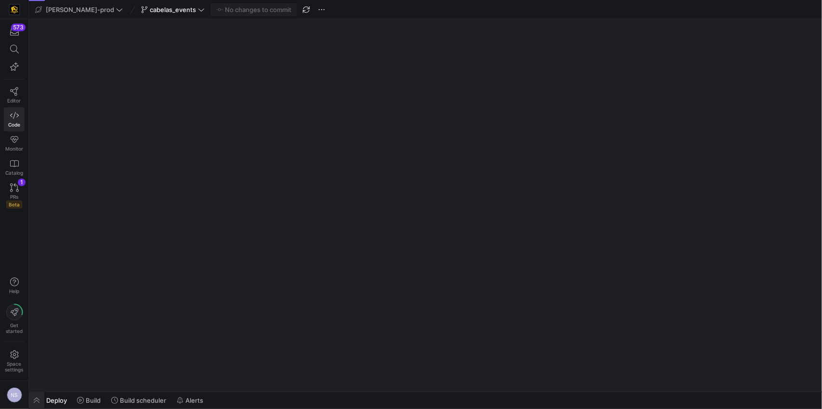
click at [36, 400] on span "button" at bounding box center [36, 400] width 15 height 16
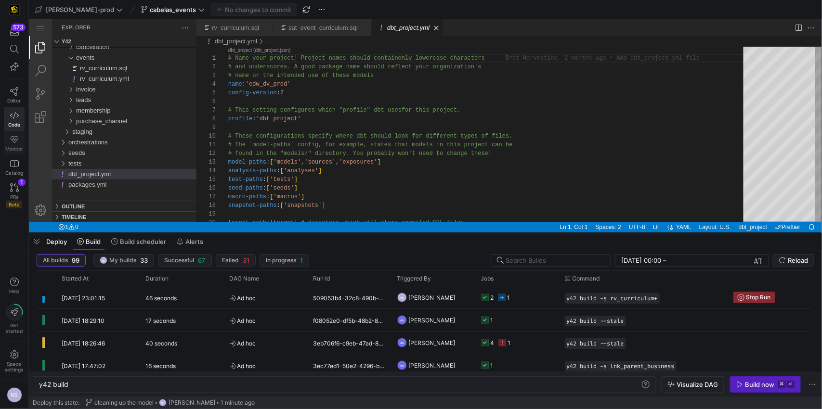
click at [10, 143] on icon at bounding box center [14, 139] width 9 height 9
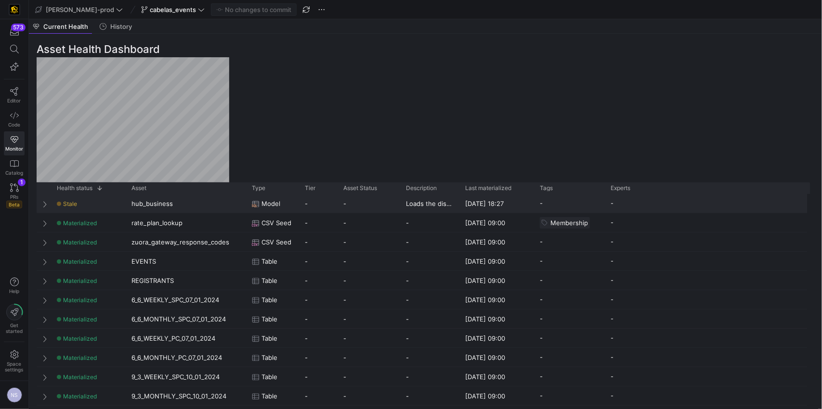
click at [117, 206] on div "Stale" at bounding box center [88, 204] width 63 height 19
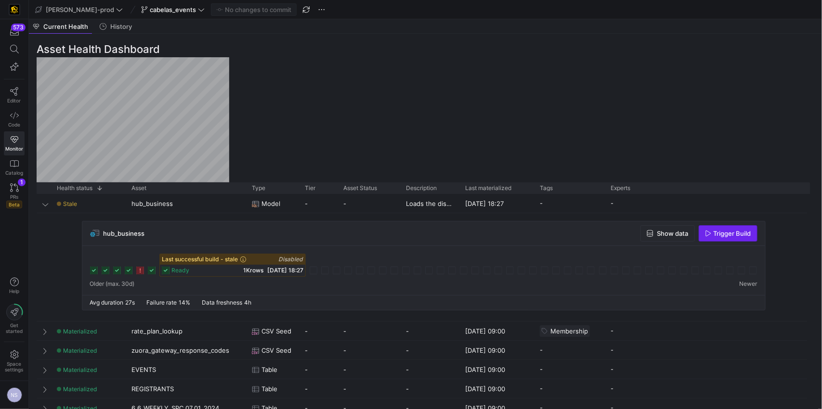
click at [741, 233] on span "Trigger Build" at bounding box center [733, 234] width 38 height 8
click at [18, 117] on icon at bounding box center [14, 115] width 9 height 9
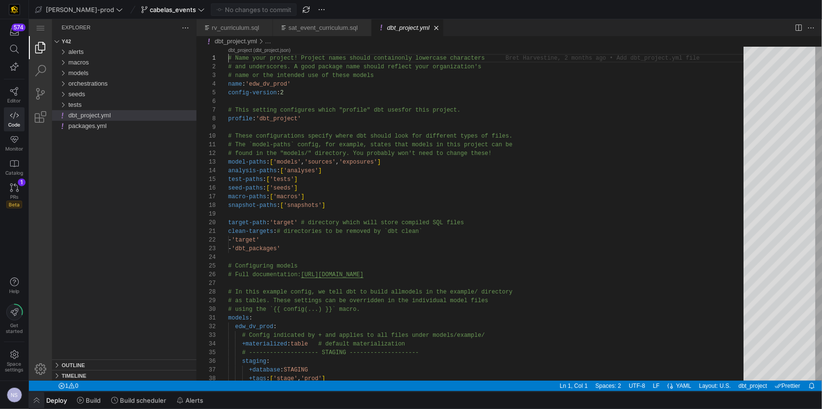
click at [38, 399] on span "button" at bounding box center [36, 400] width 15 height 16
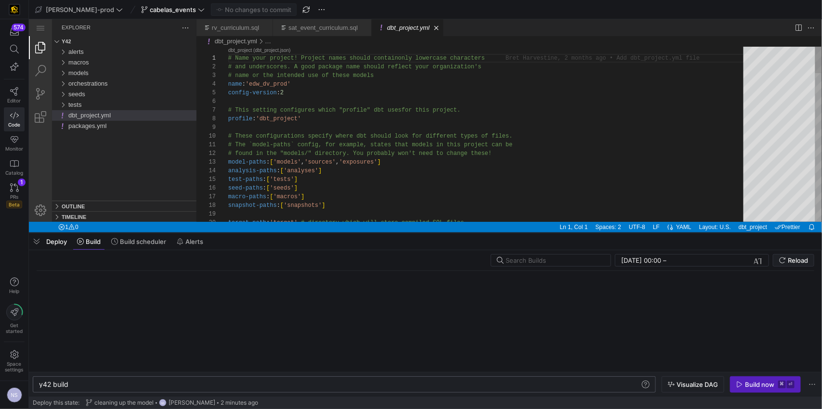
scroll to position [0, 29]
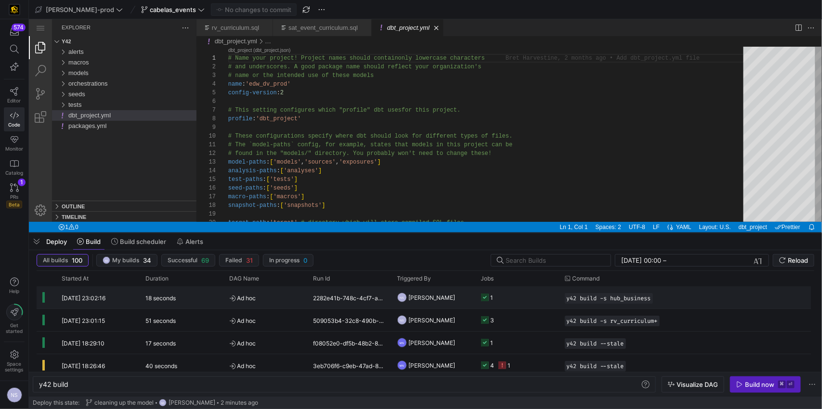
scroll to position [0, 29]
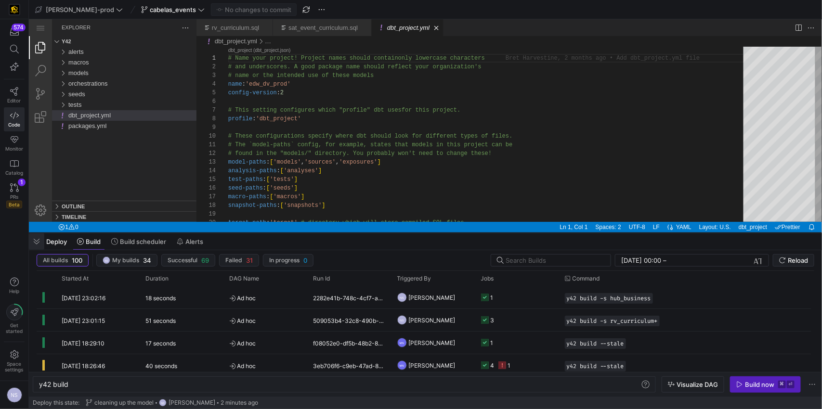
click at [35, 244] on span "button" at bounding box center [36, 242] width 15 height 16
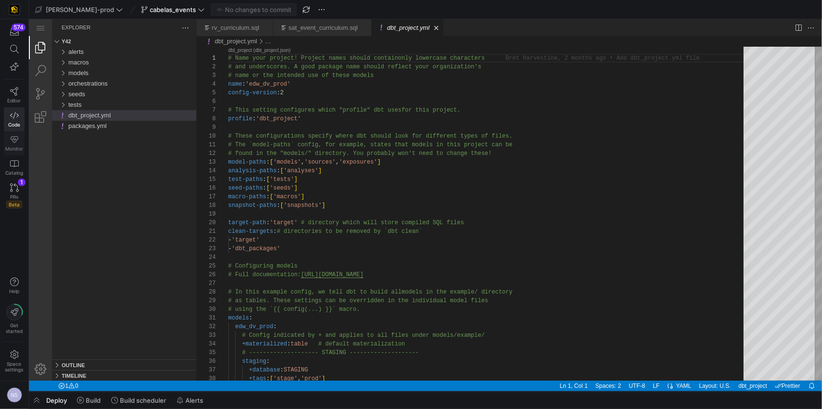
click at [15, 142] on icon at bounding box center [15, 139] width 8 height 7
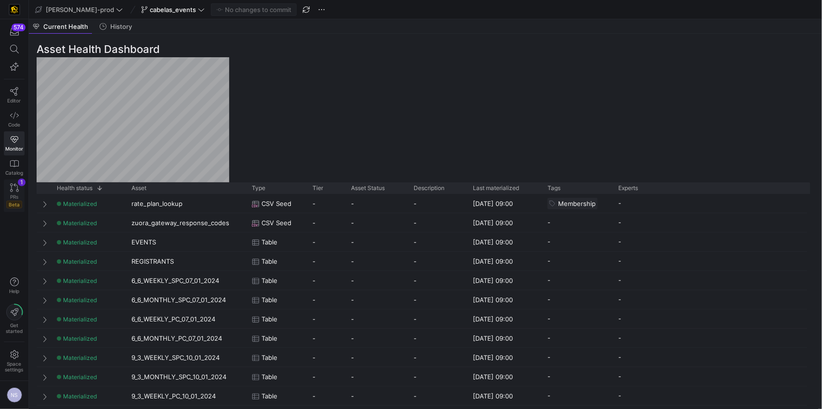
click at [10, 190] on icon at bounding box center [14, 187] width 9 height 9
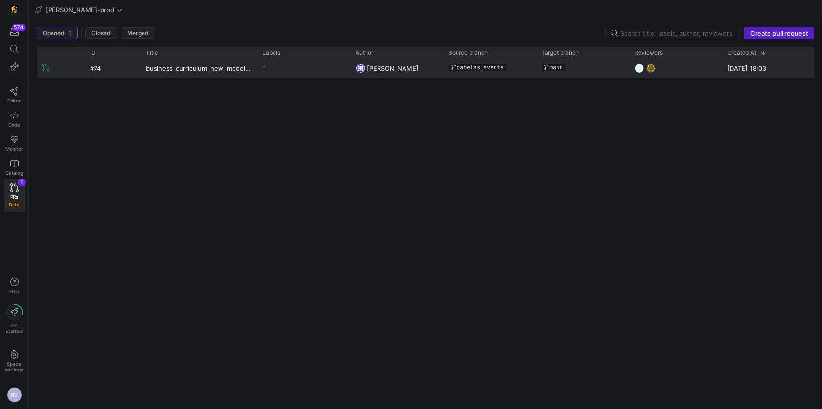
click at [457, 69] on span "cabelas_events" at bounding box center [480, 67] width 47 height 7
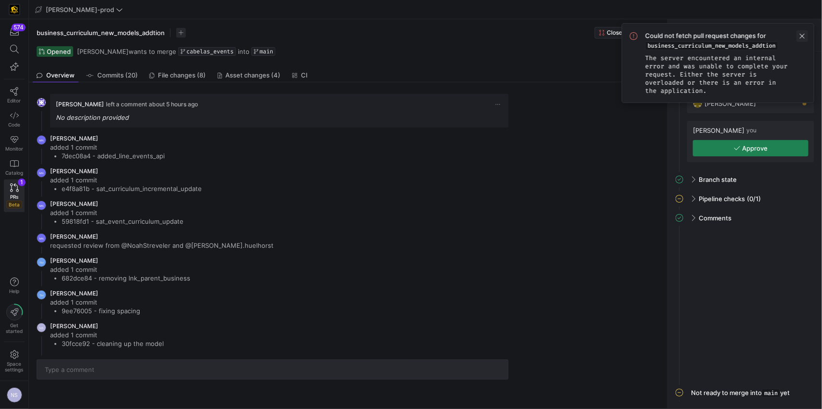
click at [803, 35] on span at bounding box center [802, 36] width 12 height 12
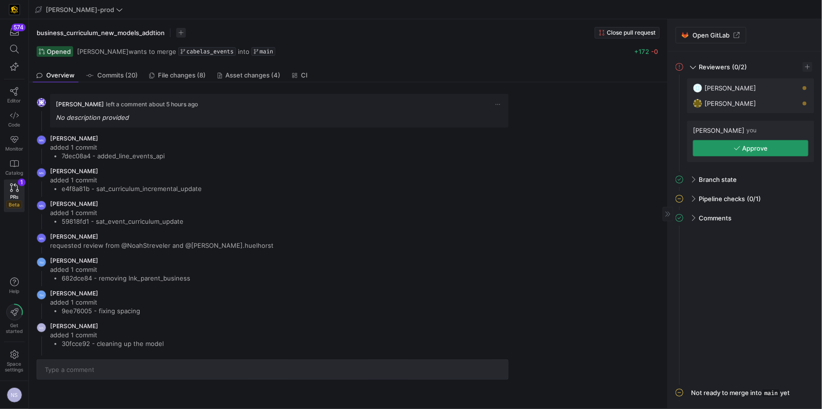
click at [764, 143] on span "button" at bounding box center [750, 148] width 115 height 15
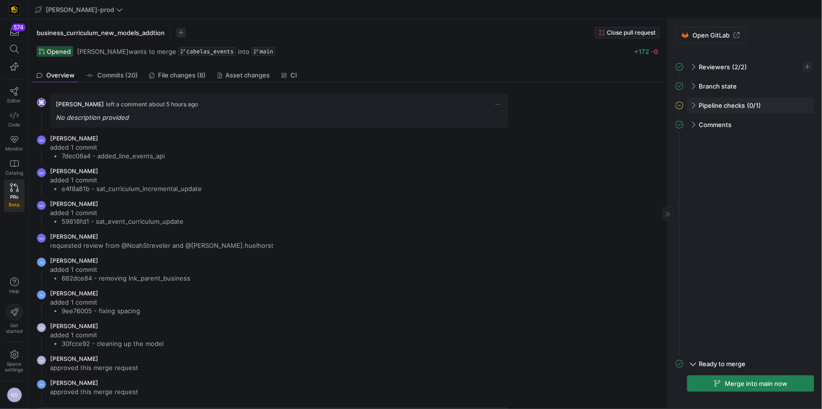
click at [768, 106] on div "Pipeline checks (0/1)" at bounding box center [750, 105] width 127 height 15
click at [791, 123] on span "button" at bounding box center [795, 126] width 10 height 10
click at [752, 142] on span "Open" at bounding box center [745, 139] width 16 height 8
click at [804, 125] on span "button" at bounding box center [802, 126] width 10 height 10
click at [783, 141] on span "Open" at bounding box center [767, 139] width 67 height 8
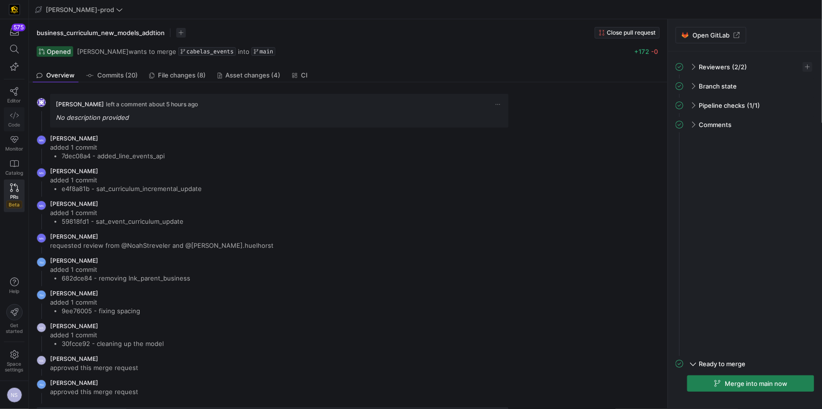
click at [10, 124] on span "Code" at bounding box center [14, 125] width 12 height 6
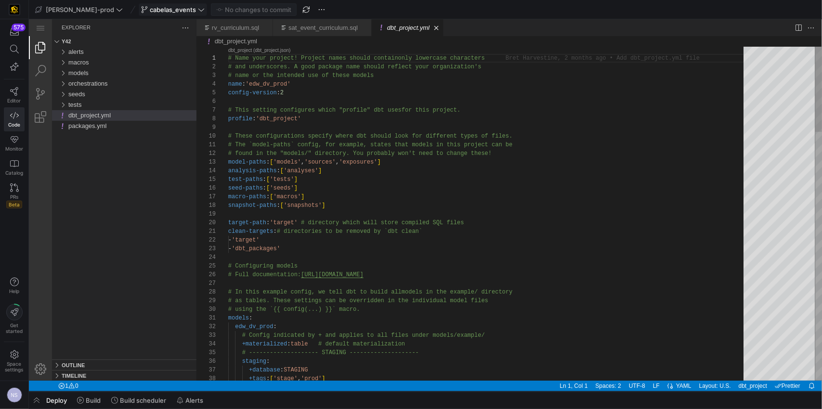
click at [166, 8] on span "cabelas_events" at bounding box center [173, 10] width 46 height 8
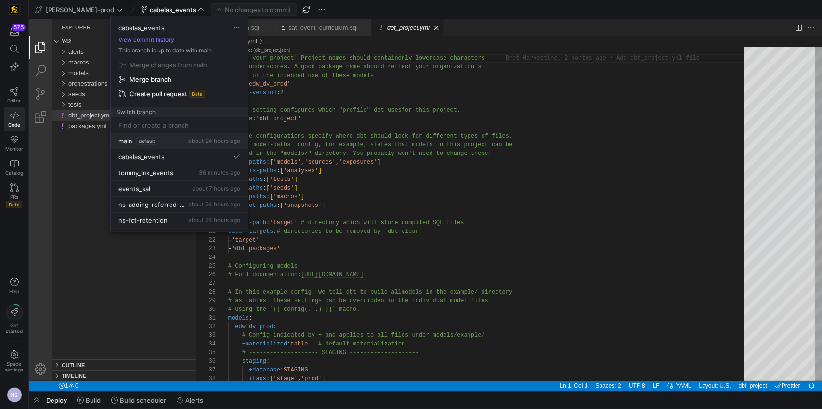
click at [155, 140] on span "default" at bounding box center [146, 141] width 21 height 8
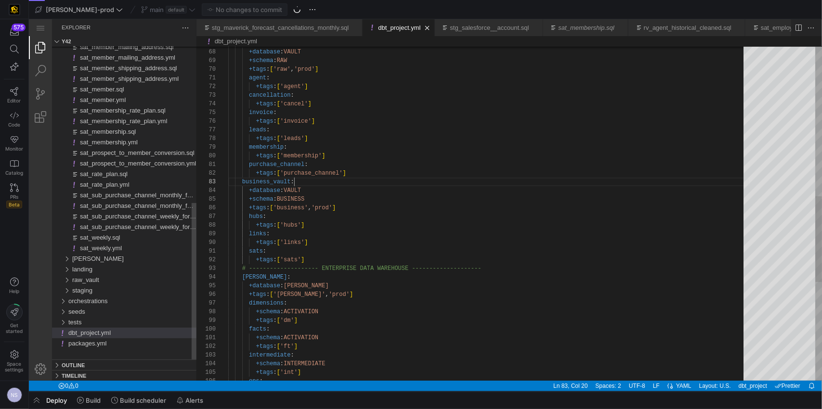
scroll to position [17, 66]
click at [138, 16] on y42-top-nav "[PERSON_NAME]-prod main default No changes to commit" at bounding box center [425, 9] width 793 height 19
click at [154, 14] on span at bounding box center [168, 10] width 58 height 12
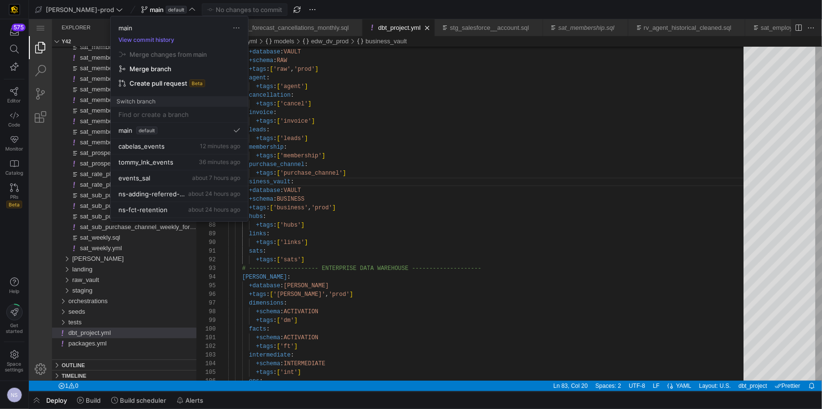
click at [354, 93] on div at bounding box center [411, 204] width 822 height 409
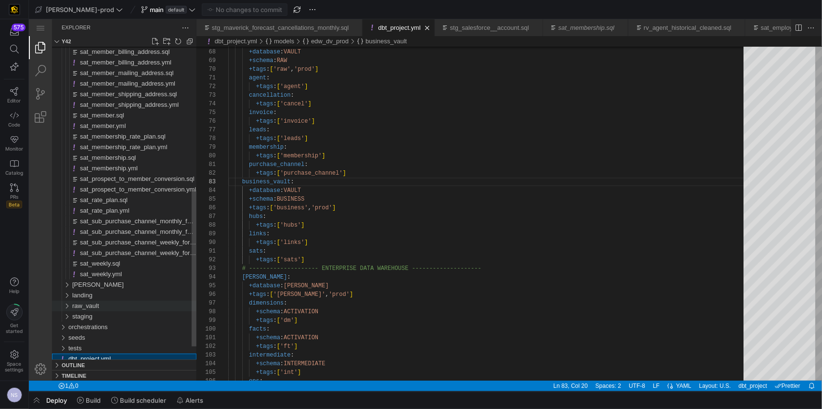
click at [93, 307] on span "raw_vault" at bounding box center [85, 305] width 27 height 7
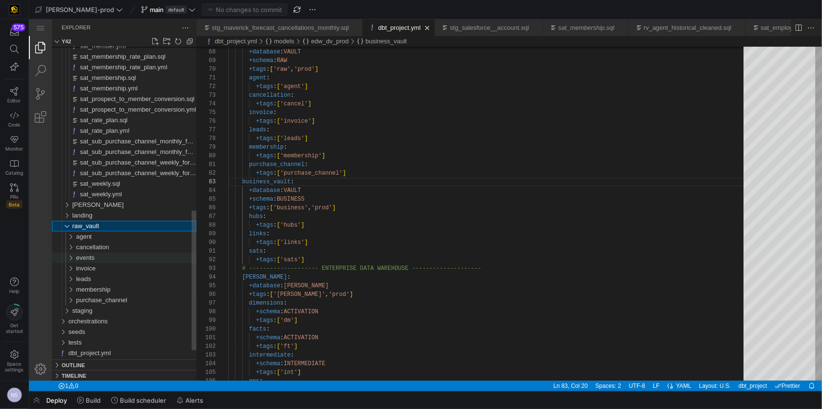
click at [108, 256] on div "events" at bounding box center [136, 257] width 120 height 11
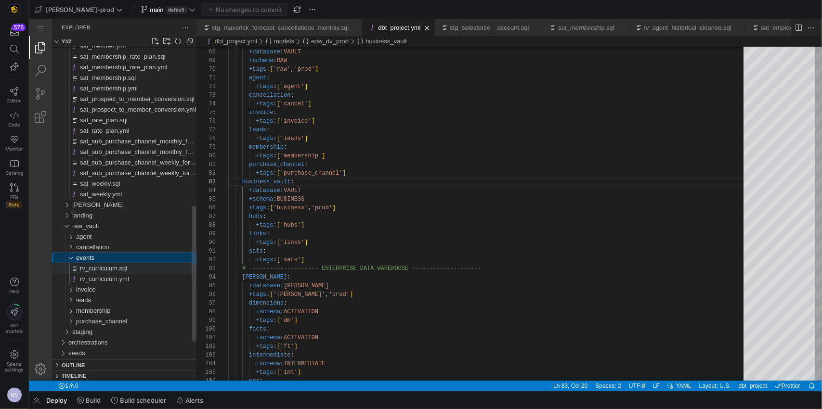
click at [134, 269] on div "rv_curriculum.sql" at bounding box center [137, 268] width 117 height 11
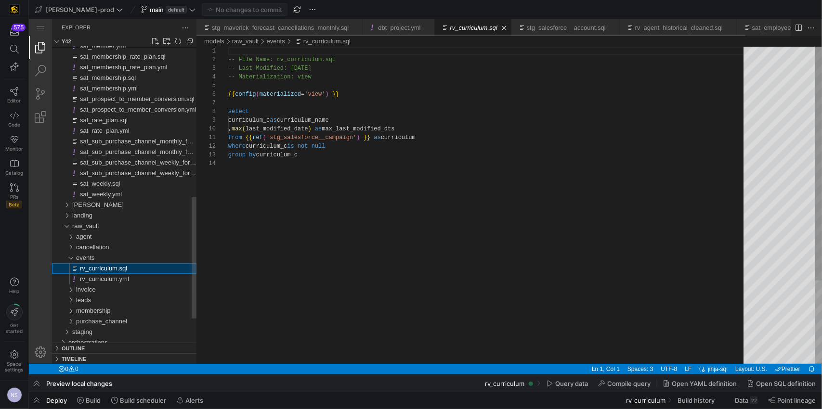
scroll to position [87, 0]
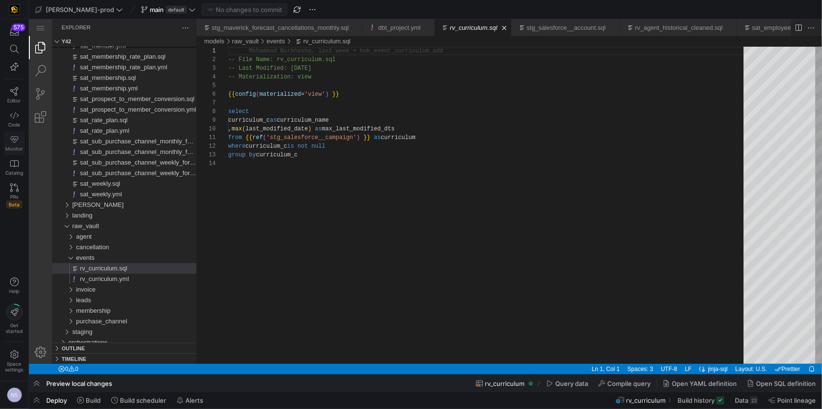
click at [13, 137] on icon at bounding box center [15, 139] width 8 height 7
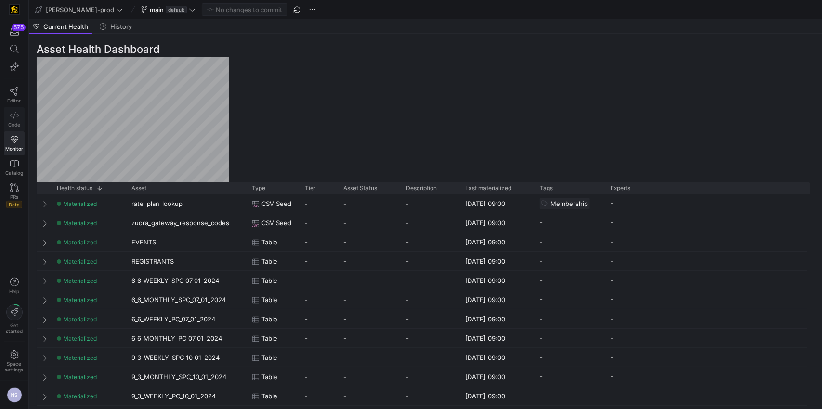
click at [12, 118] on icon at bounding box center [14, 115] width 9 height 9
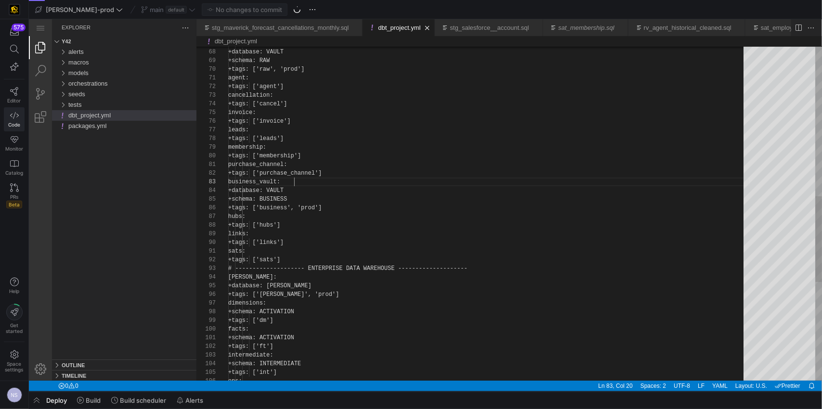
scroll to position [17, 66]
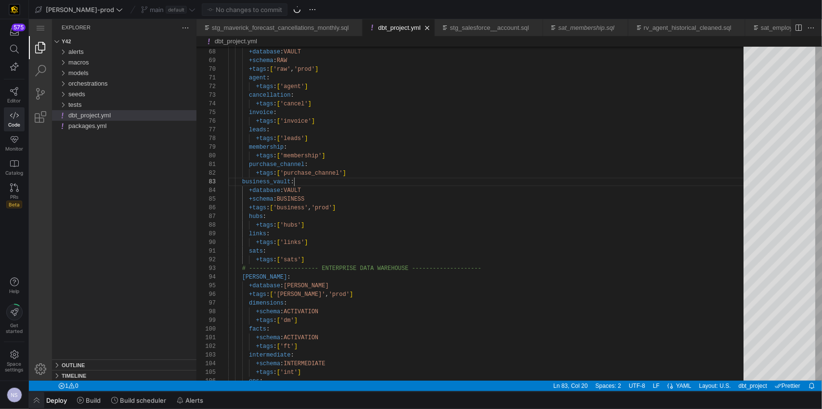
click at [40, 402] on span "button" at bounding box center [36, 400] width 15 height 16
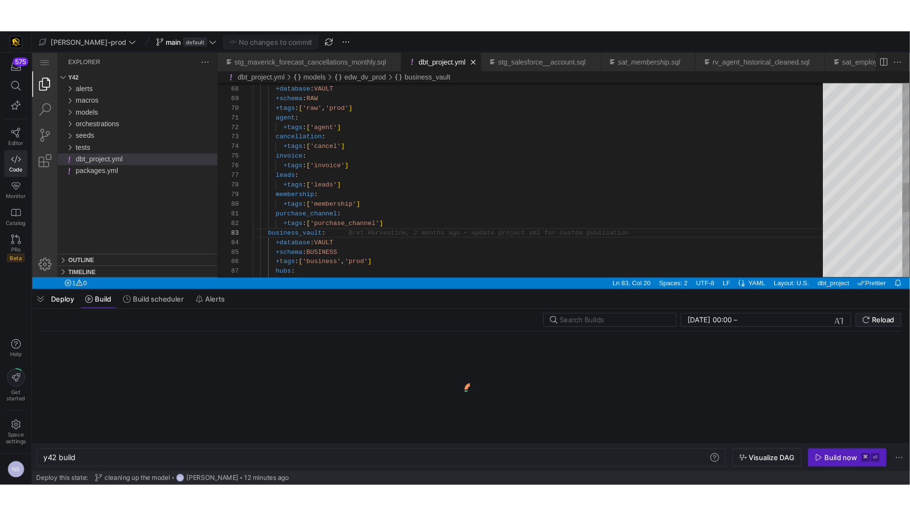
scroll to position [0, 29]
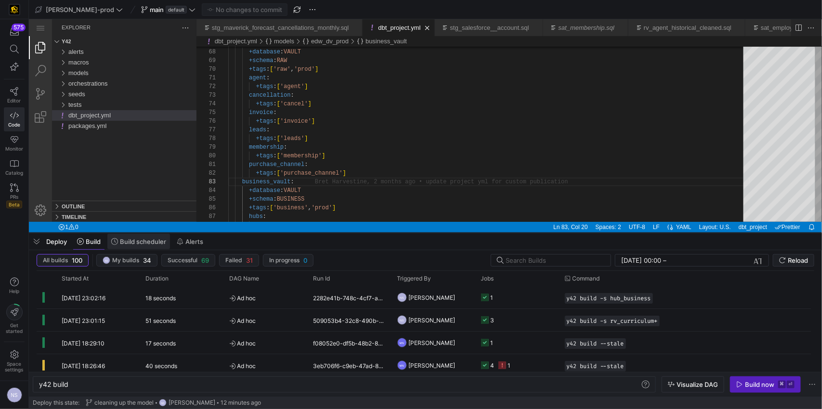
click at [149, 240] on span "Build scheduler" at bounding box center [143, 242] width 46 height 8
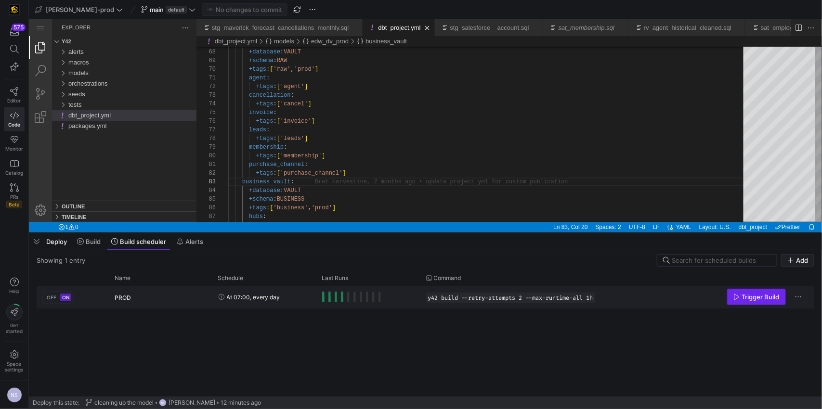
click at [767, 297] on span "Trigger Build" at bounding box center [761, 297] width 38 height 8
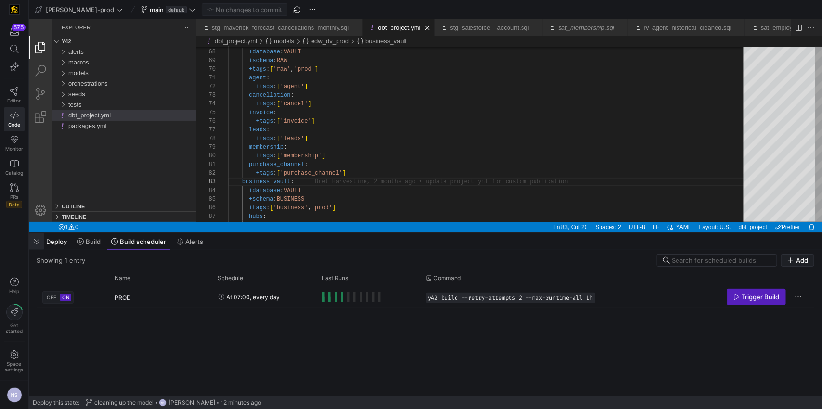
click at [34, 242] on span "button" at bounding box center [36, 242] width 15 height 16
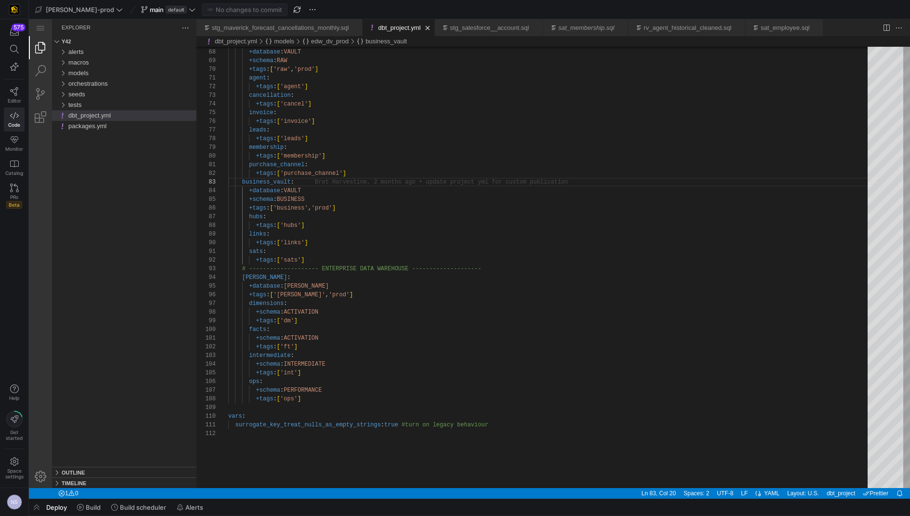
scroll to position [17, 66]
click at [39, 409] on span "button" at bounding box center [36, 507] width 15 height 16
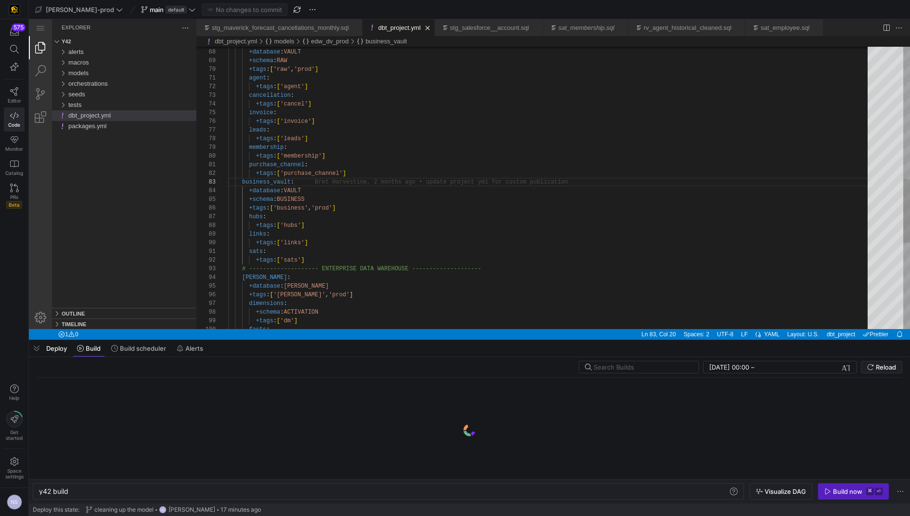
scroll to position [0, 29]
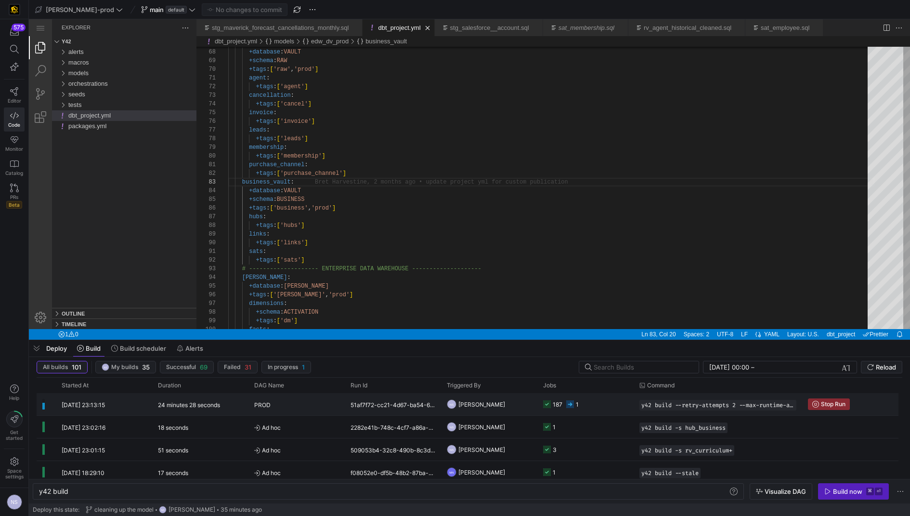
click at [585, 407] on y42-job-status-cell-renderer "187 1" at bounding box center [585, 403] width 85 height 21
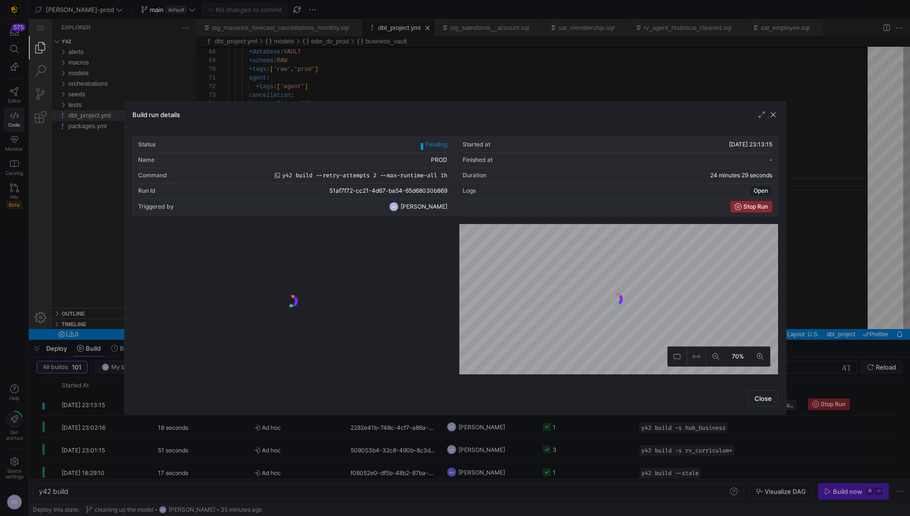
click at [821, 255] on div at bounding box center [455, 258] width 910 height 516
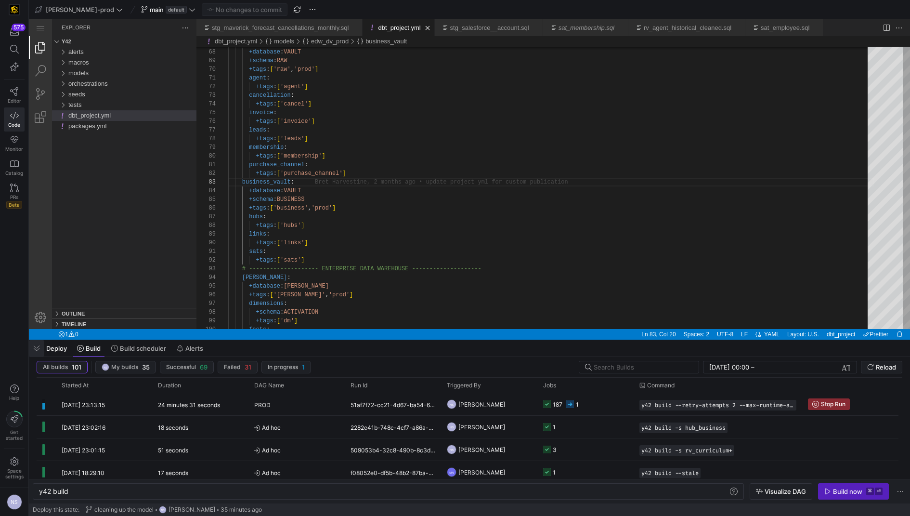
click at [39, 347] on span "button" at bounding box center [36, 348] width 15 height 16
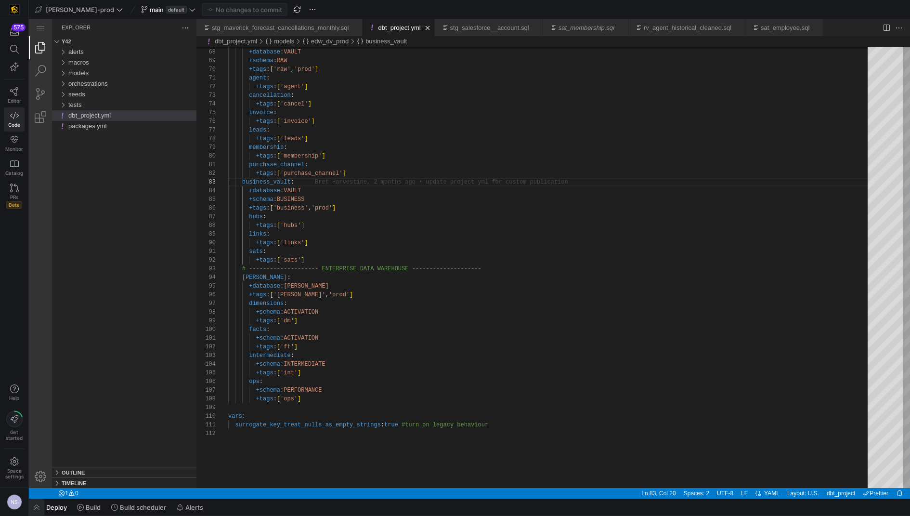
click at [40, 409] on span "button" at bounding box center [36, 507] width 15 height 16
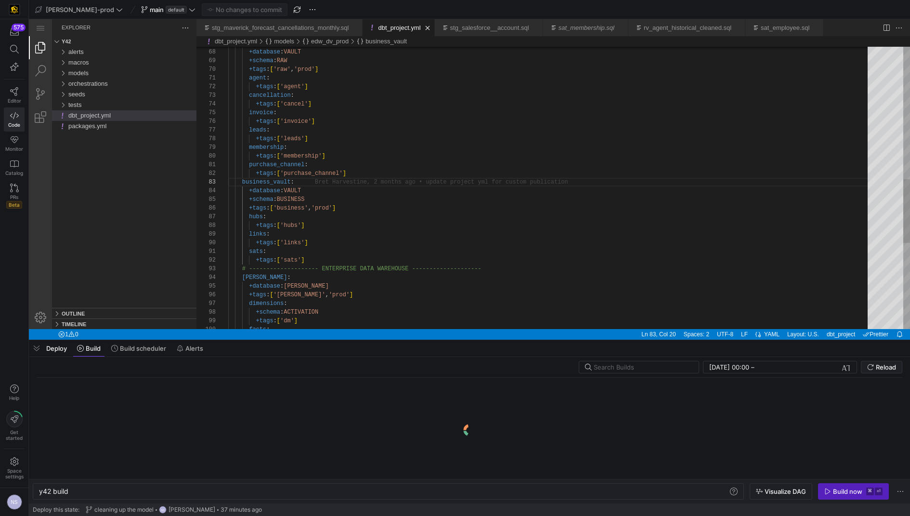
scroll to position [0, 29]
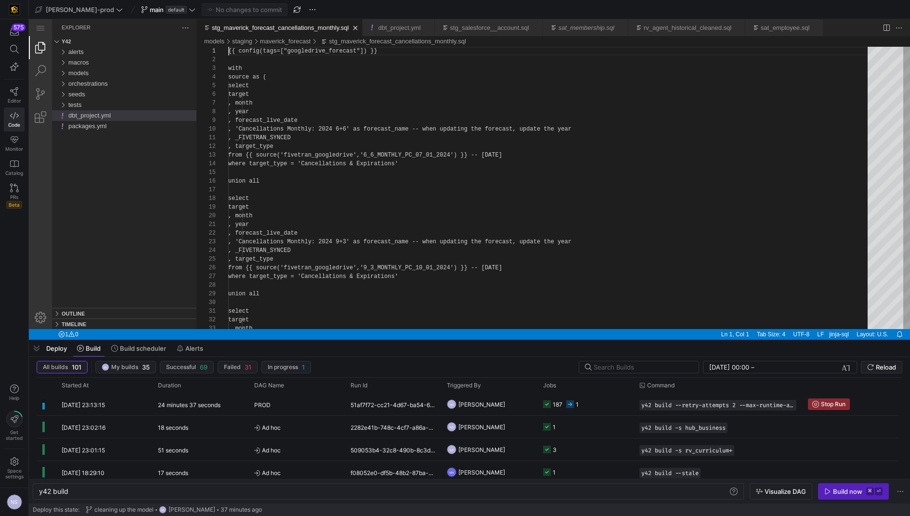
click at [295, 28] on link "stg_maverick_forecast_cancellations_monthly.sql" at bounding box center [280, 27] width 137 height 7
type textarea "y42 build -s stg_maverick_forecast_cancellations_monthly"
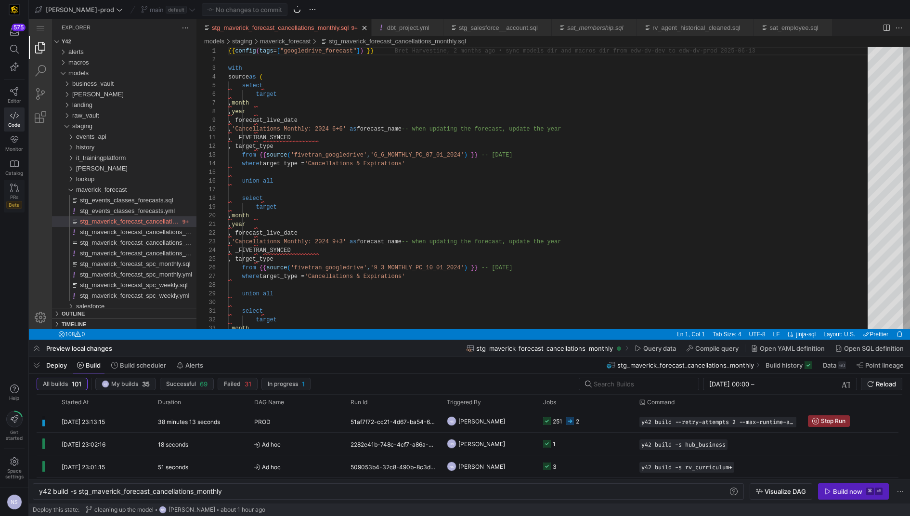
click at [11, 192] on link "PRs Beta" at bounding box center [14, 196] width 21 height 33
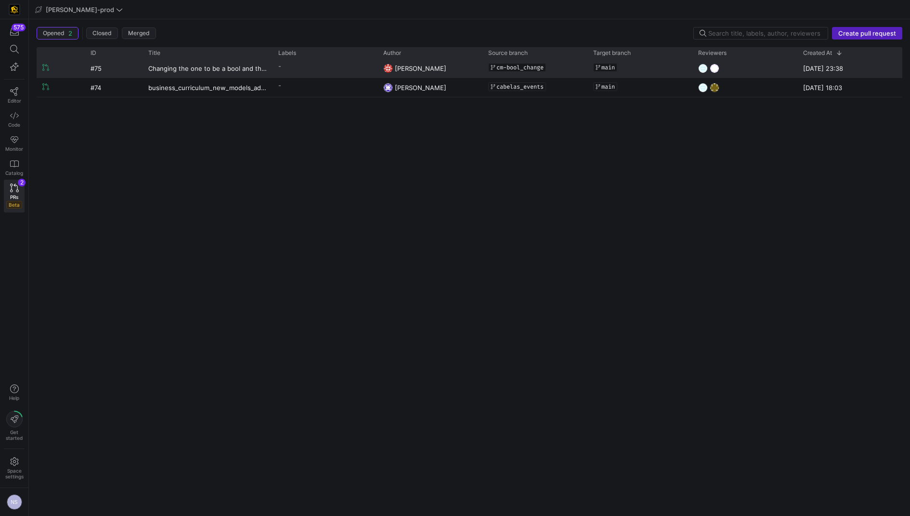
click at [456, 72] on y42-pull-request-list-view-author-cell-renderer "Caden Miller" at bounding box center [429, 68] width 93 height 18
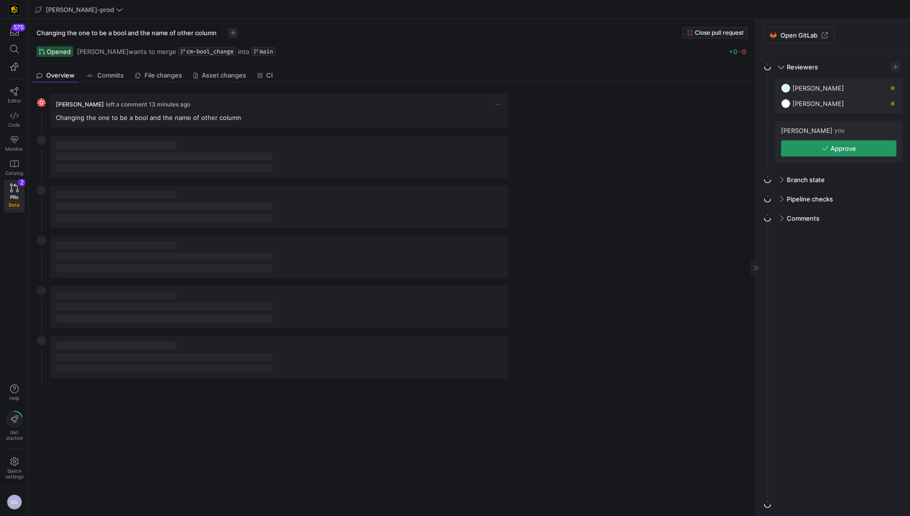
click at [821, 148] on span "Approve" at bounding box center [844, 148] width 26 height 8
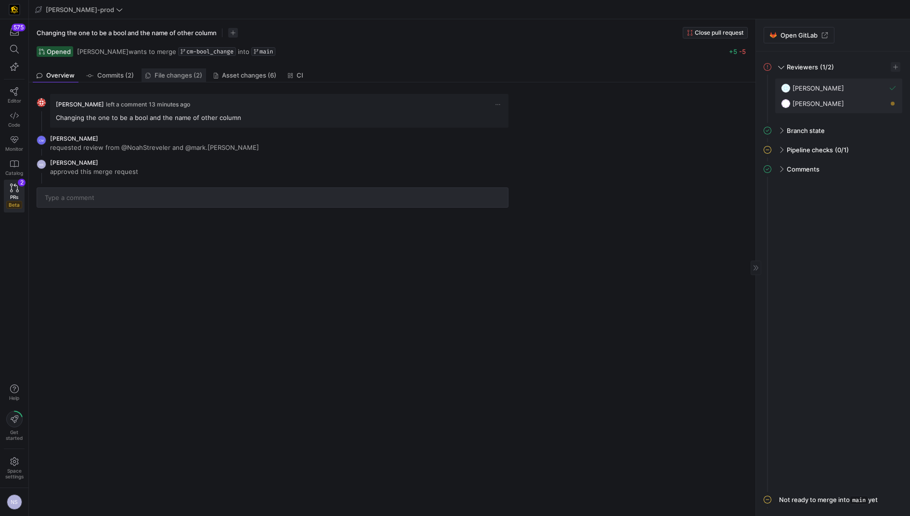
click at [164, 69] on link "File changes (2)" at bounding box center [174, 75] width 65 height 14
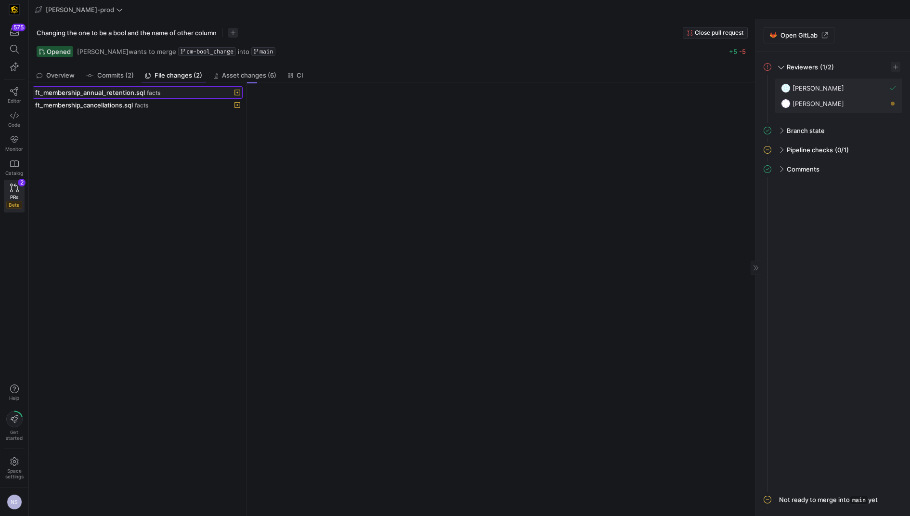
click at [120, 87] on span at bounding box center [137, 93] width 209 height 12
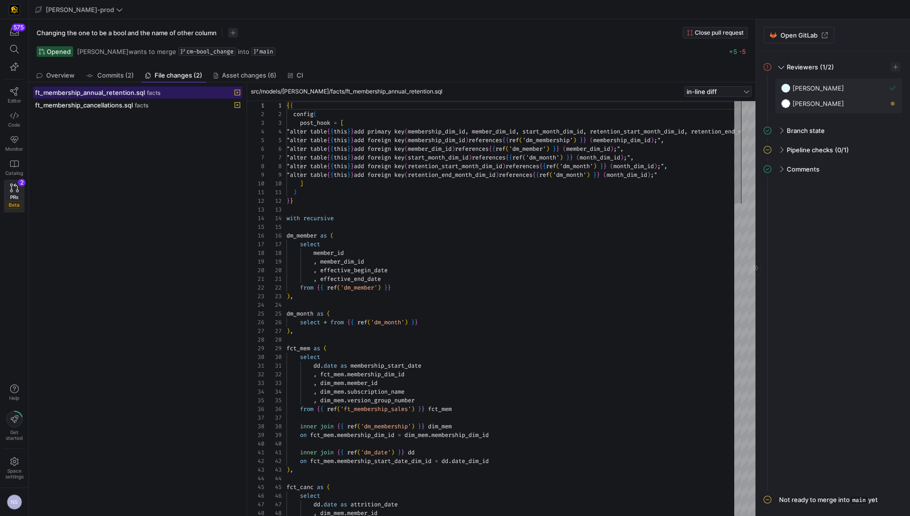
scroll to position [52, 0]
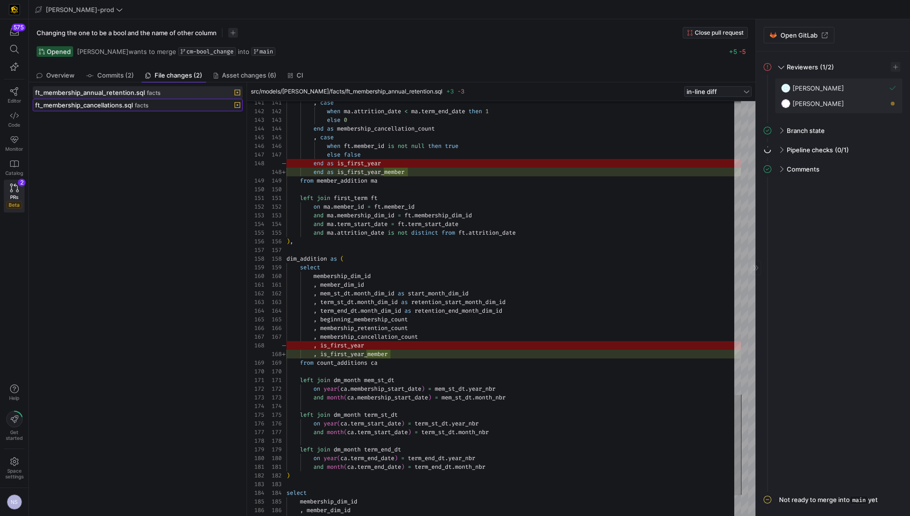
click at [138, 105] on span "facts" at bounding box center [141, 105] width 13 height 7
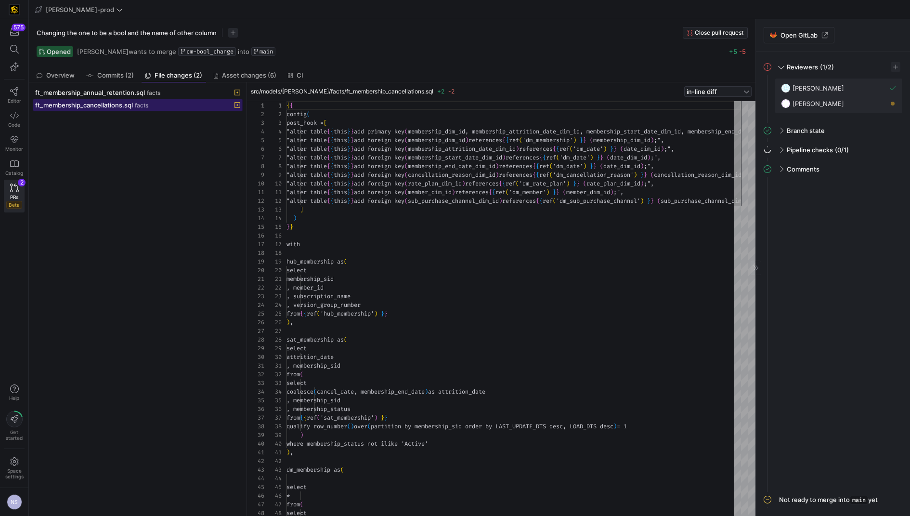
scroll to position [43, 0]
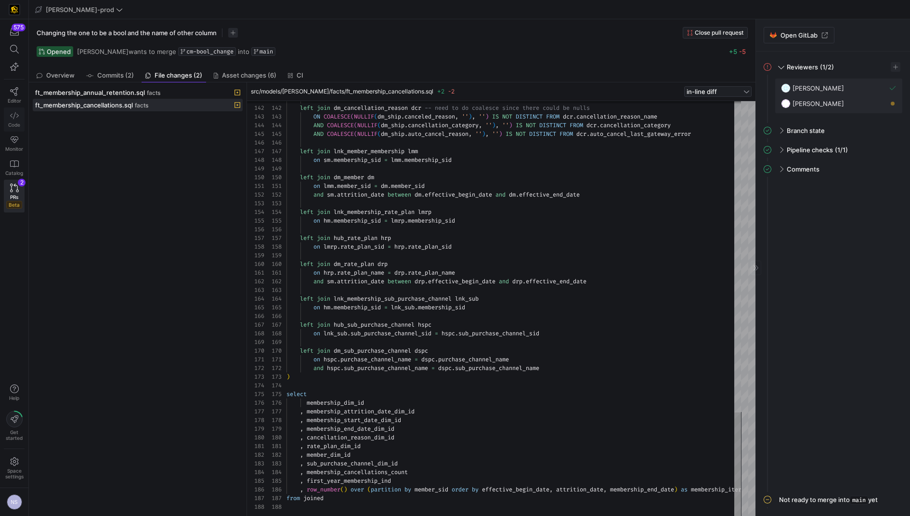
click at [18, 123] on span "Code" at bounding box center [14, 125] width 12 height 6
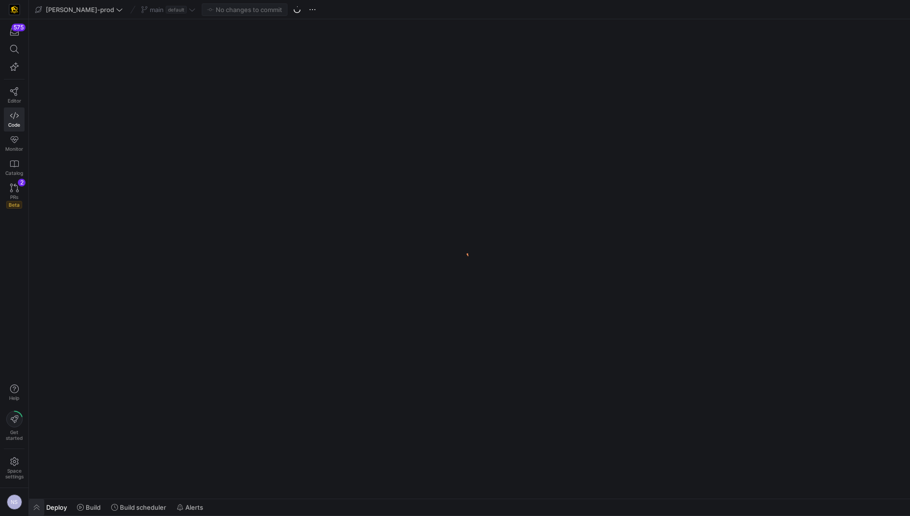
click at [39, 409] on span "button" at bounding box center [36, 507] width 15 height 16
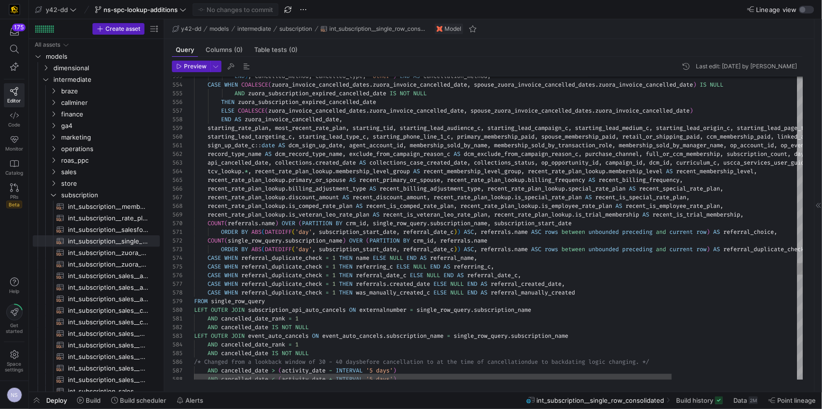
scroll to position [35, 576]
